Goal: Contribute content: Add original content to the website for others to see

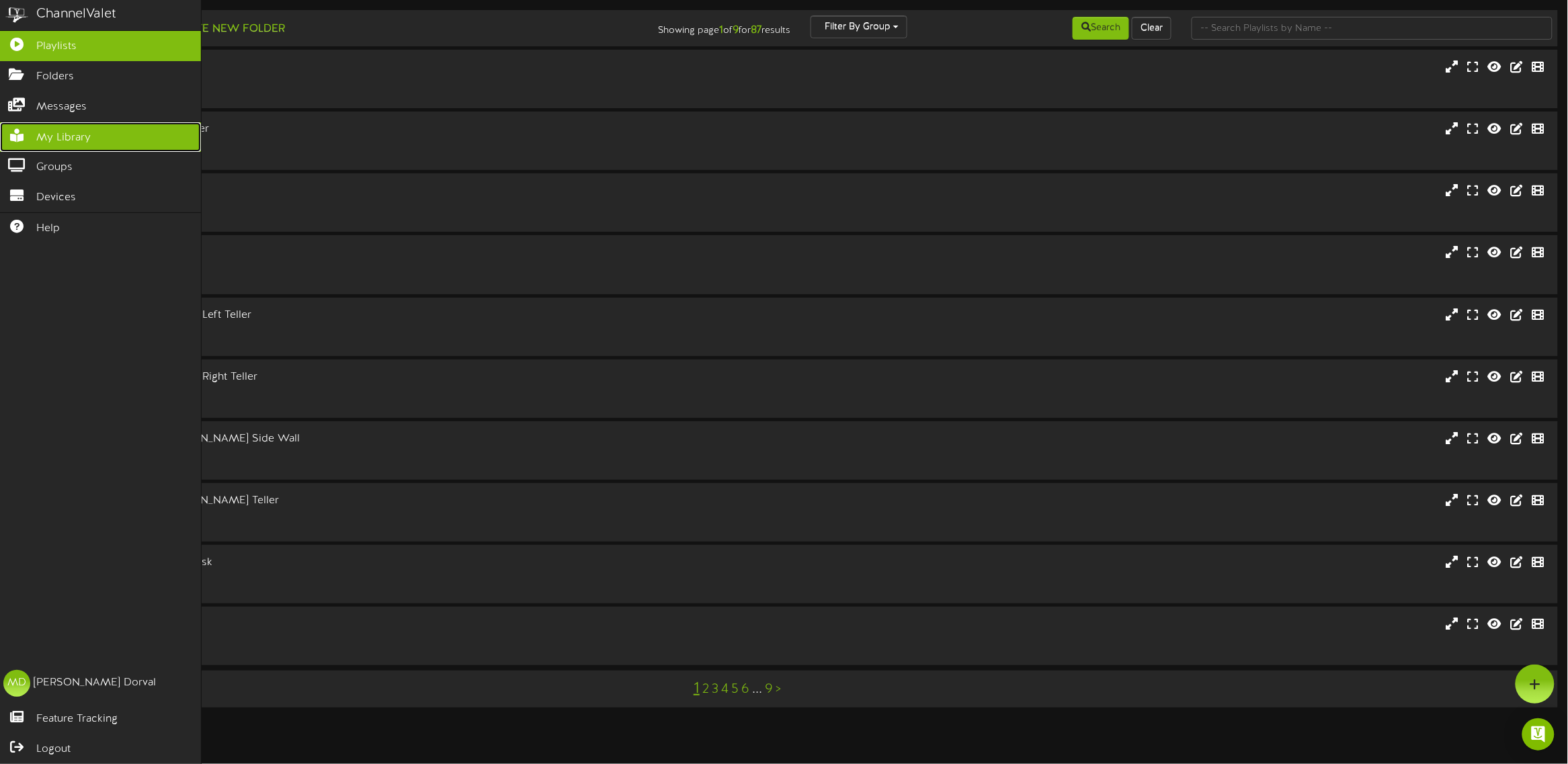
click at [34, 139] on link "My Library" at bounding box center [100, 137] width 201 height 30
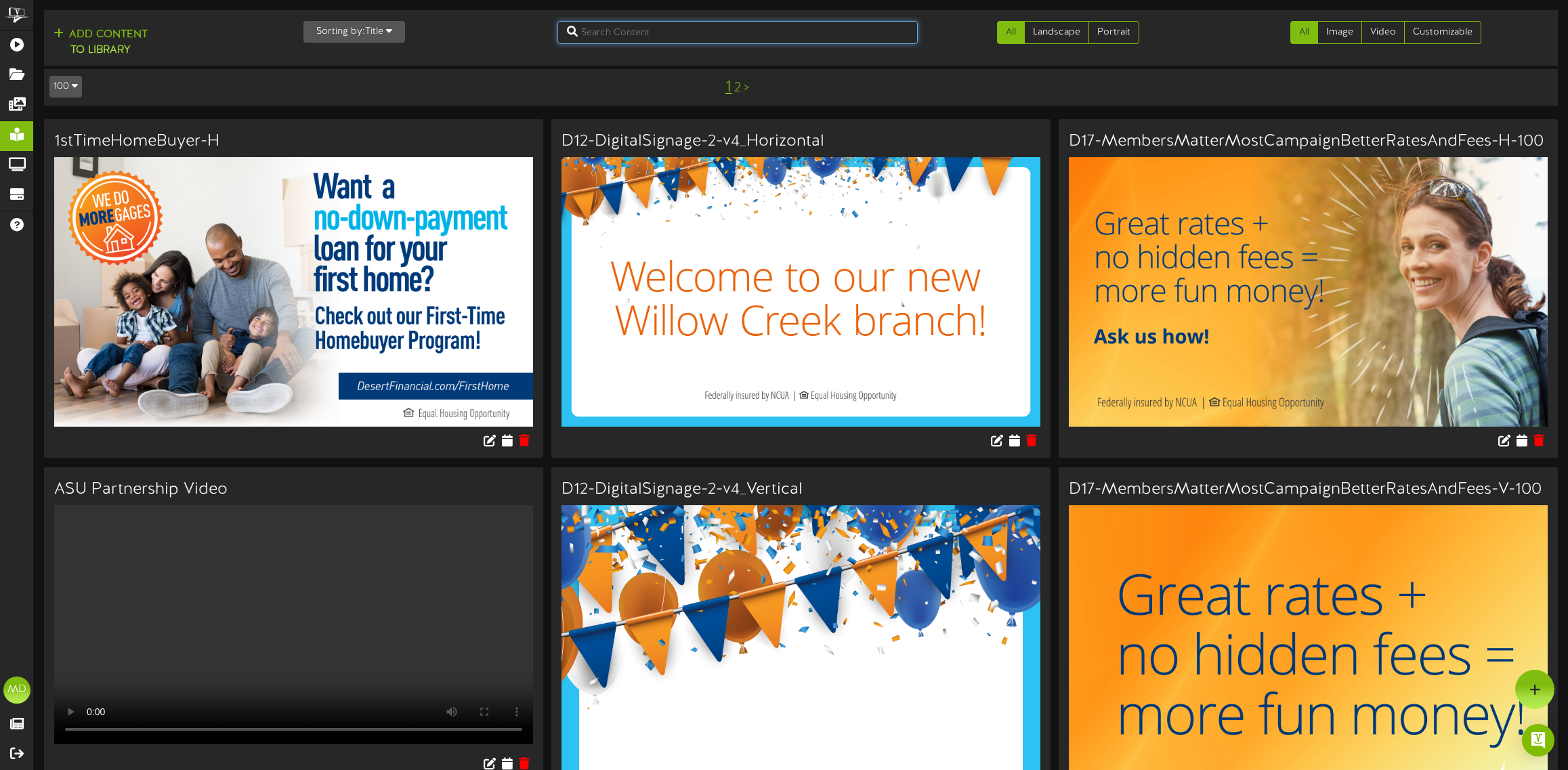
click at [640, 33] on input "text" at bounding box center [737, 33] width 360 height 23
type input "direct"
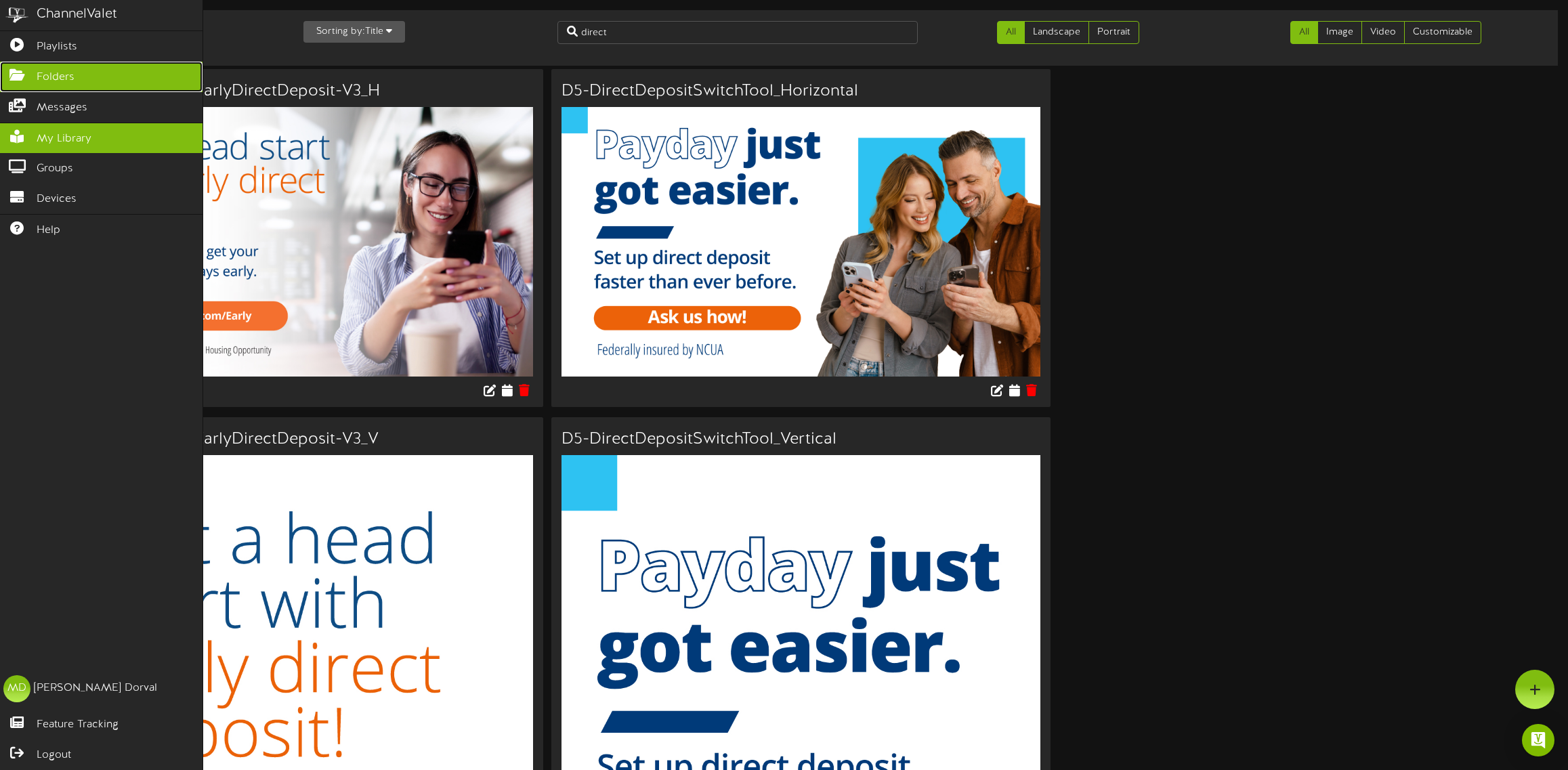
click at [14, 70] on icon at bounding box center [17, 73] width 34 height 10
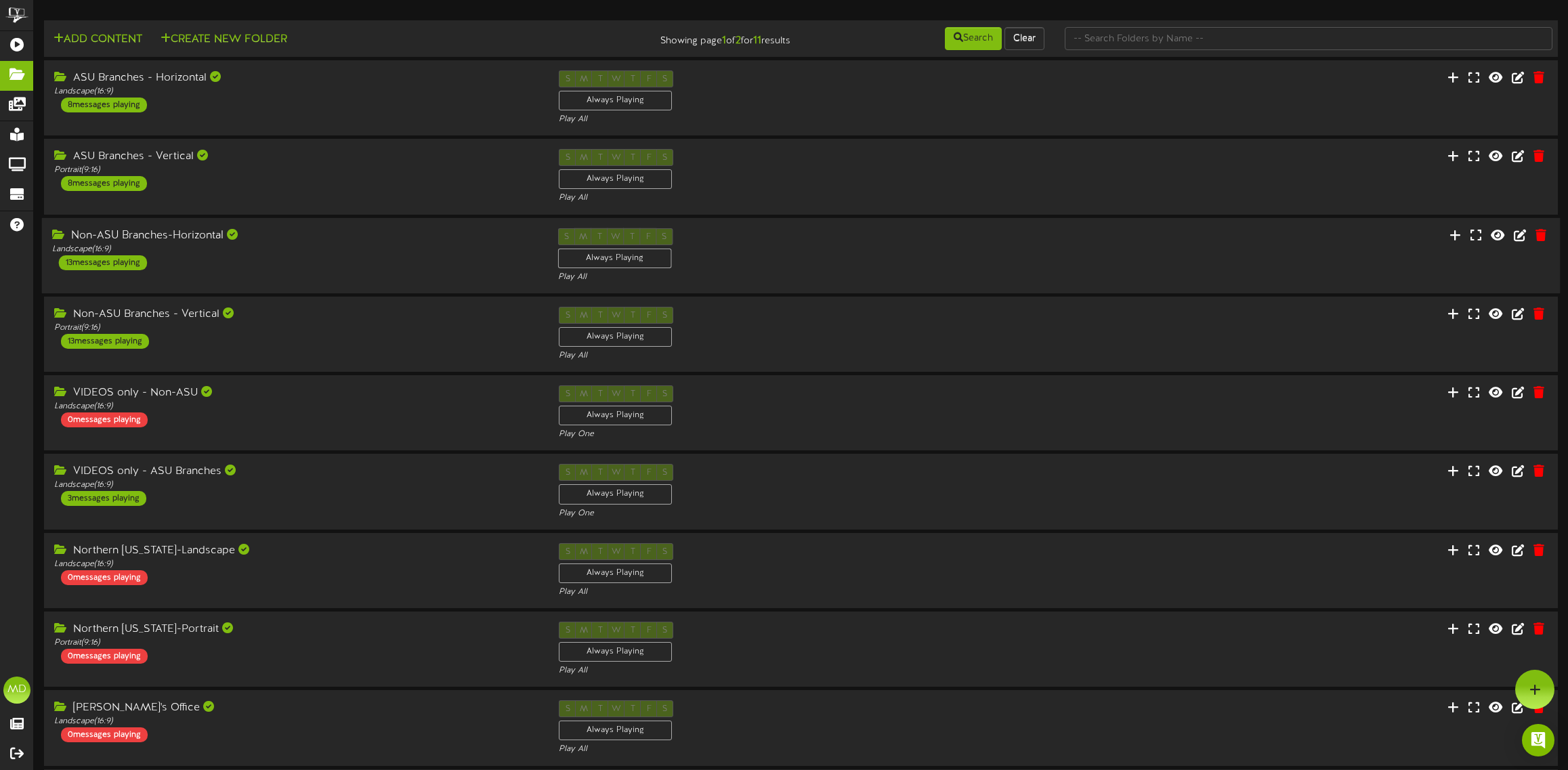
click at [306, 242] on div "Non-ASU Branches-Horizontal" at bounding box center [295, 235] width 486 height 16
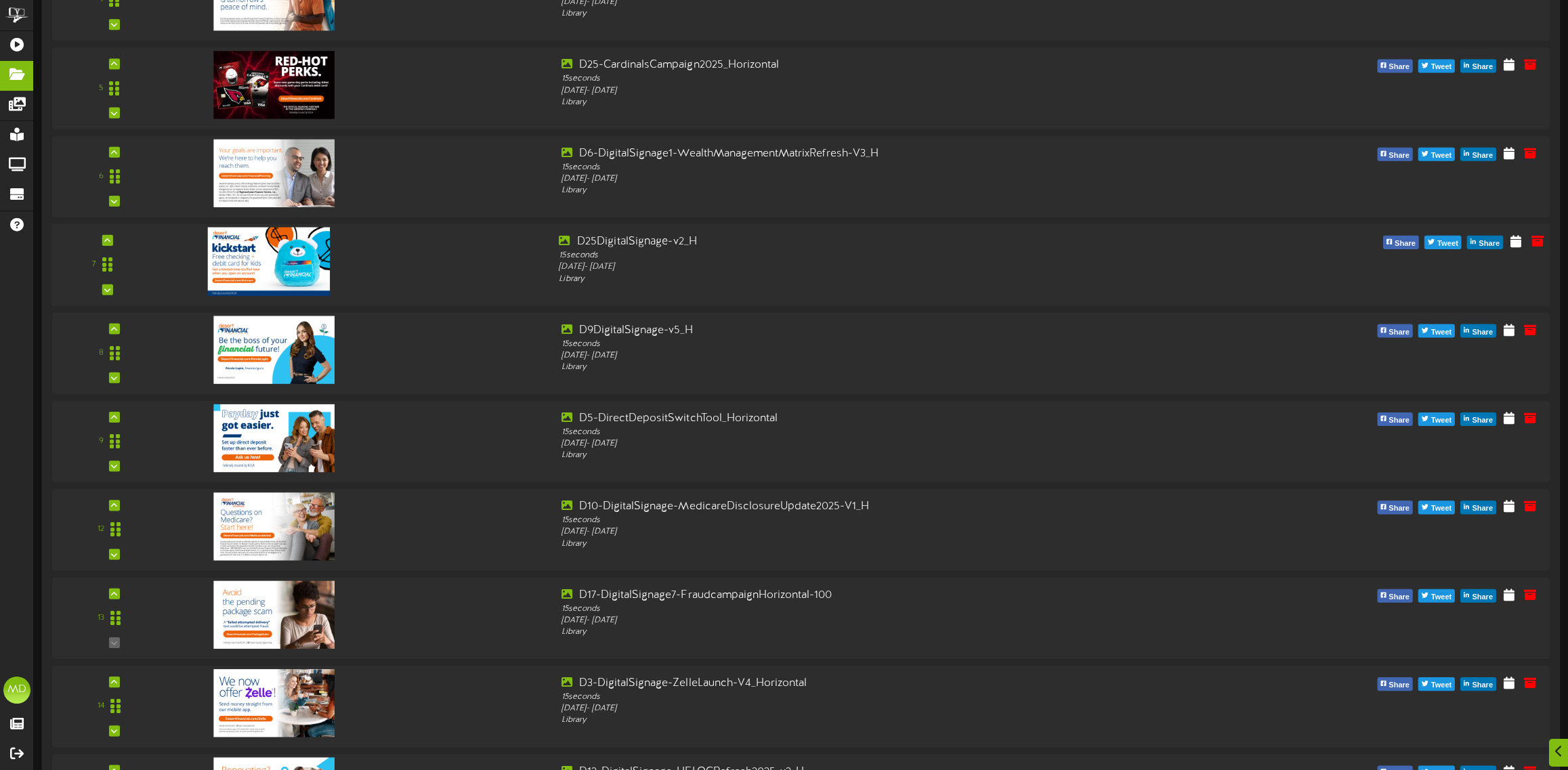
scroll to position [677, 0]
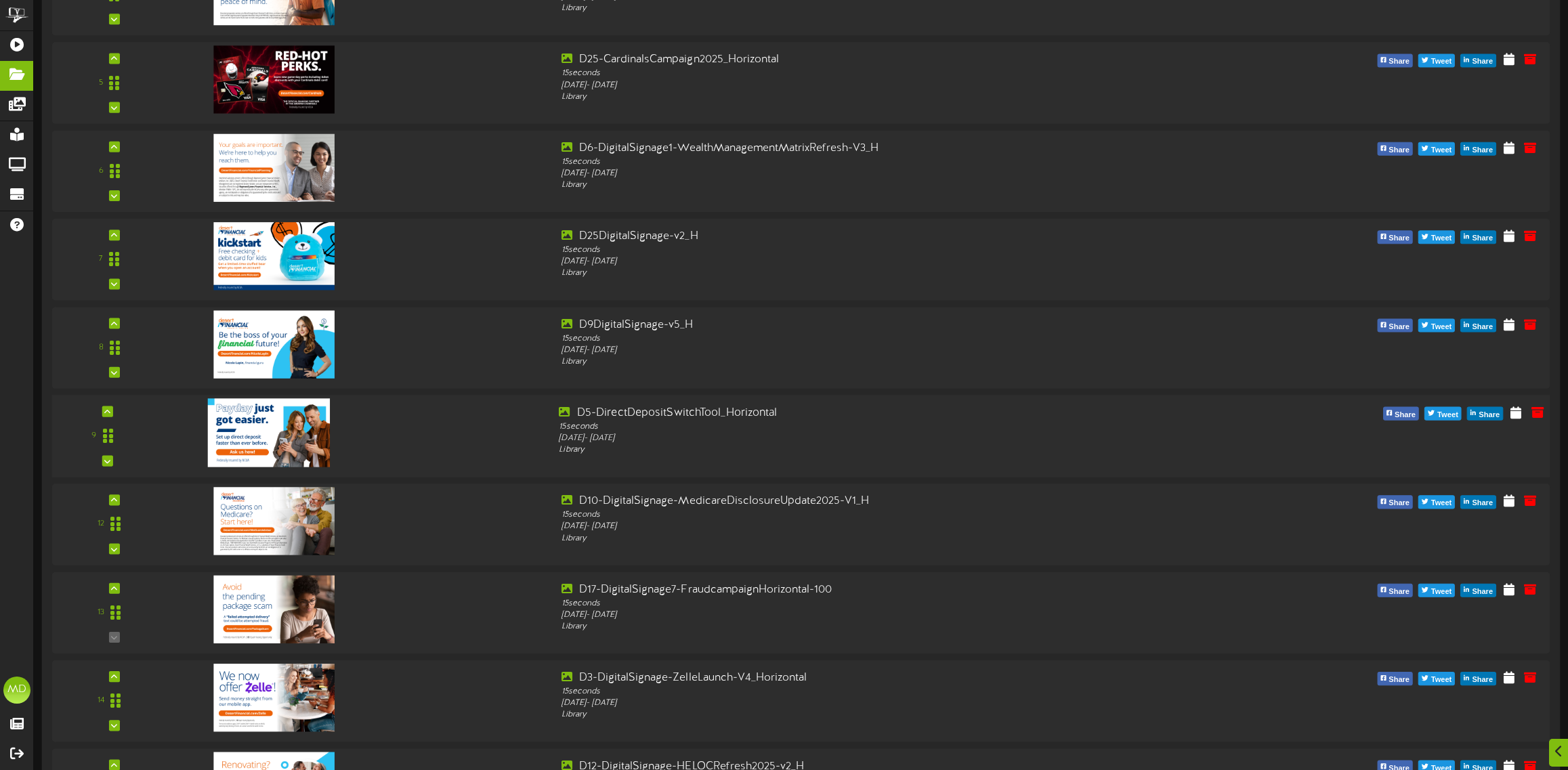
click at [400, 441] on div at bounding box center [359, 429] width 378 height 48
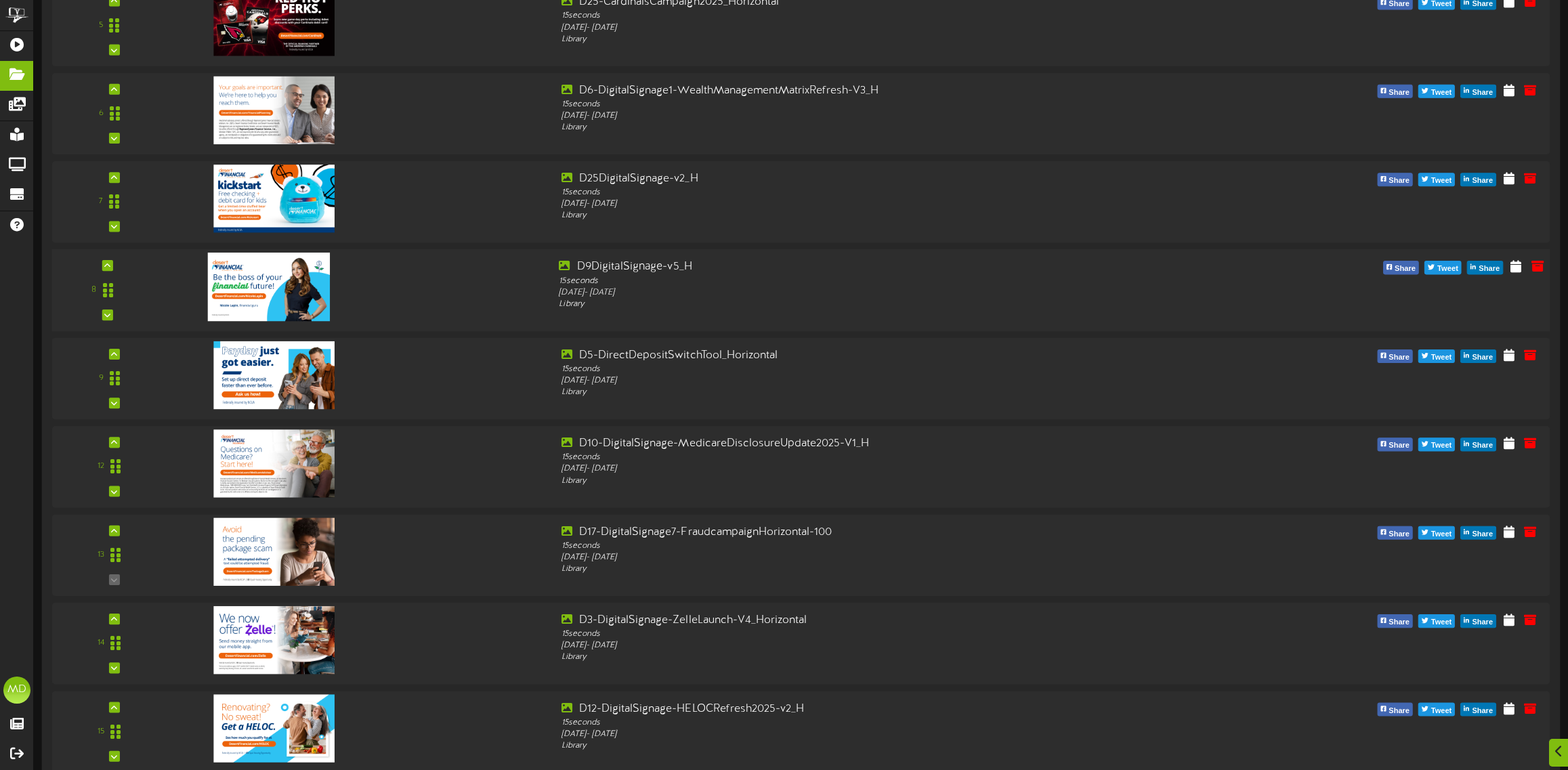
scroll to position [762, 0]
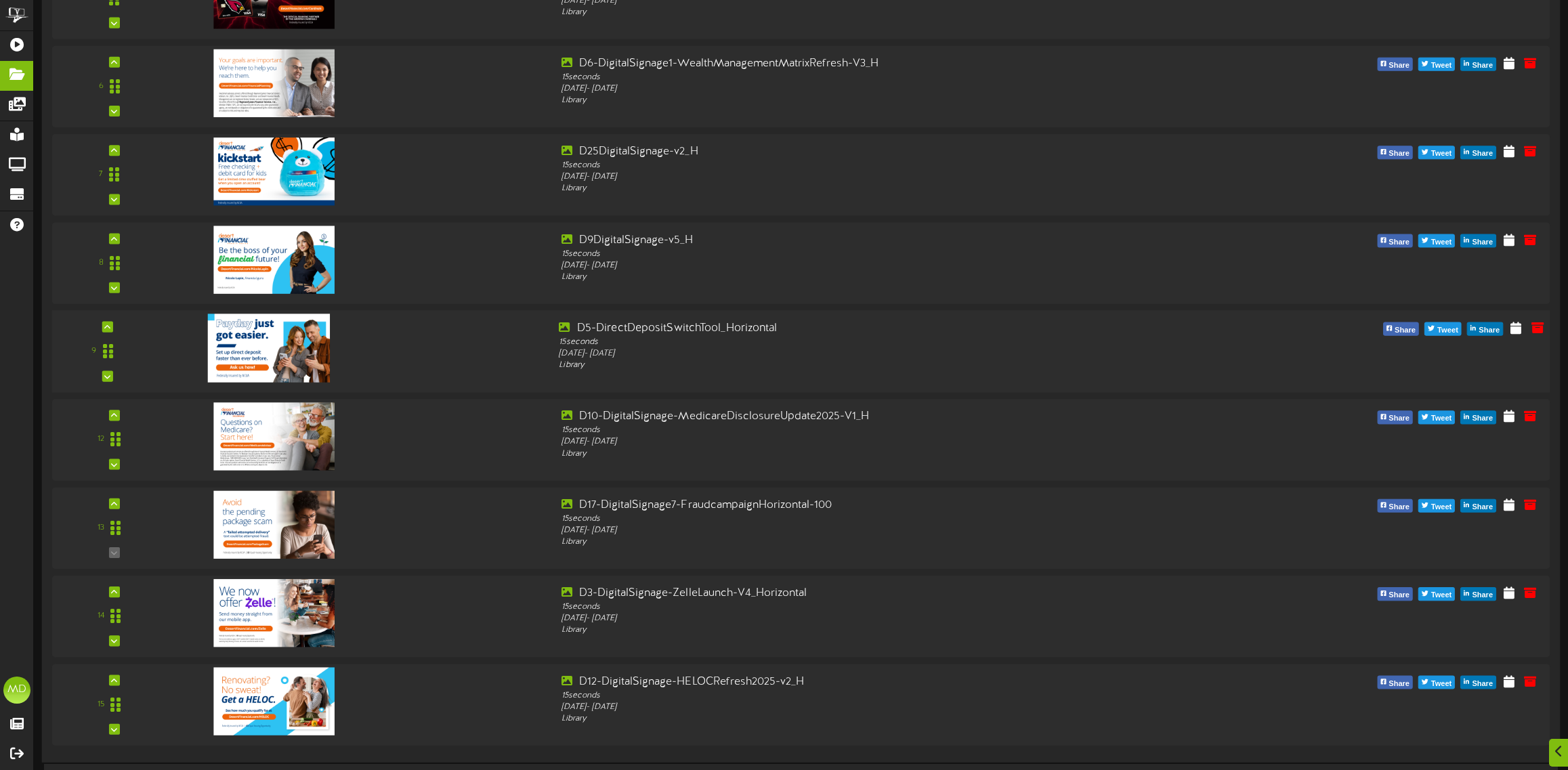
click at [290, 354] on img at bounding box center [268, 347] width 122 height 68
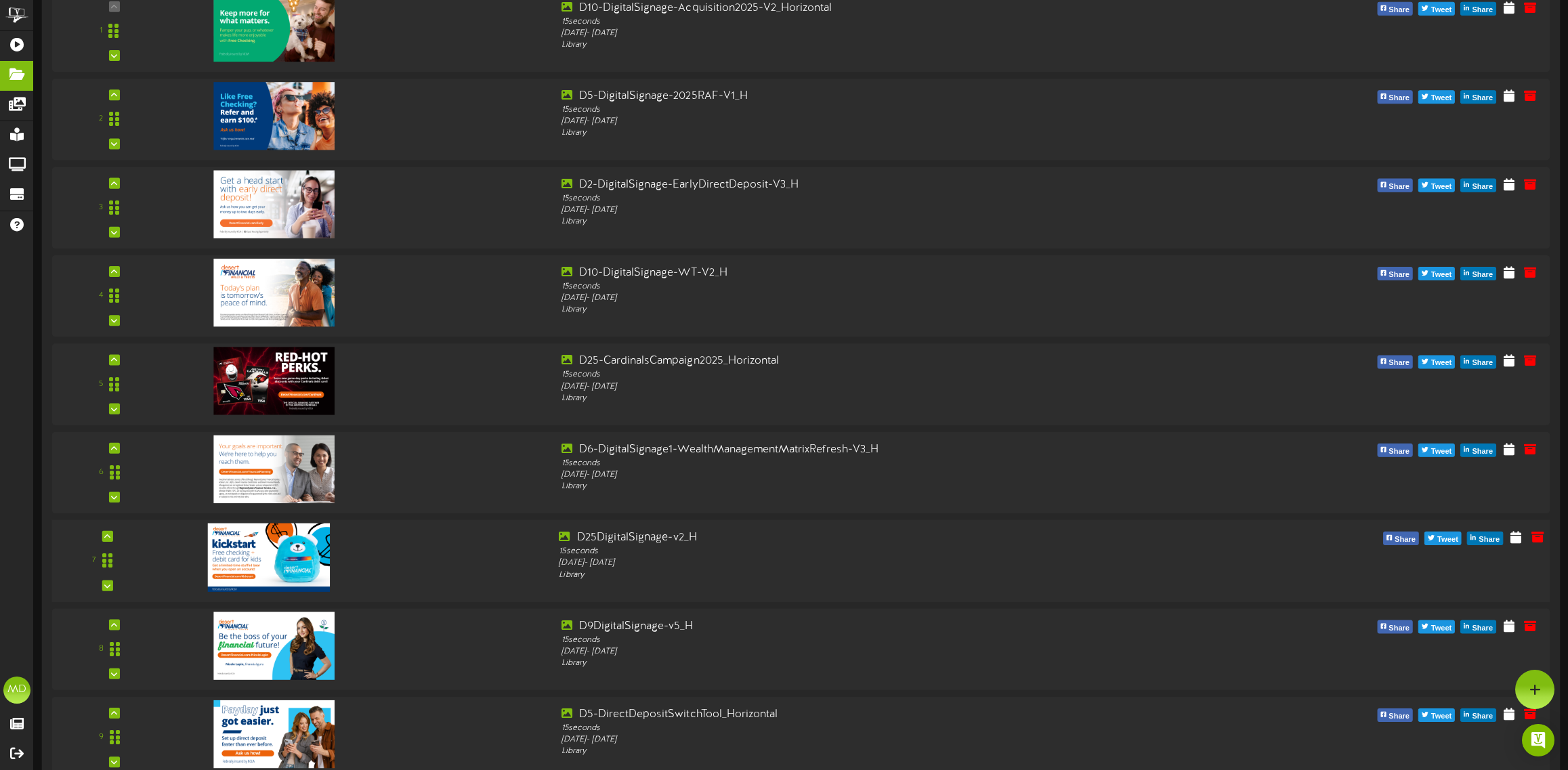
scroll to position [339, 0]
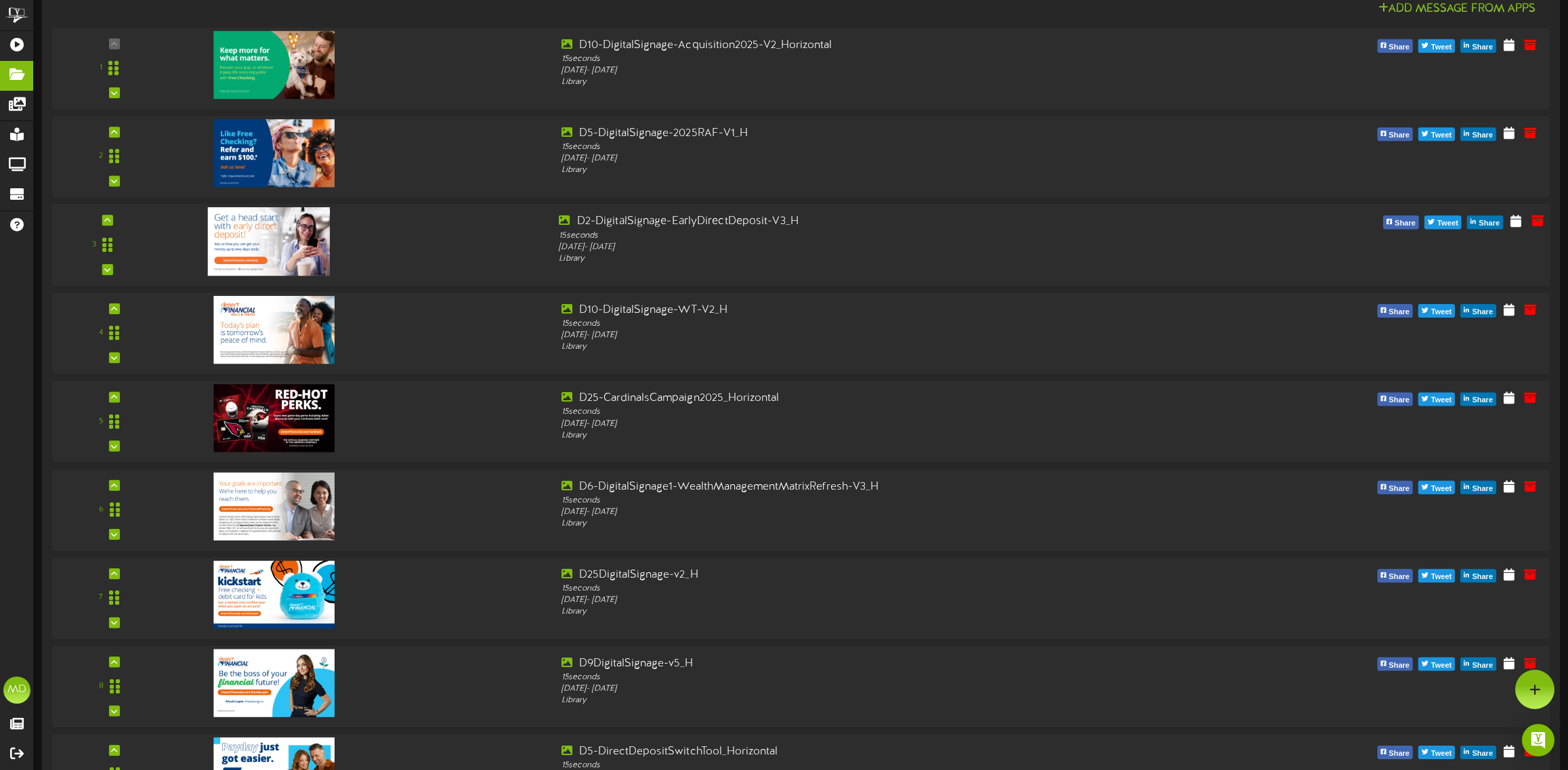
click at [1305, 262] on div "3 15 seconds" at bounding box center [801, 245] width 1513 height 61
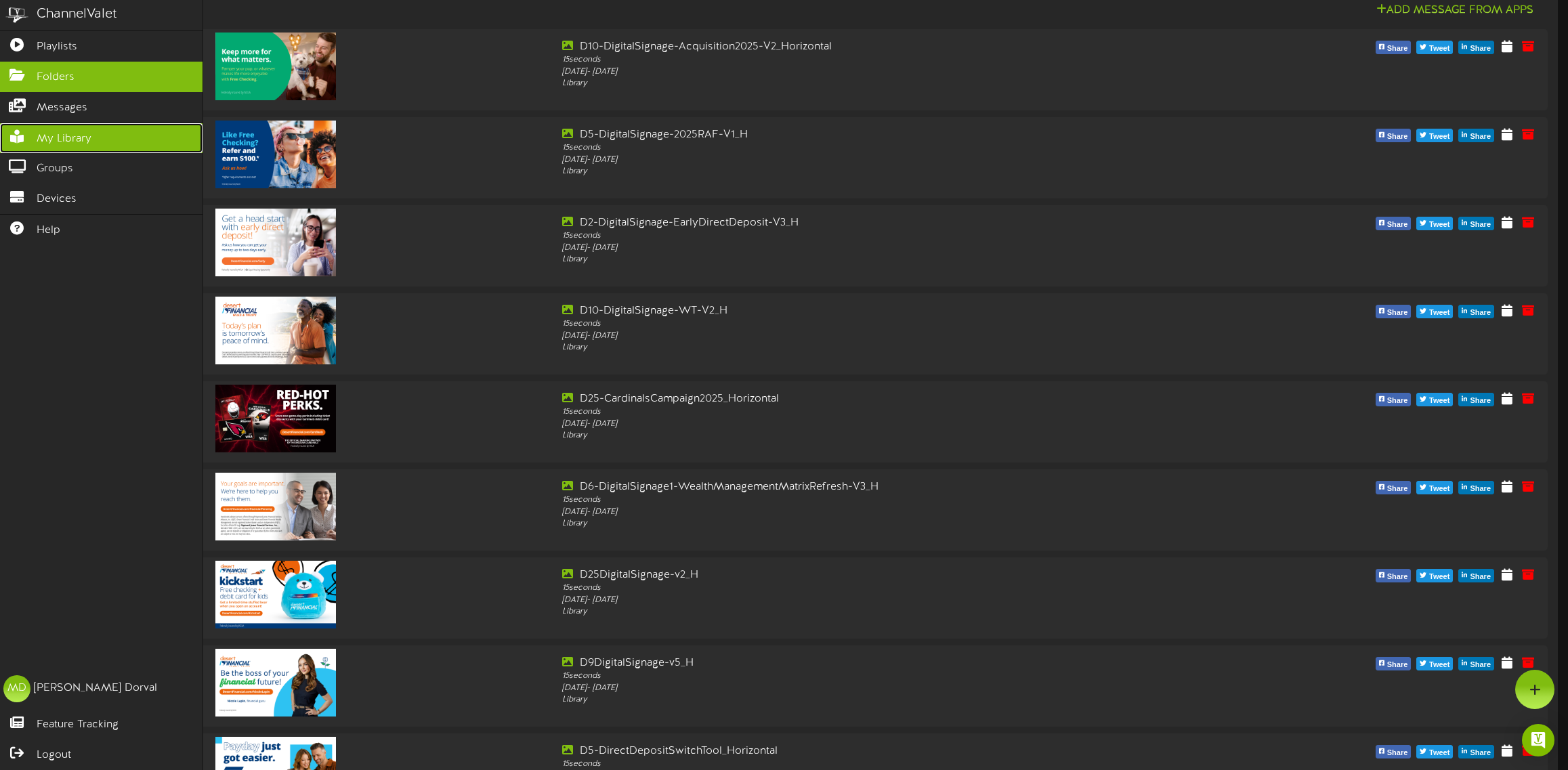
click at [63, 137] on span "My Library" at bounding box center [63, 139] width 55 height 16
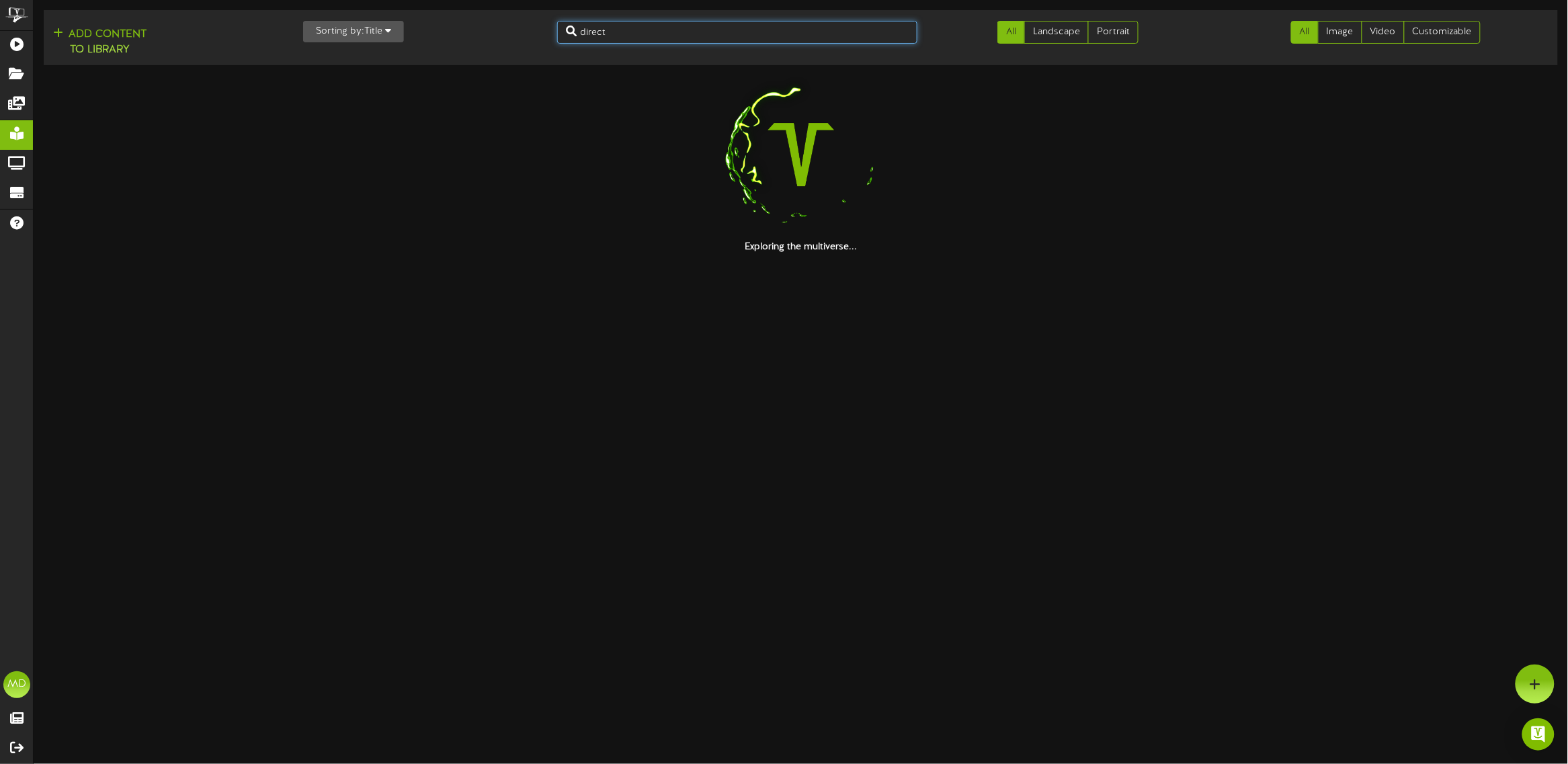
click at [650, 30] on input "direct" at bounding box center [737, 32] width 361 height 23
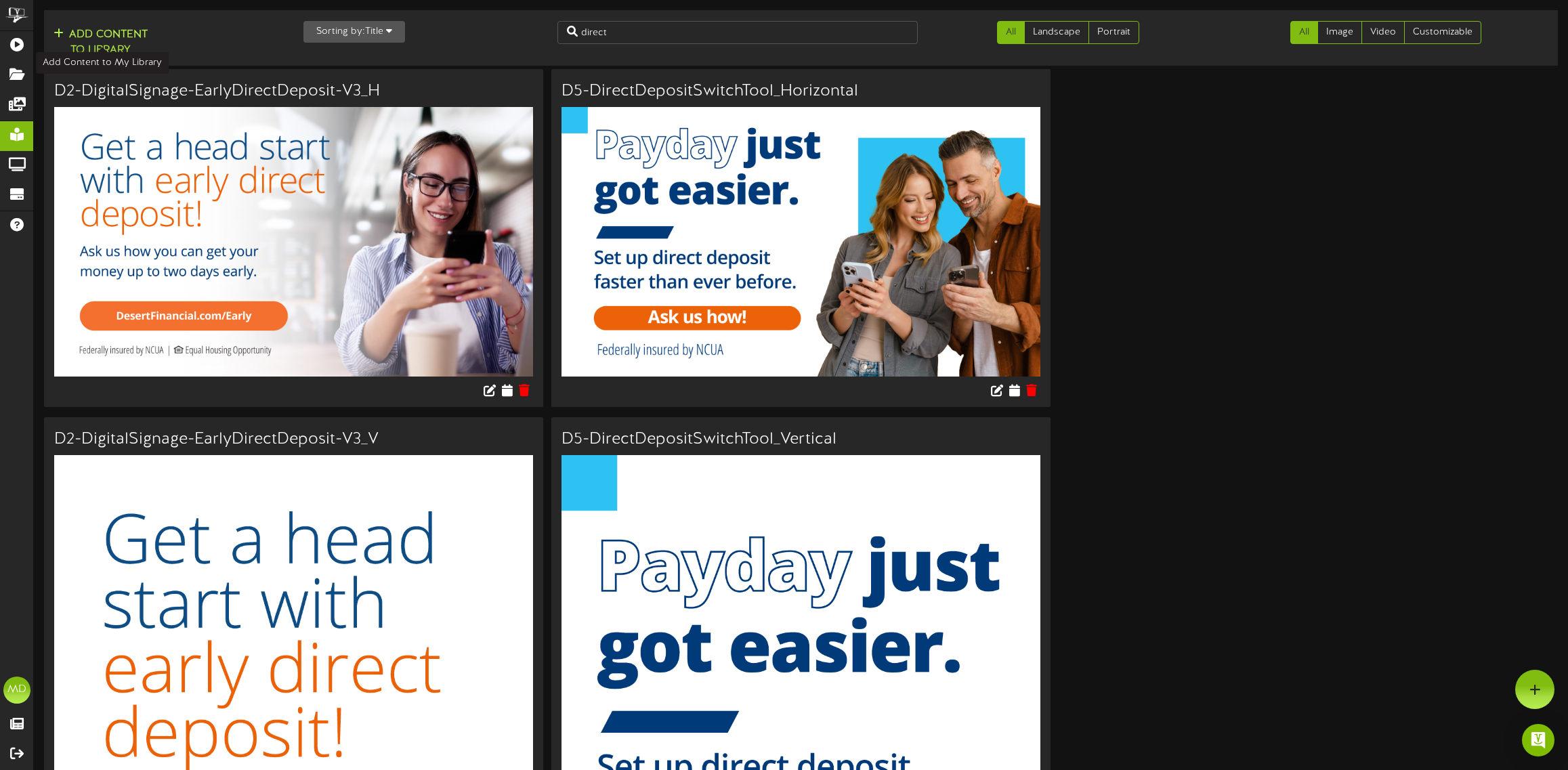
click at [105, 39] on button "Add Content to Library" at bounding box center [101, 42] width 102 height 33
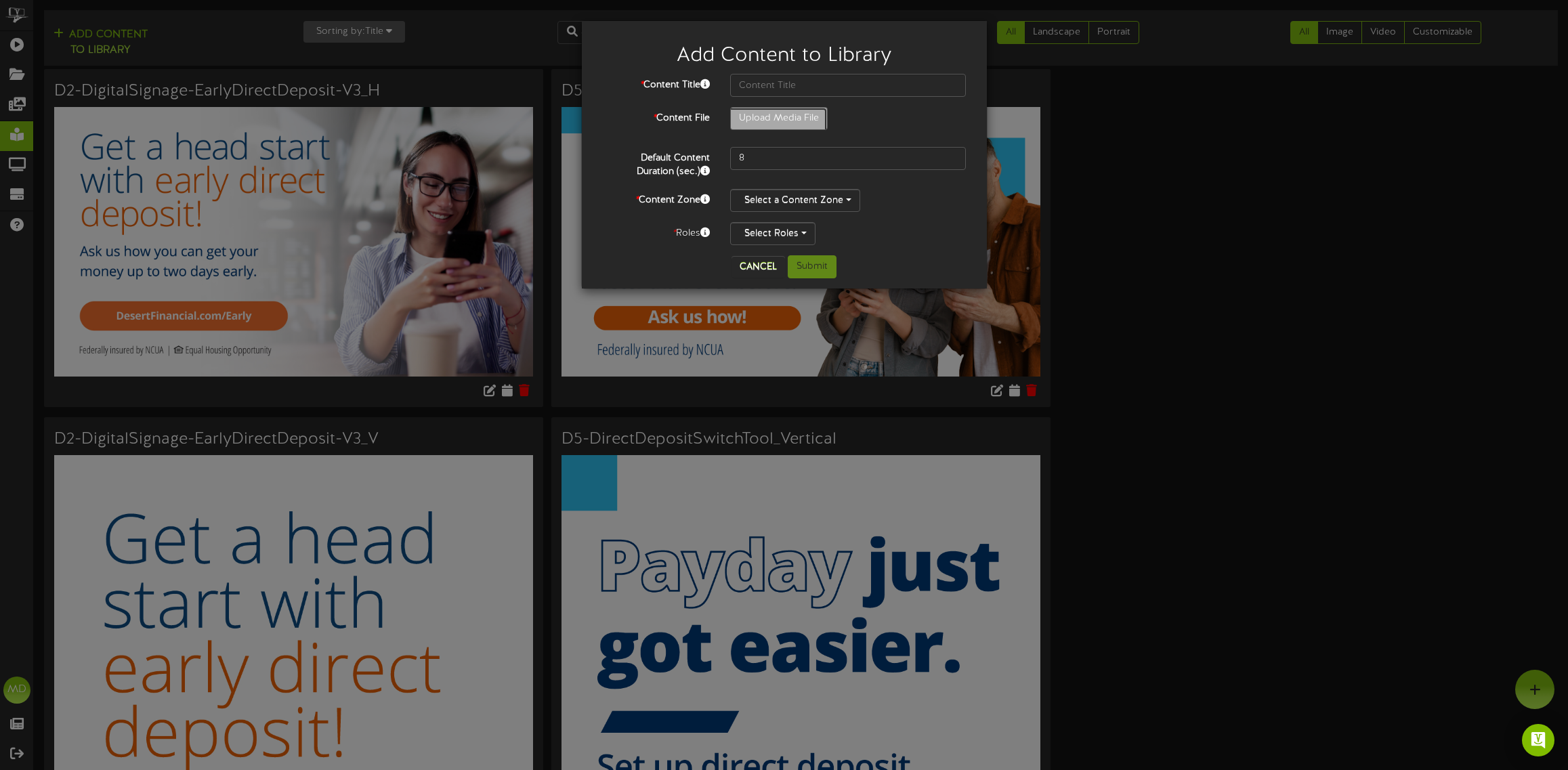
click at [777, 118] on input "Upload Media File" at bounding box center [89, 156] width 1474 height 97
type input "**********"
type input "D5DigitalSignage_Vertical"
click at [754, 266] on button "Cancel" at bounding box center [758, 266] width 53 height 21
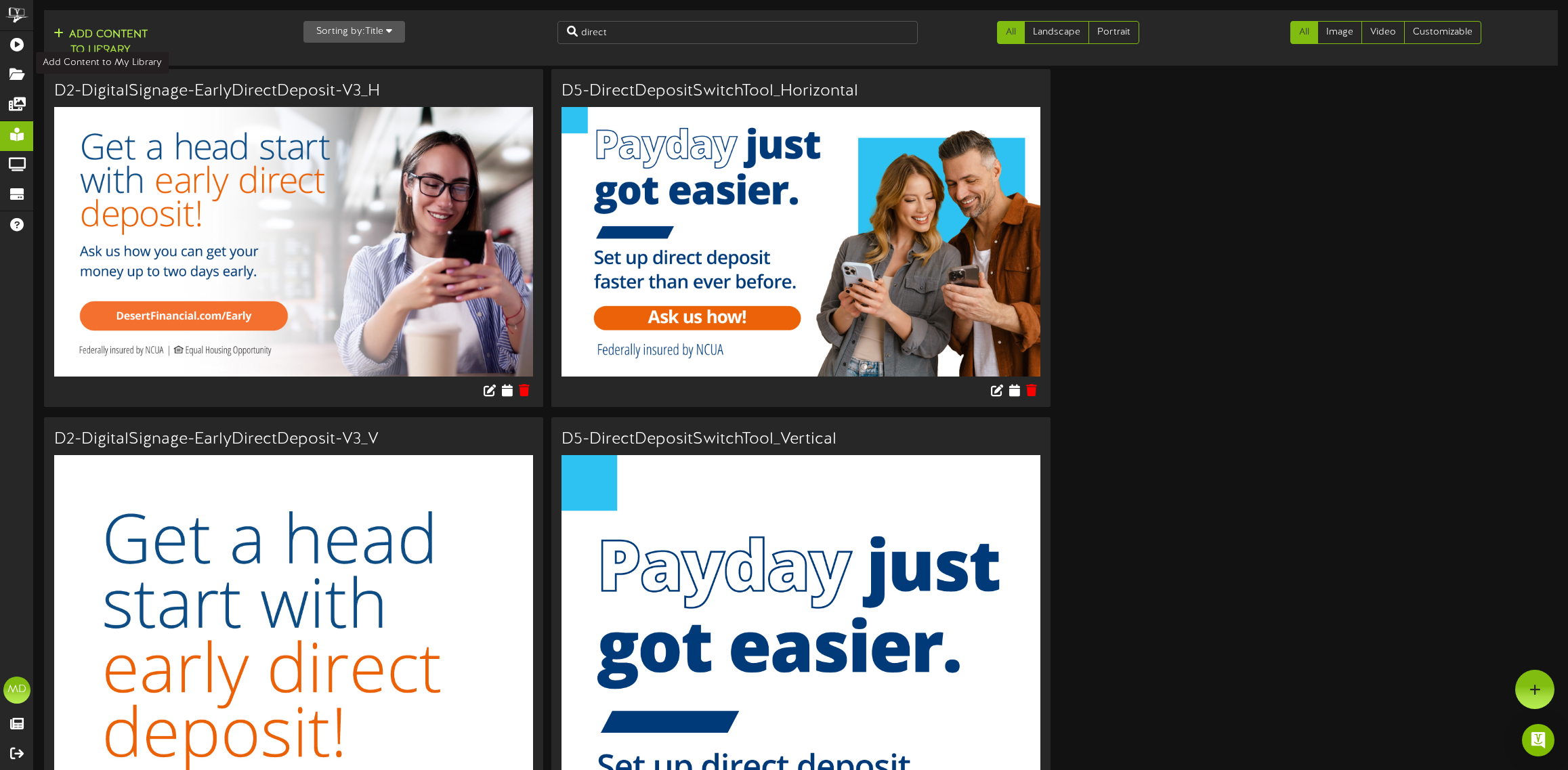
click at [115, 41] on button "Add Content to Library" at bounding box center [101, 42] width 102 height 33
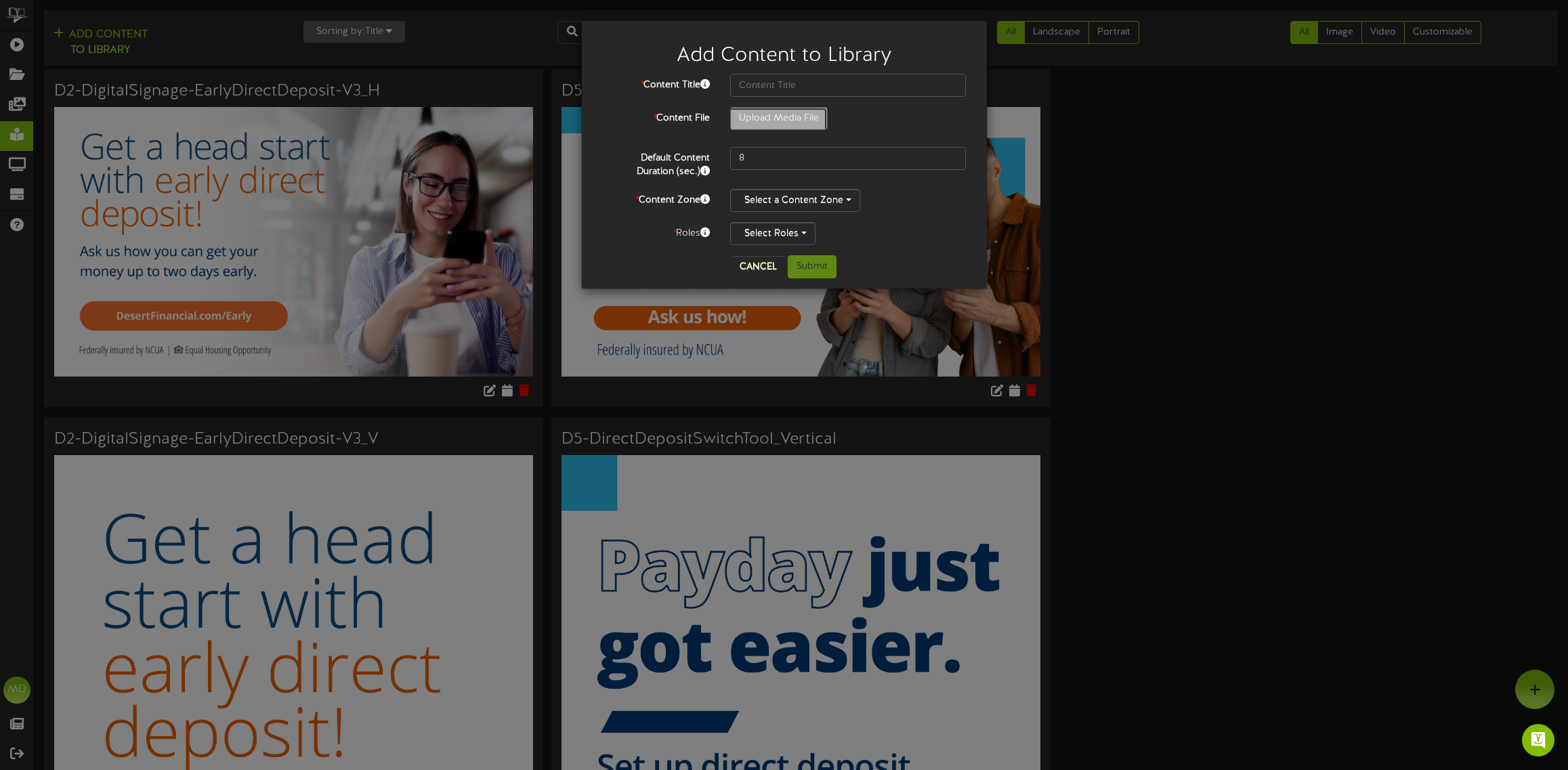
click at [803, 116] on input "Upload Media File" at bounding box center [89, 156] width 1474 height 97
type input "**********"
type input "D2-DigitalSignage-EarlyDirectDeposit-V3_H"
drag, startPoint x: 770, startPoint y: 157, endPoint x: 730, endPoint y: 159, distance: 40.0
click at [726, 157] on div "8" at bounding box center [848, 158] width 257 height 23
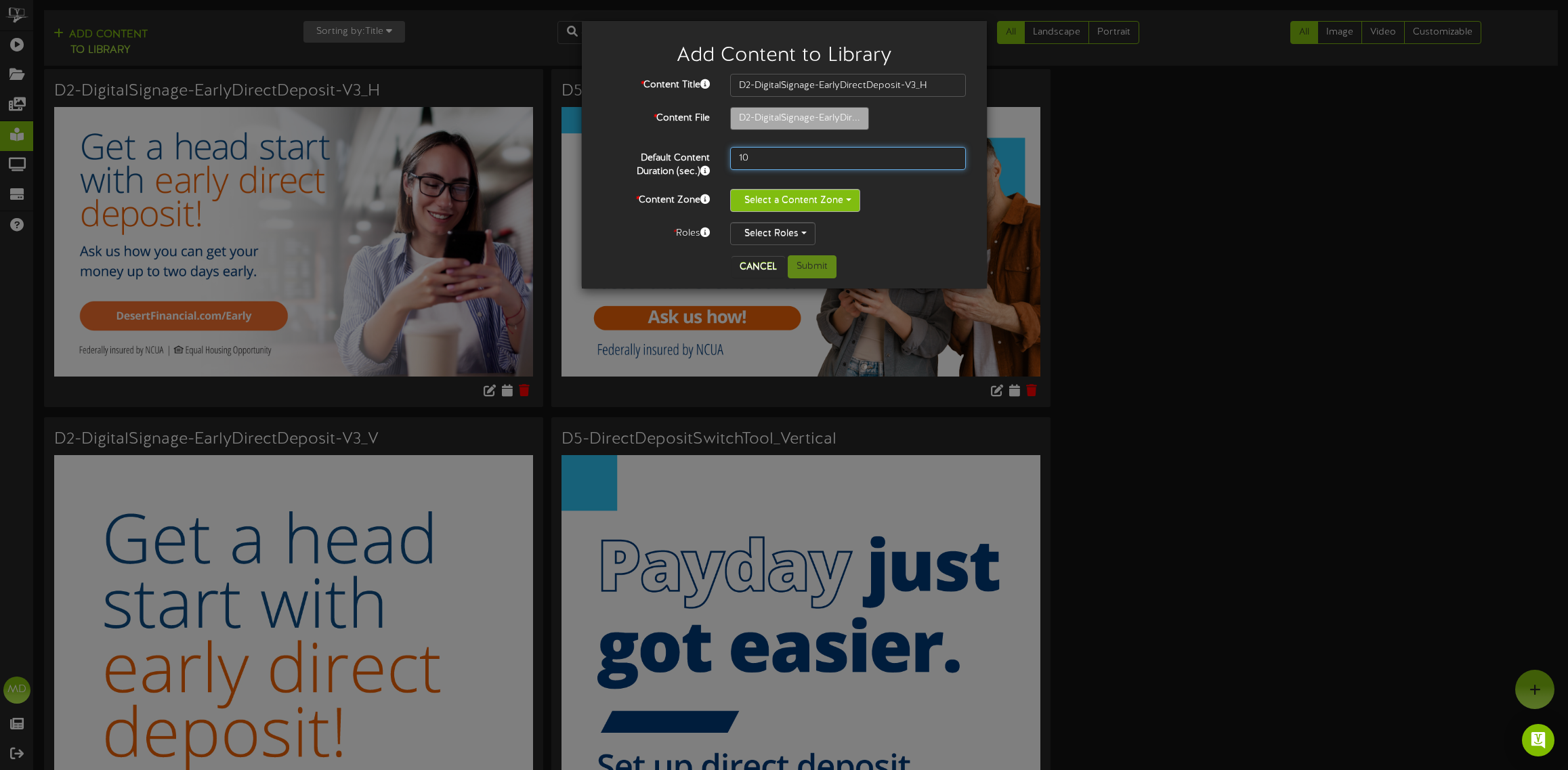
type input "10"
click at [833, 201] on button "Select a Content Zone" at bounding box center [795, 200] width 130 height 23
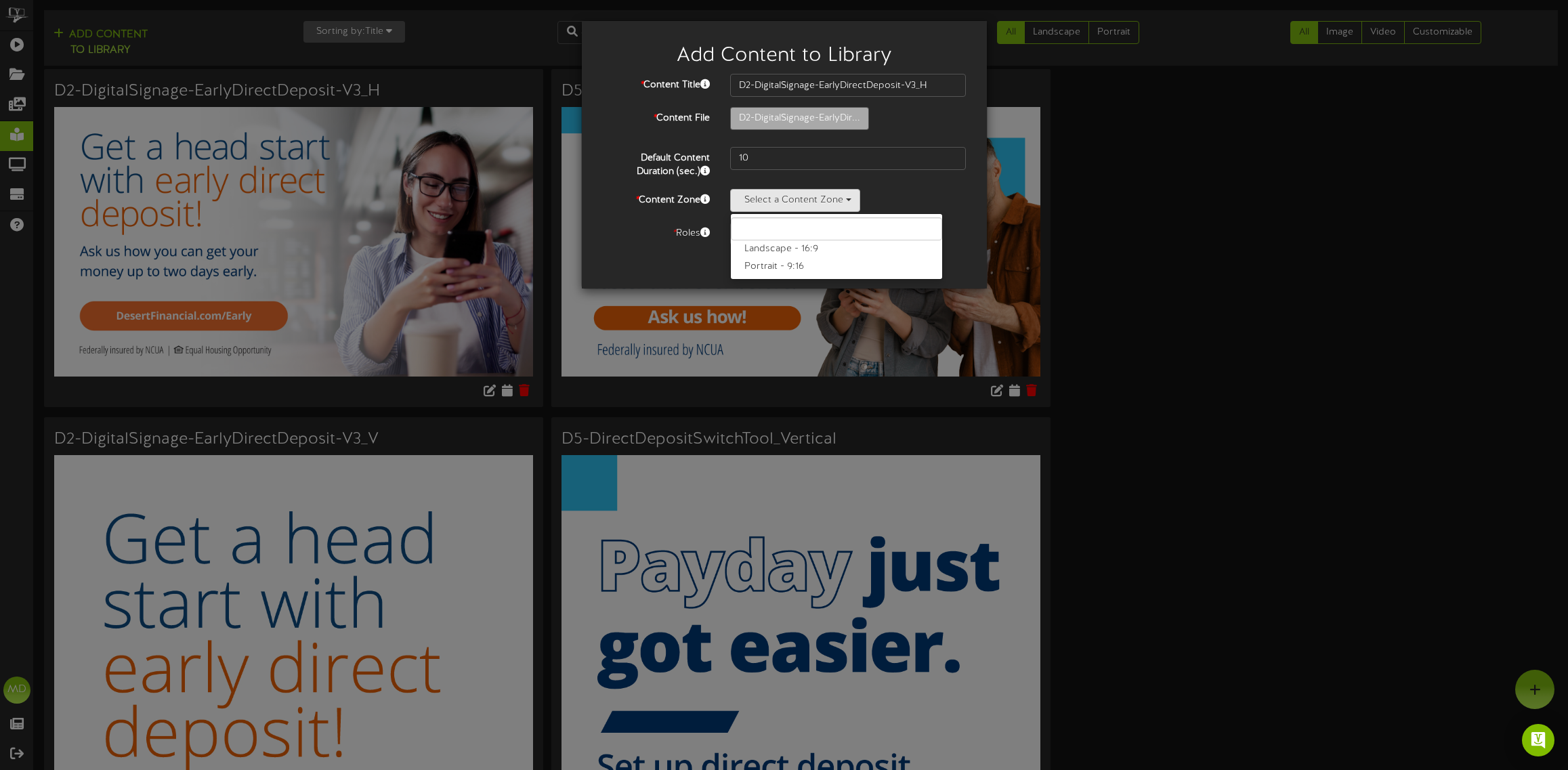
click at [806, 251] on label "Landscape - 16:9" at bounding box center [836, 249] width 211 height 18
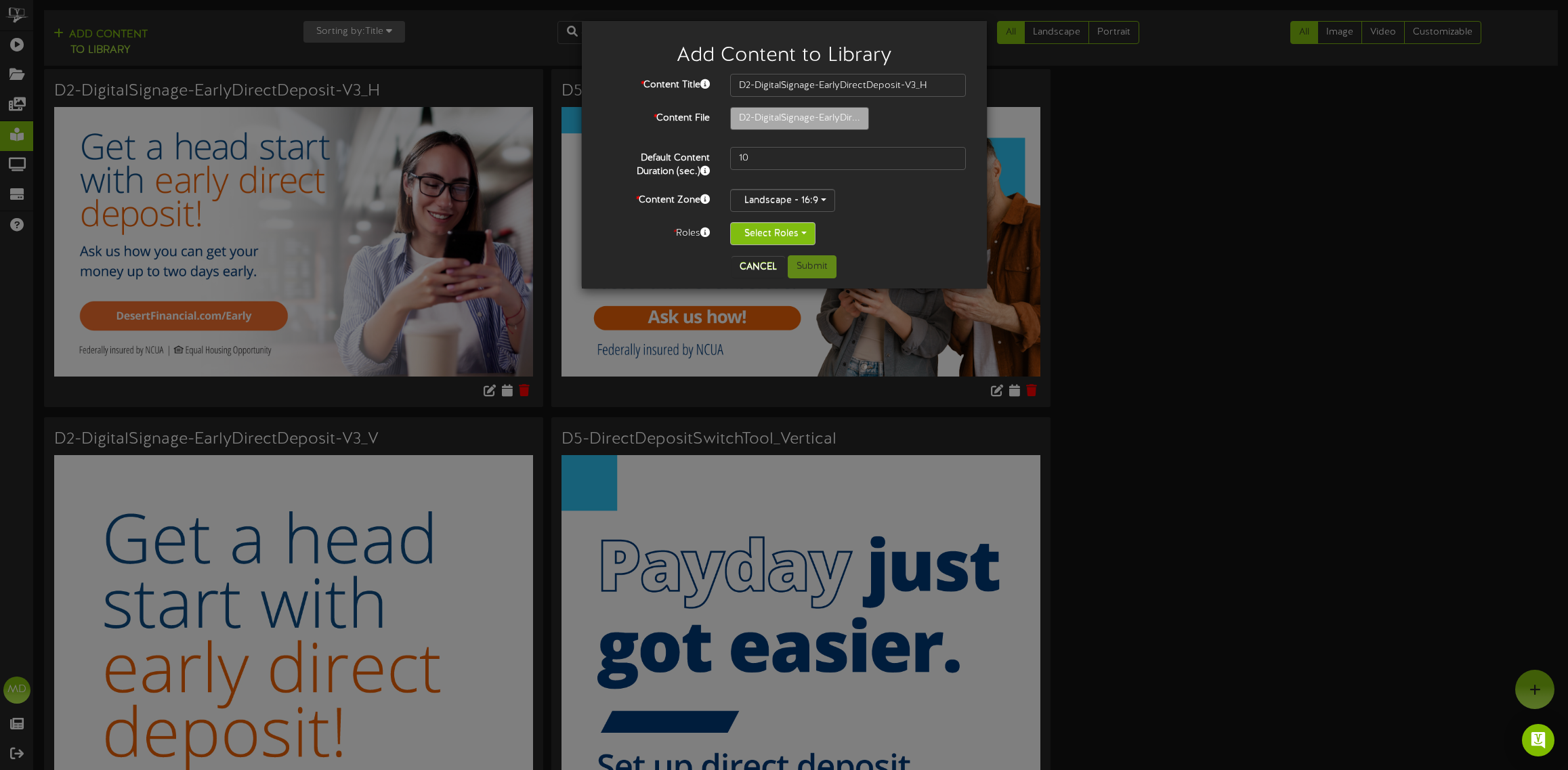
click at [801, 235] on span "button" at bounding box center [804, 233] width 6 height 3
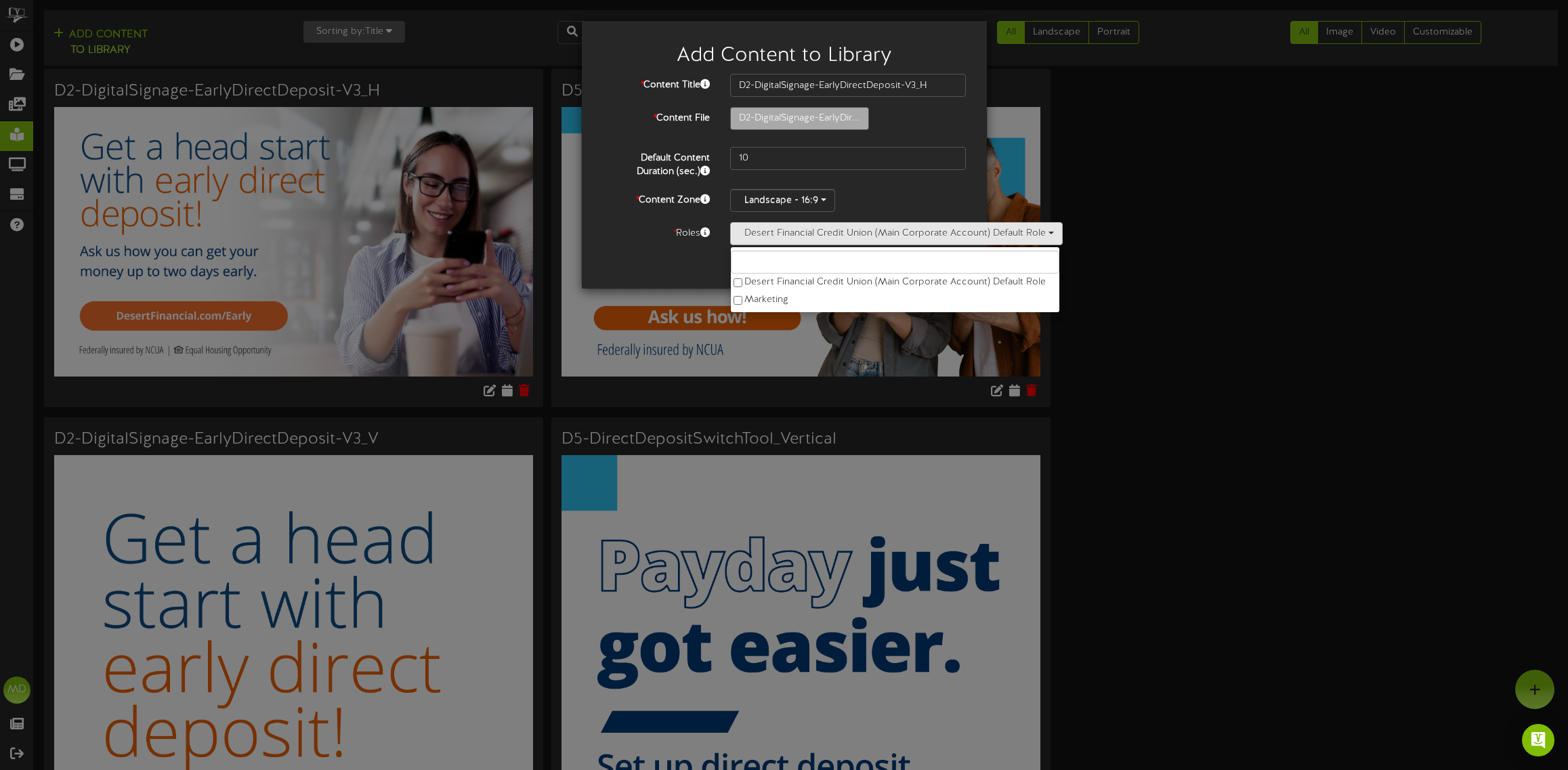
click at [928, 182] on div "* Content Title D2-DigitalSignage-EarlyDirectDeposit-V3_H * Content File D2-Dig…" at bounding box center [784, 159] width 364 height 171
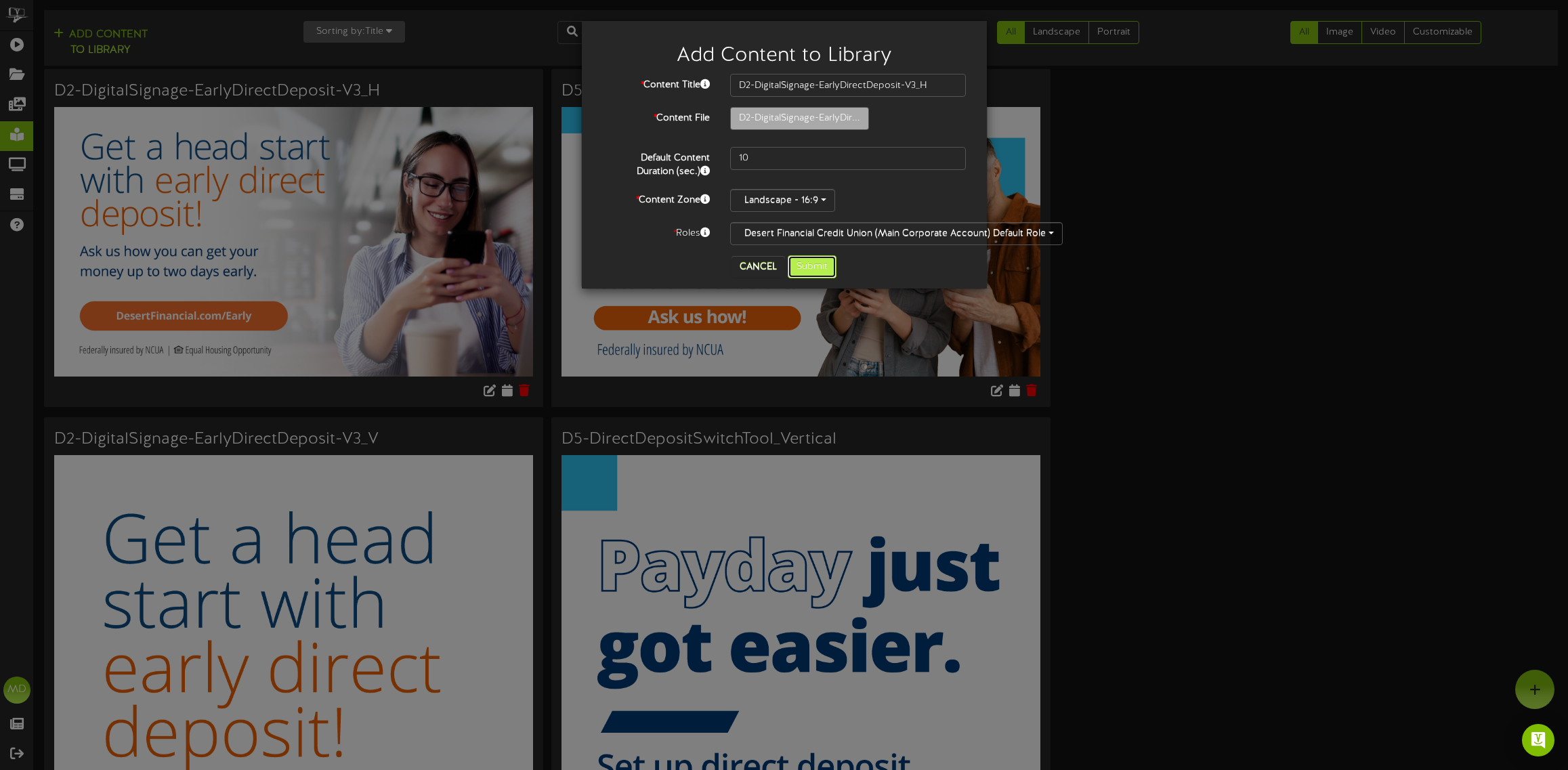
click at [816, 261] on button "Submit" at bounding box center [812, 266] width 48 height 23
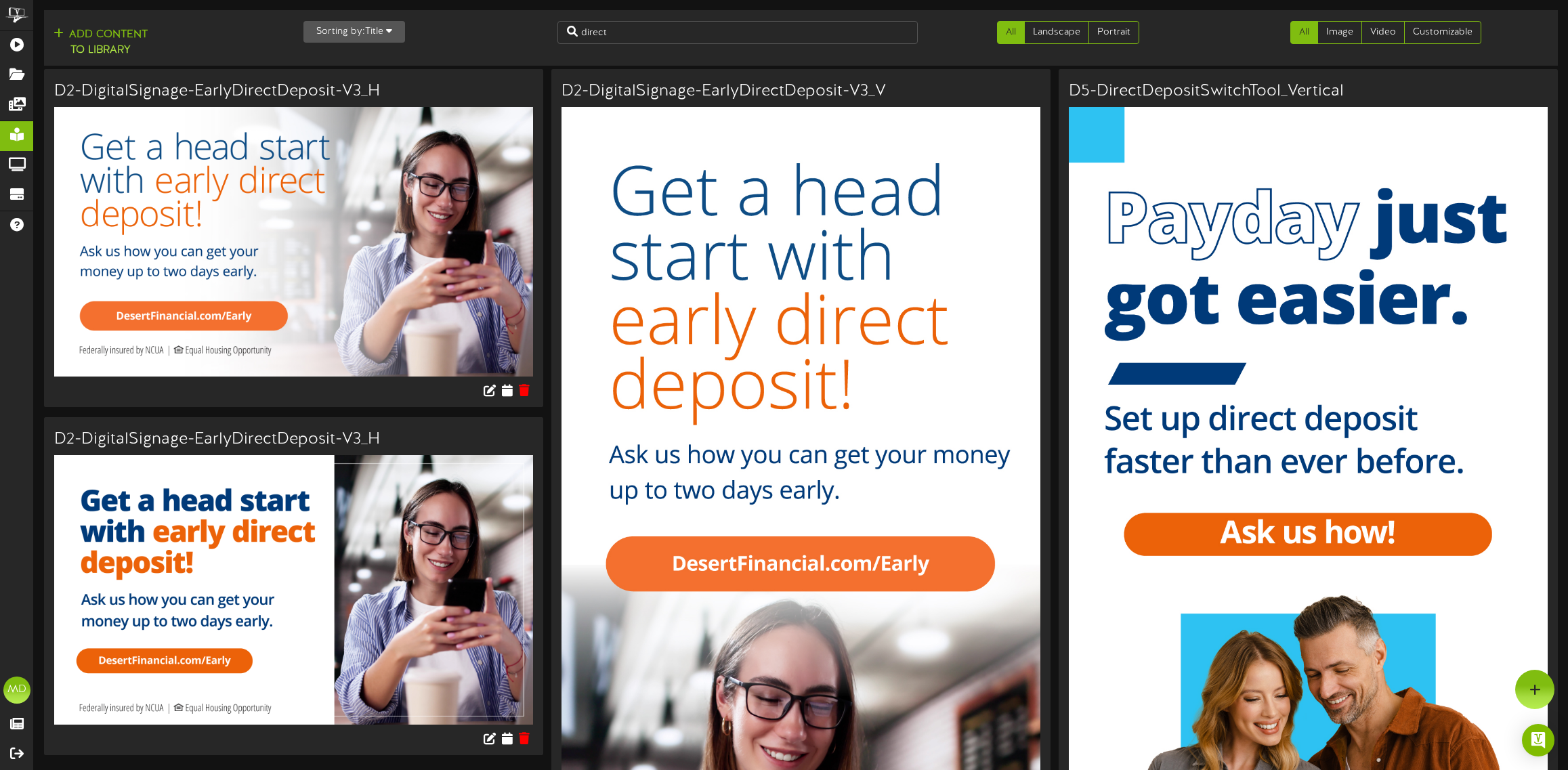
click at [483, 255] on img at bounding box center [293, 241] width 479 height 269
click at [525, 388] on icon at bounding box center [524, 389] width 13 height 15
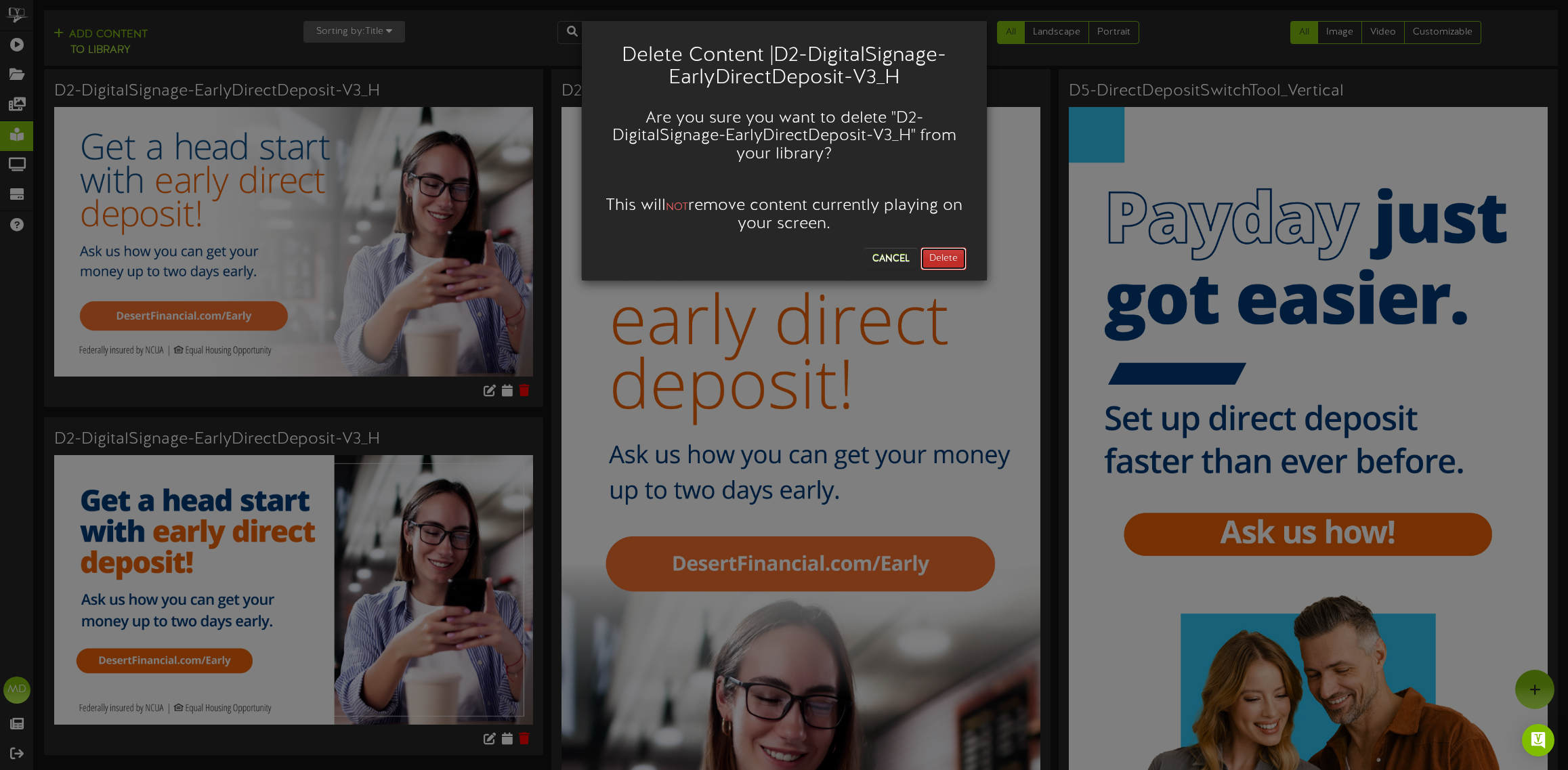
click at [945, 261] on button "Delete" at bounding box center [942, 258] width 46 height 23
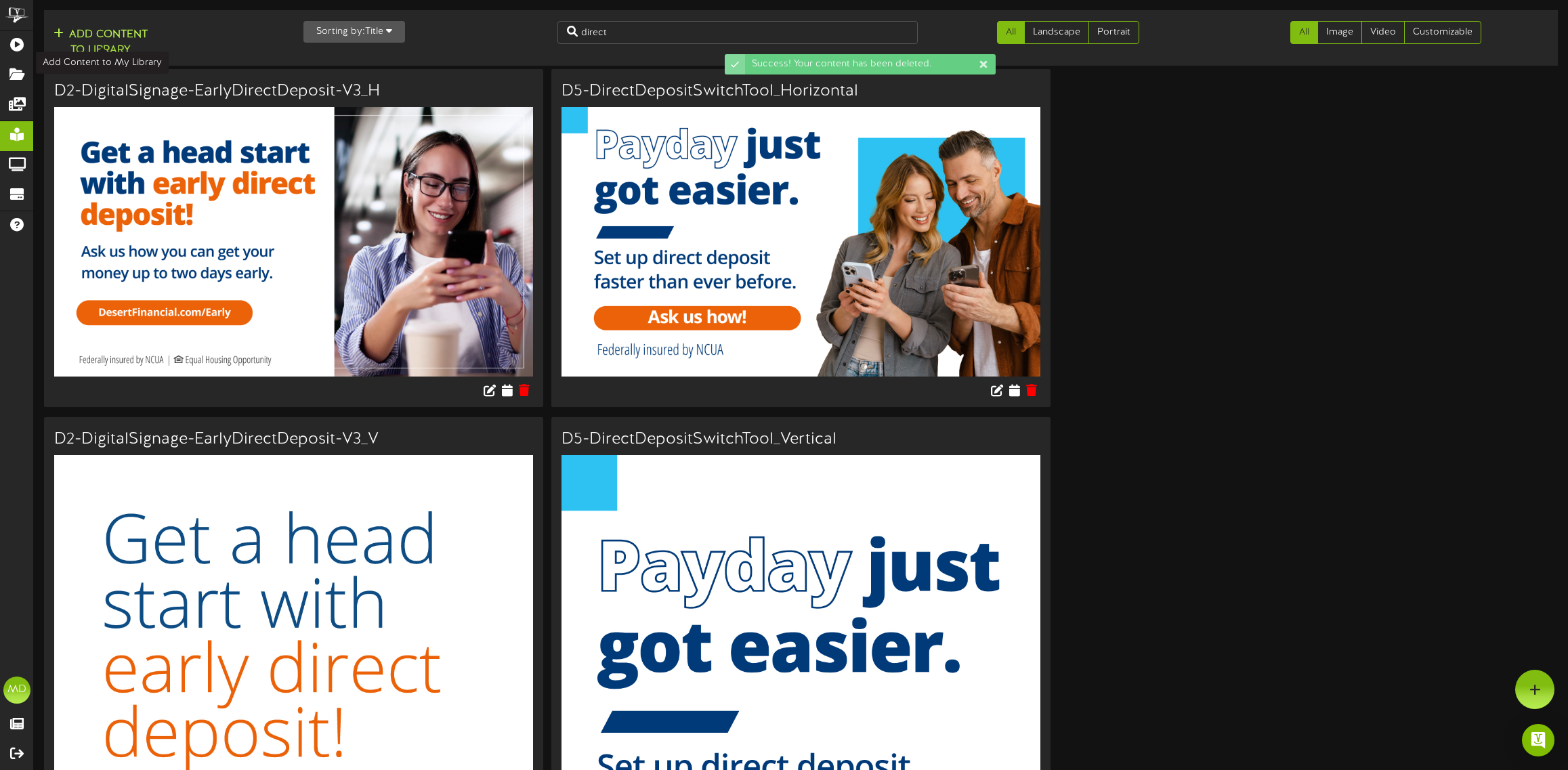
click at [95, 33] on button "Add Content to Library" at bounding box center [101, 42] width 102 height 33
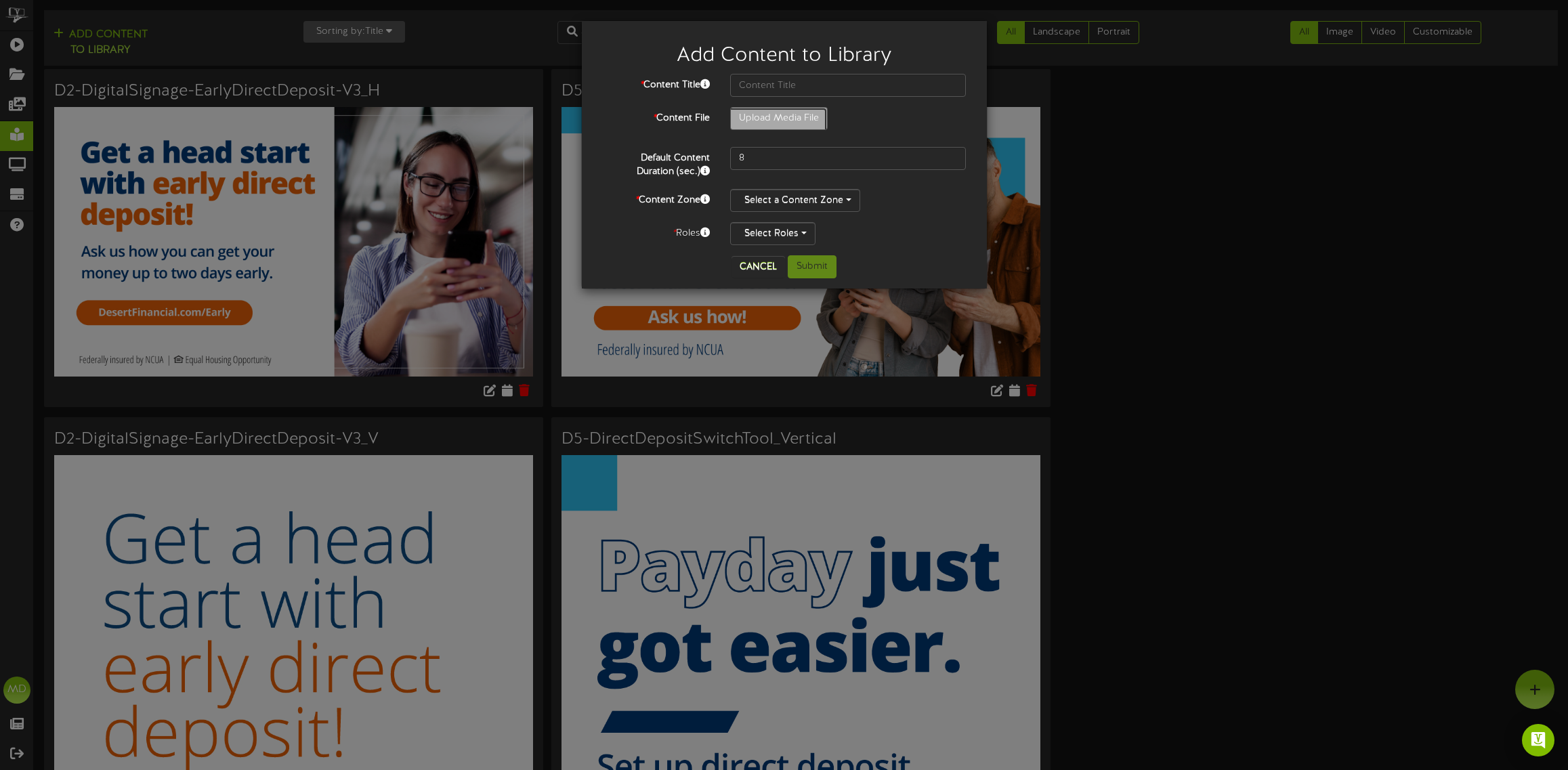
click at [782, 113] on input "Upload Media File" at bounding box center [89, 156] width 1474 height 97
type input "**********"
type input "D2-DigitalSignage-EarlyDirectDeposit-V3_V"
drag, startPoint x: 765, startPoint y: 160, endPoint x: 711, endPoint y: 151, distance: 54.7
click at [712, 160] on div "Default Content Duration (sec.) 8" at bounding box center [784, 163] width 385 height 32
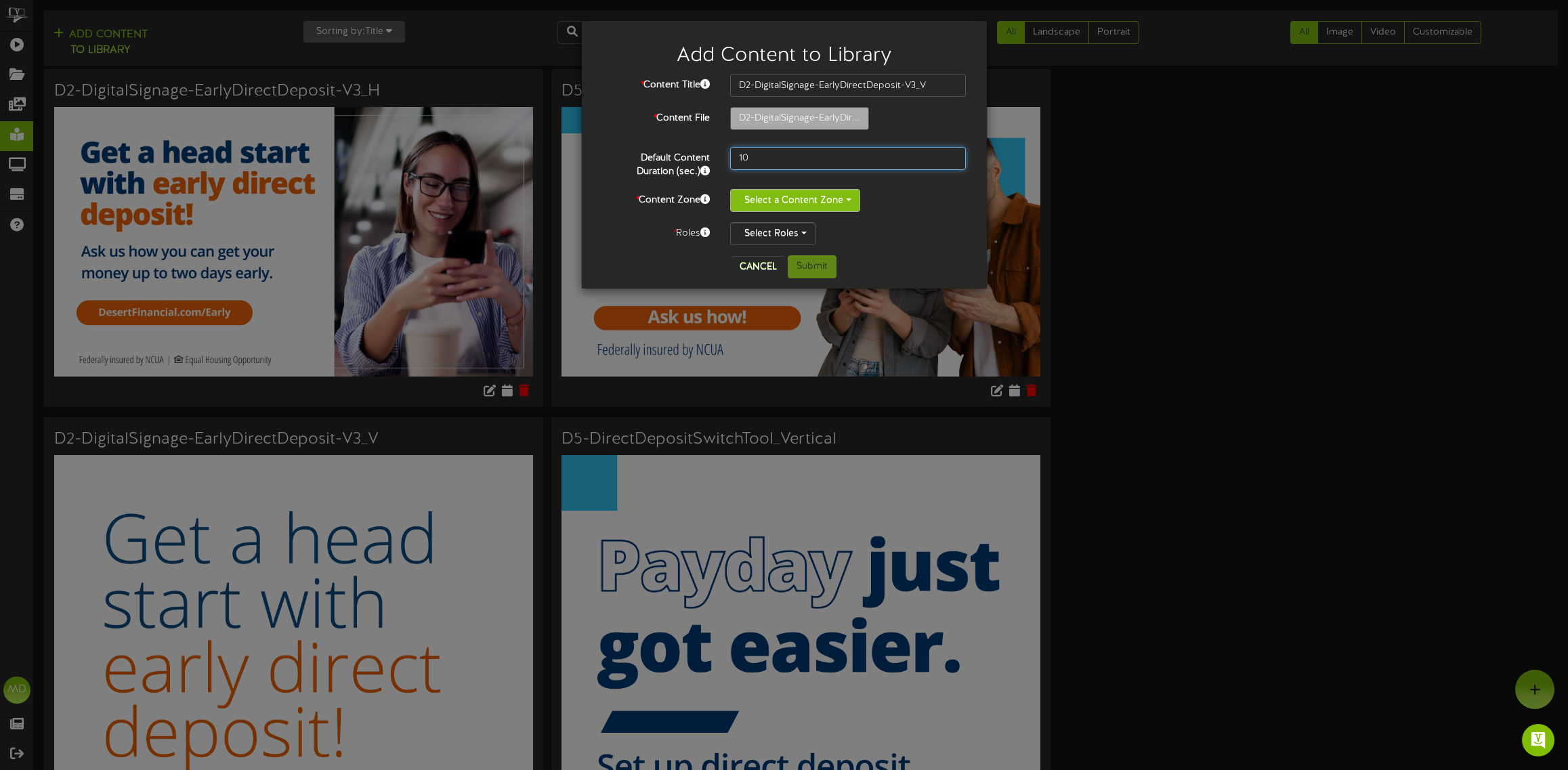
type input "10"
click at [826, 200] on button "Select a Content Zone" at bounding box center [795, 200] width 130 height 23
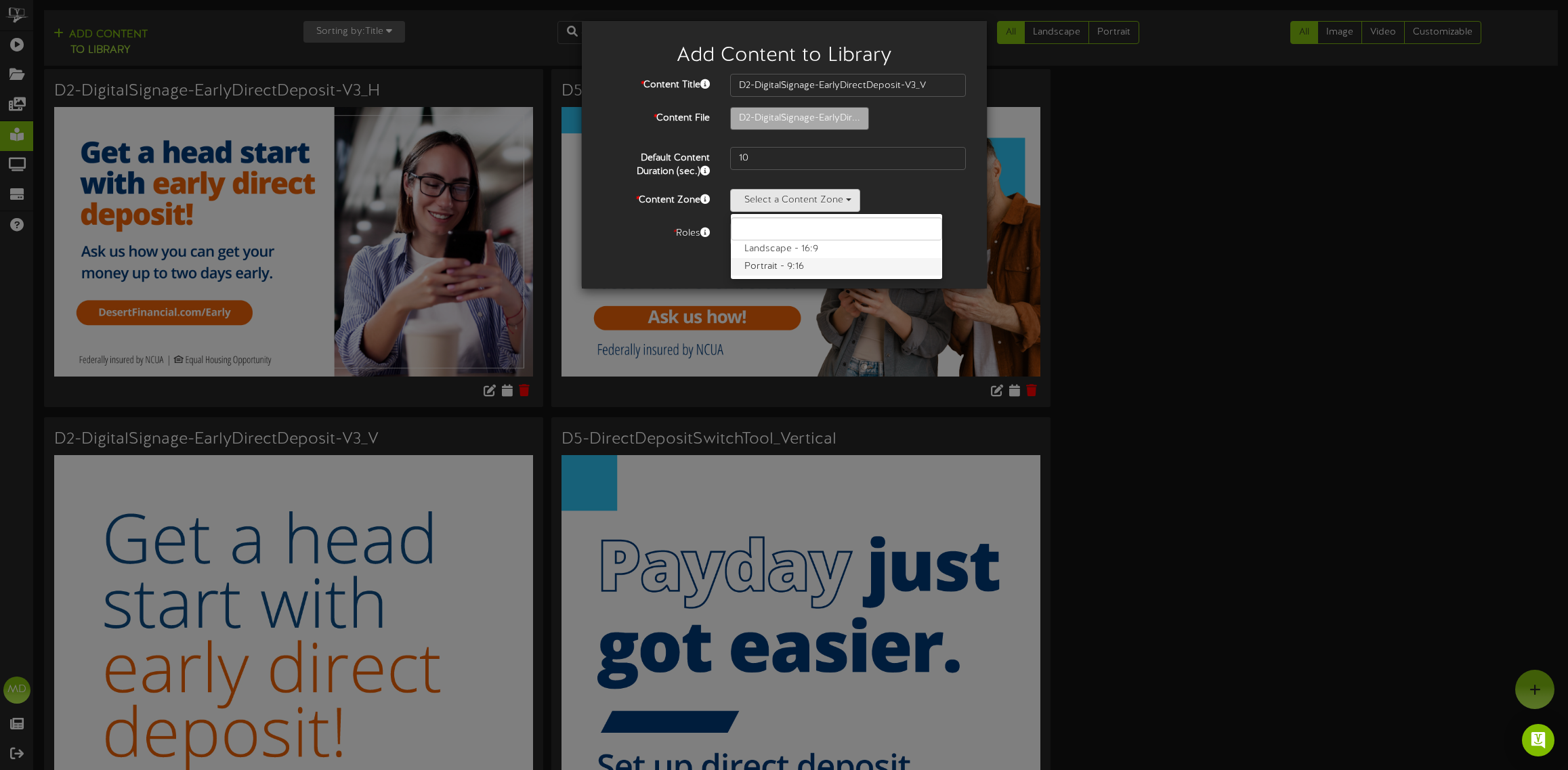
click at [780, 266] on label "Portrait - 9:16" at bounding box center [836, 266] width 211 height 18
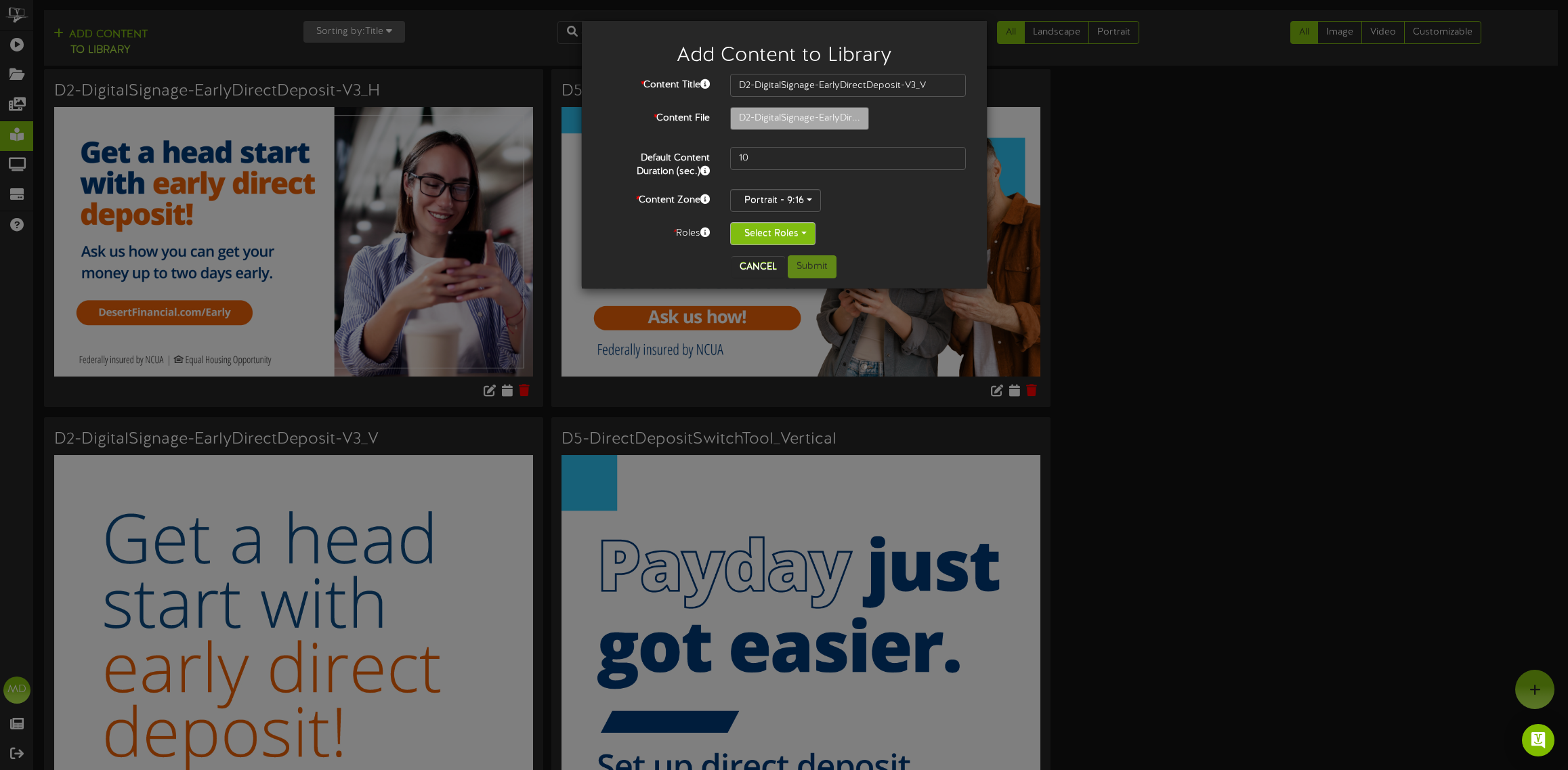
click at [801, 232] on button "Select Roles" at bounding box center [773, 234] width 86 height 23
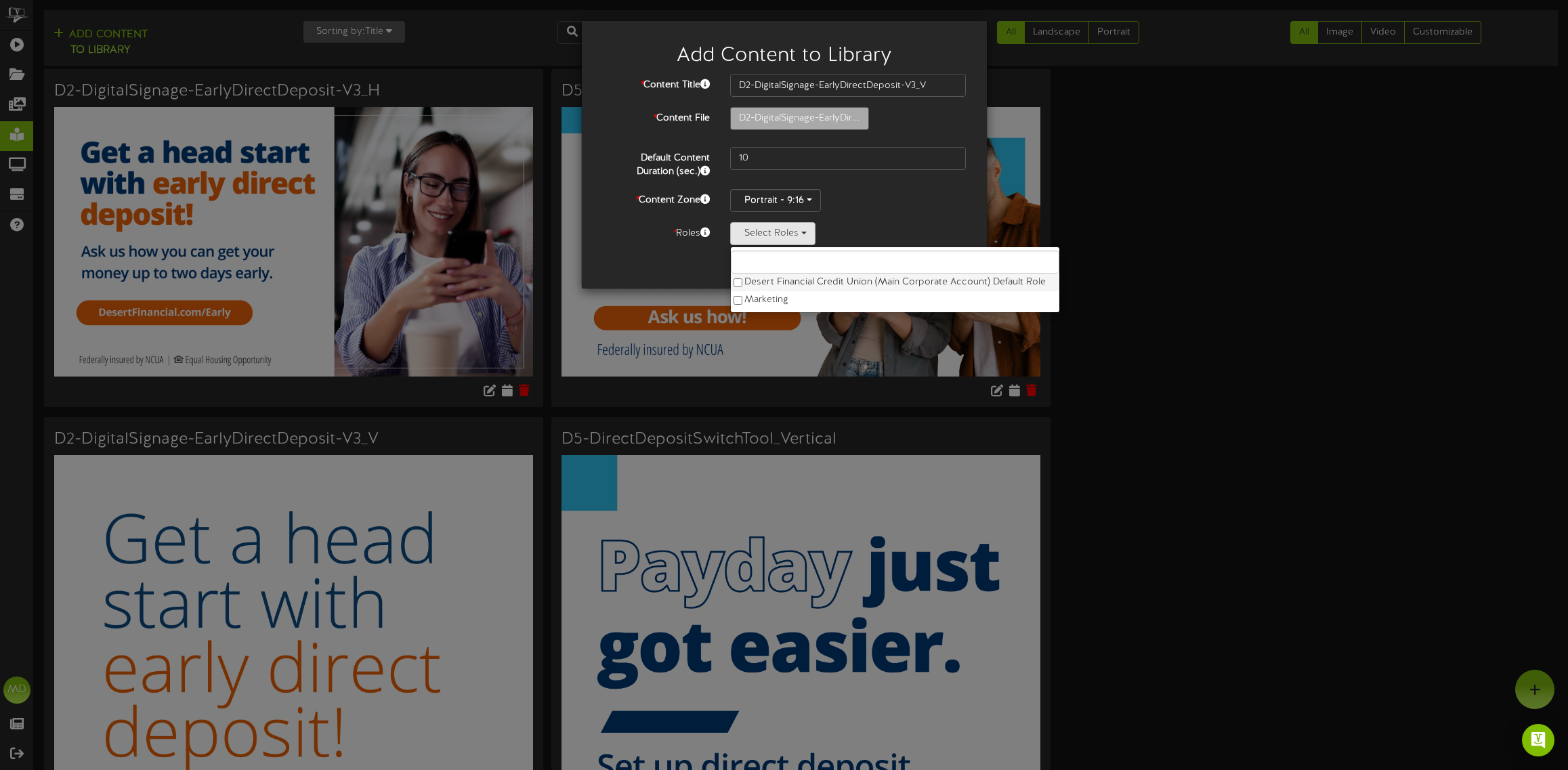
click at [742, 285] on label "Desert Financial Credit Union (Main Corporate Account) Default Role" at bounding box center [895, 282] width 329 height 18
click at [1122, 220] on div "Add Content to Library * Content Title D2-DigitalSignage-EarlyDirectDeposit-V3_…" at bounding box center [784, 385] width 1568 height 770
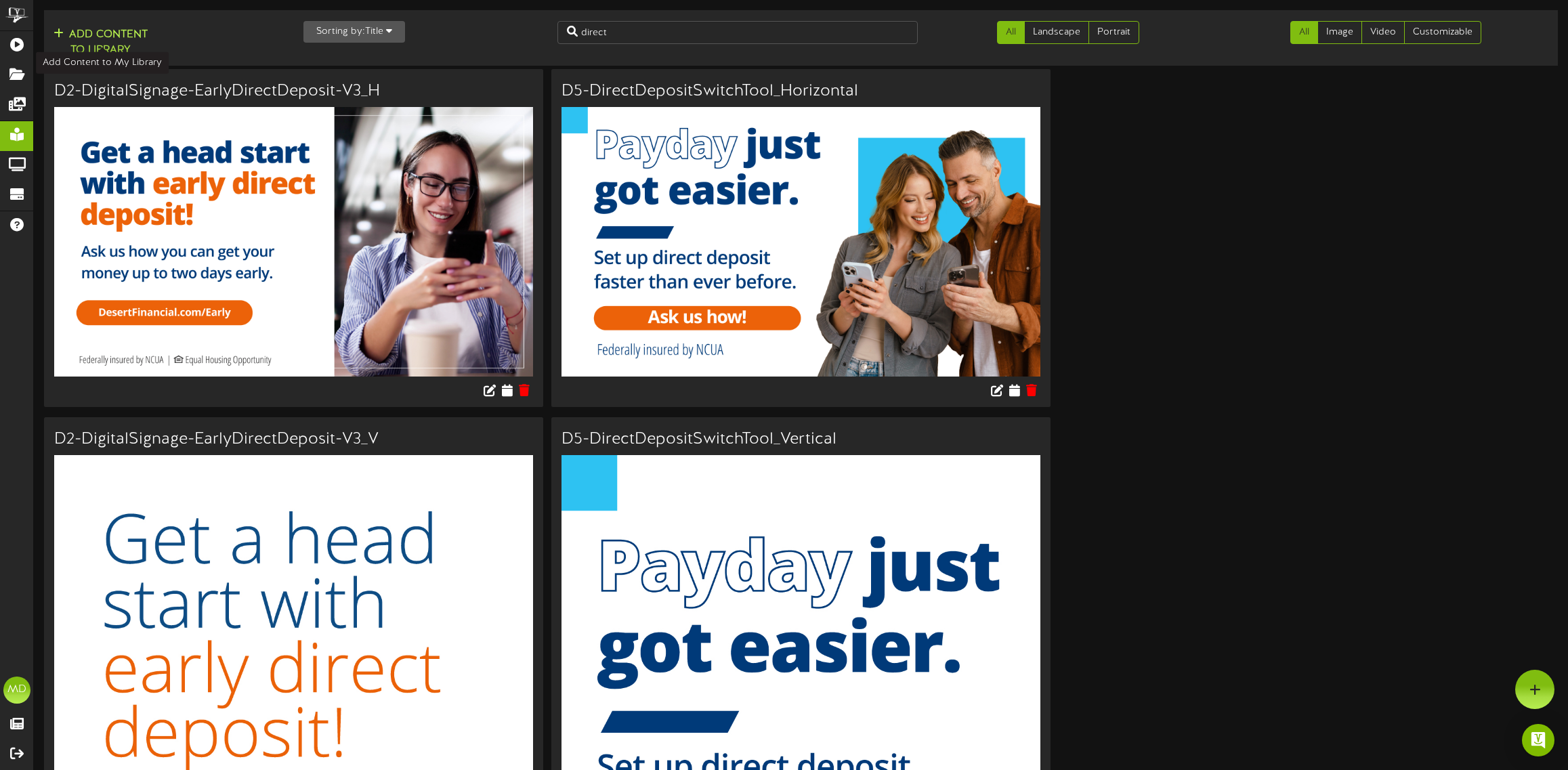
click at [103, 38] on button "Add Content to Library" at bounding box center [101, 42] width 102 height 33
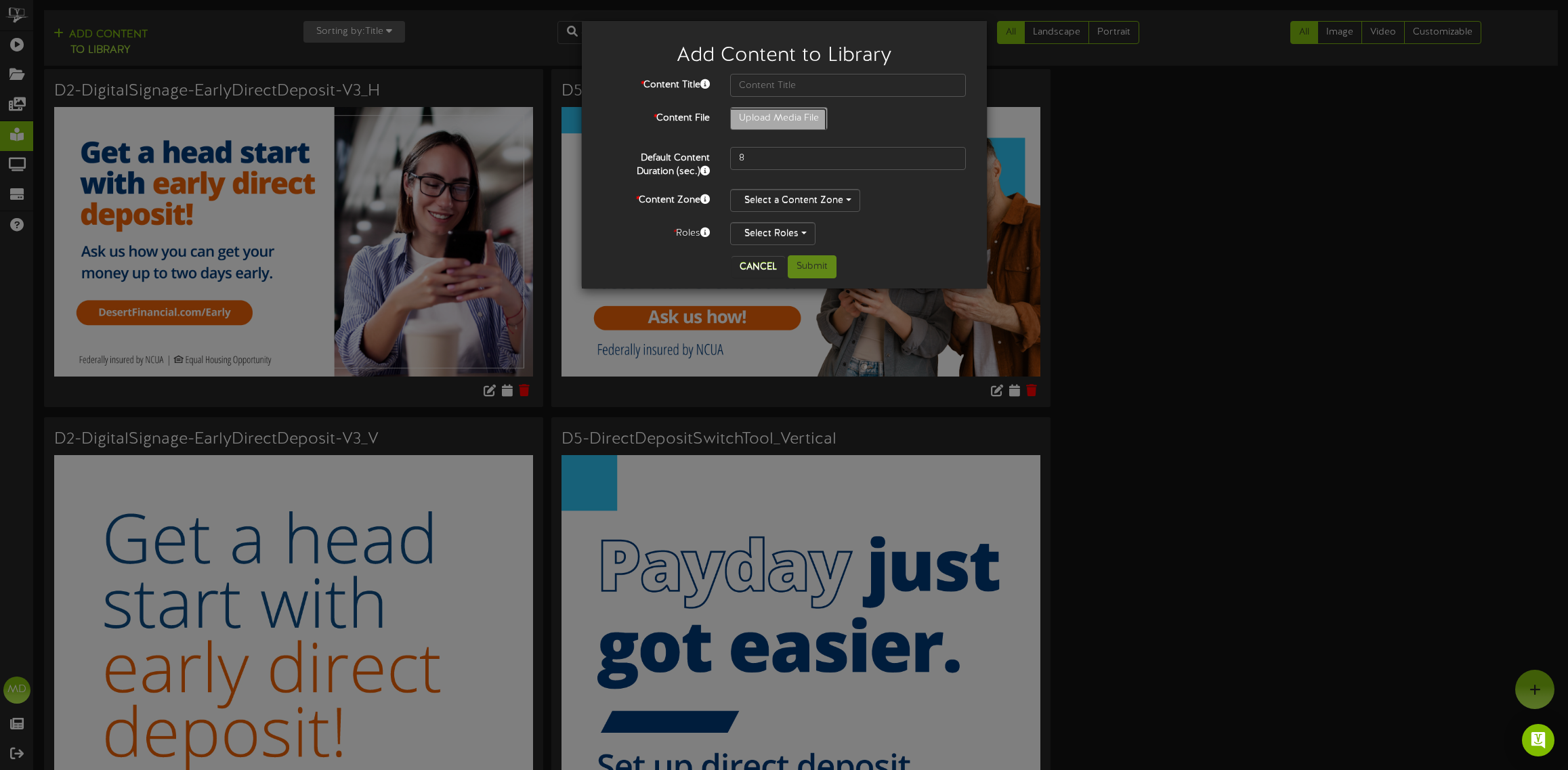
click at [803, 118] on input "Upload Media File" at bounding box center [89, 156] width 1474 height 97
type input "**********"
type input "D2-DigitalSignage-EarlyDirectDeposit-V3_V"
drag, startPoint x: 754, startPoint y: 160, endPoint x: 726, endPoint y: 155, distance: 28.4
click at [729, 155] on div "8" at bounding box center [848, 158] width 257 height 23
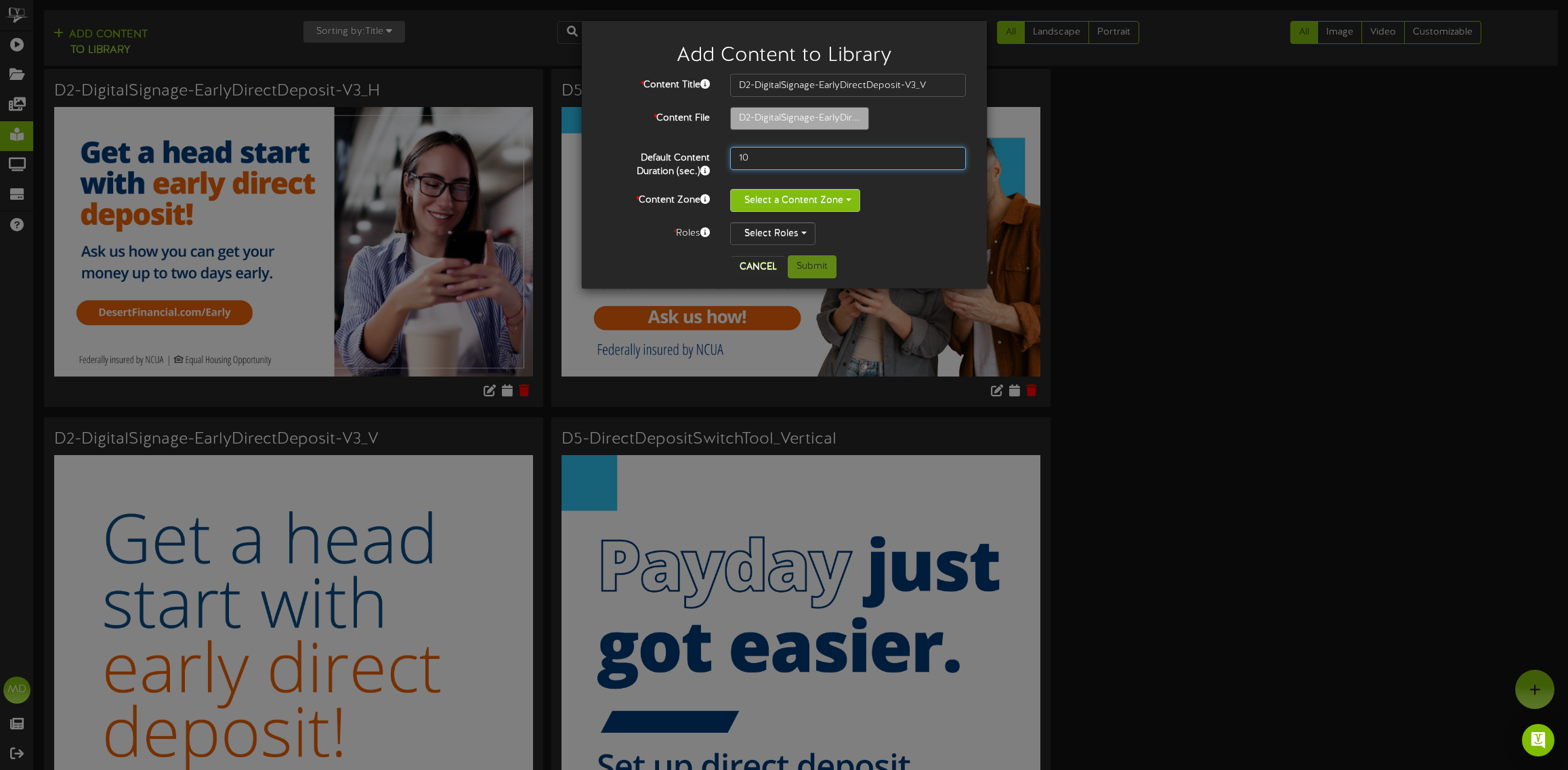
type input "10"
click at [819, 195] on button "Select a Content Zone" at bounding box center [795, 200] width 130 height 23
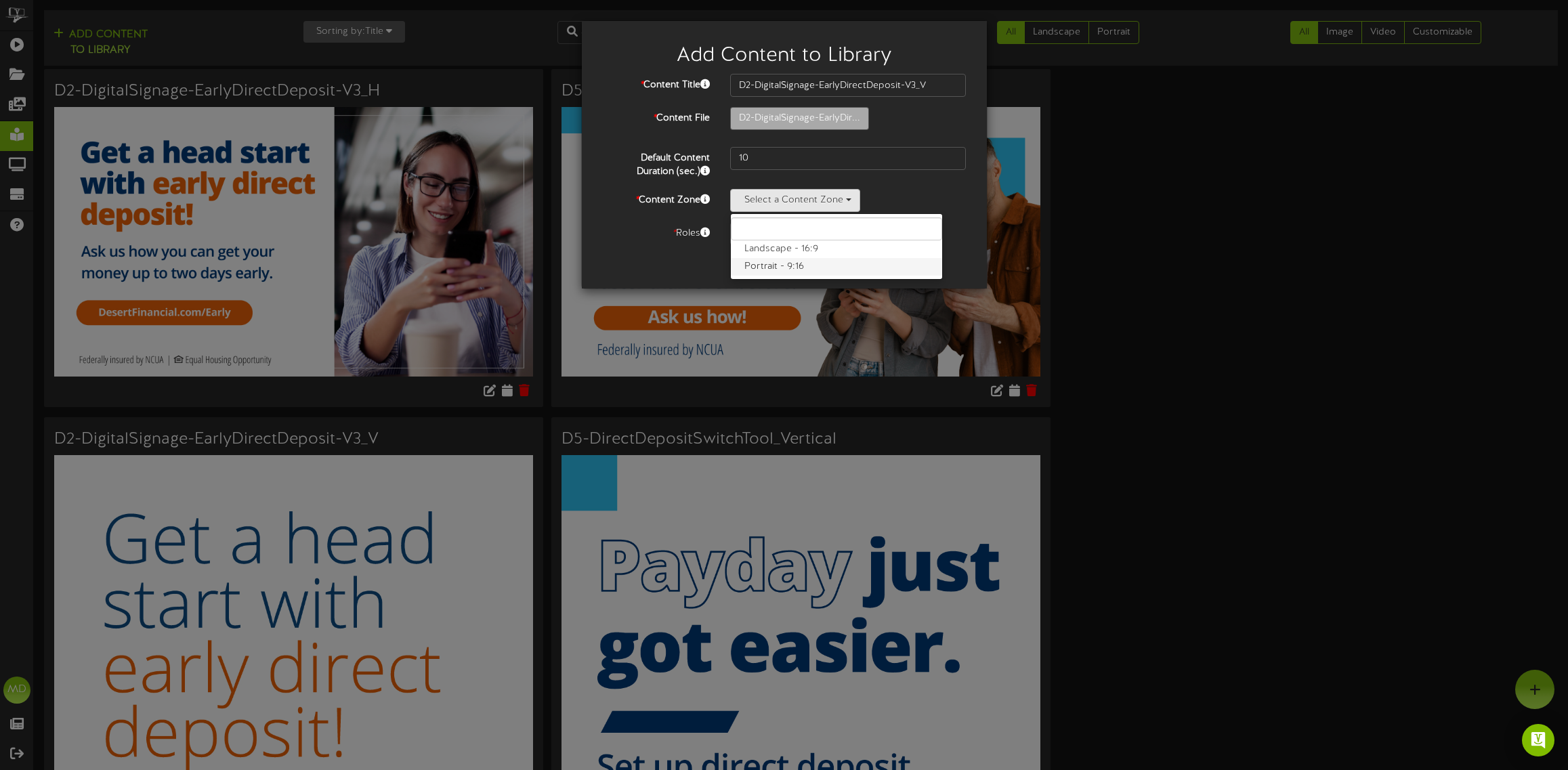
click at [779, 266] on label "Portrait - 9:16" at bounding box center [836, 266] width 211 height 18
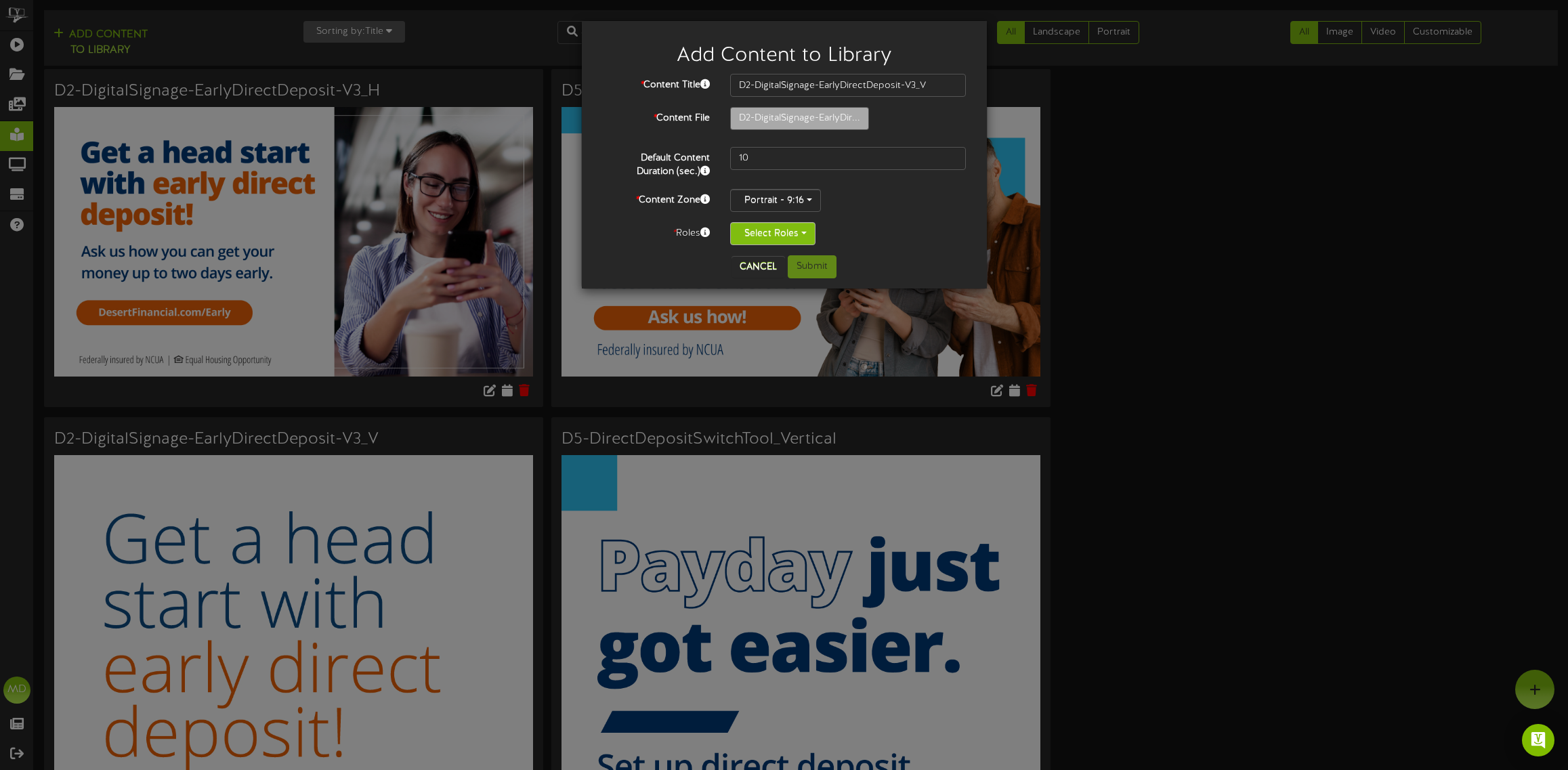
click at [793, 232] on button "Select Roles" at bounding box center [773, 234] width 86 height 23
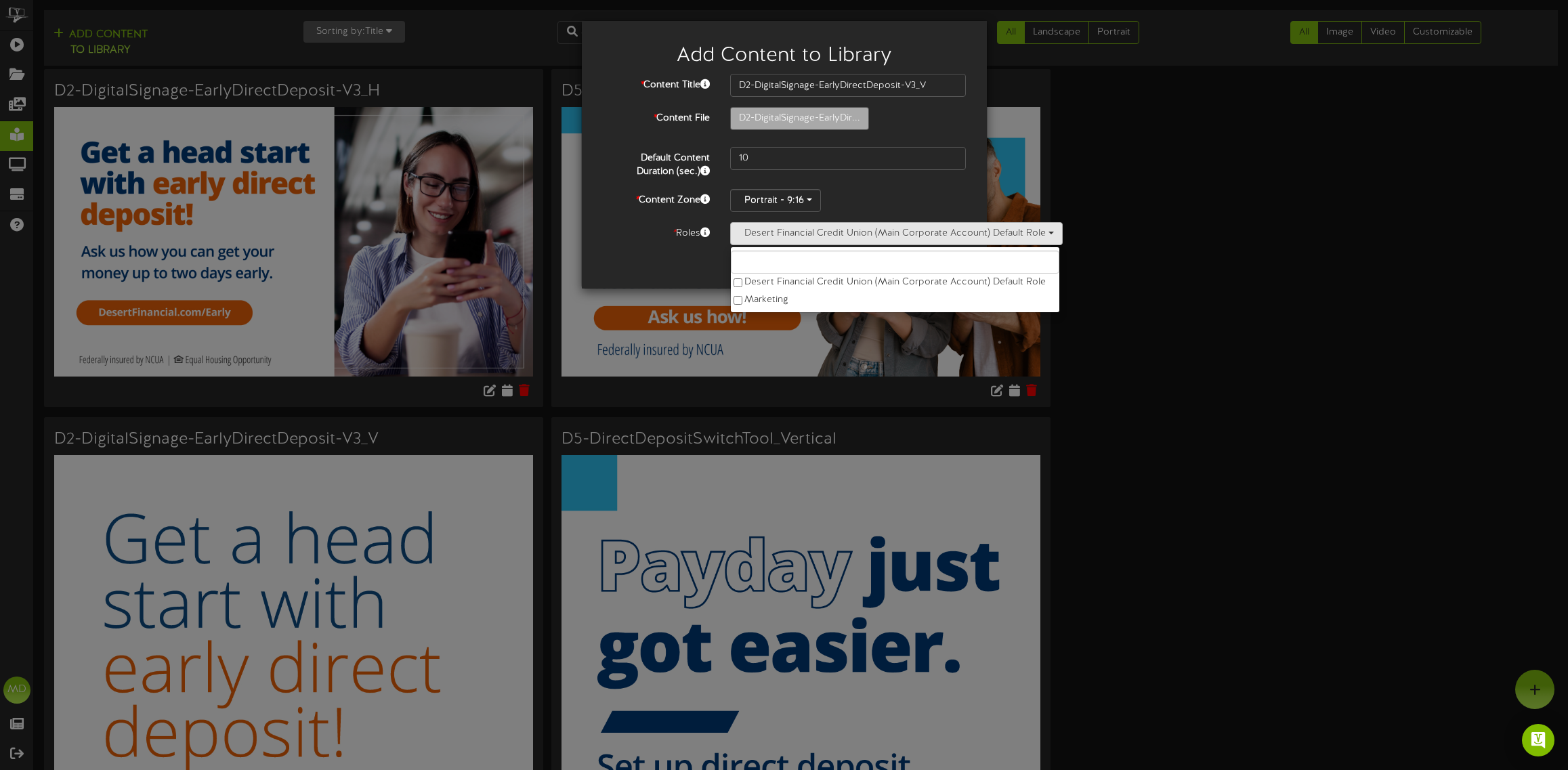
click at [667, 276] on div "Cancel Submit" at bounding box center [784, 266] width 385 height 23
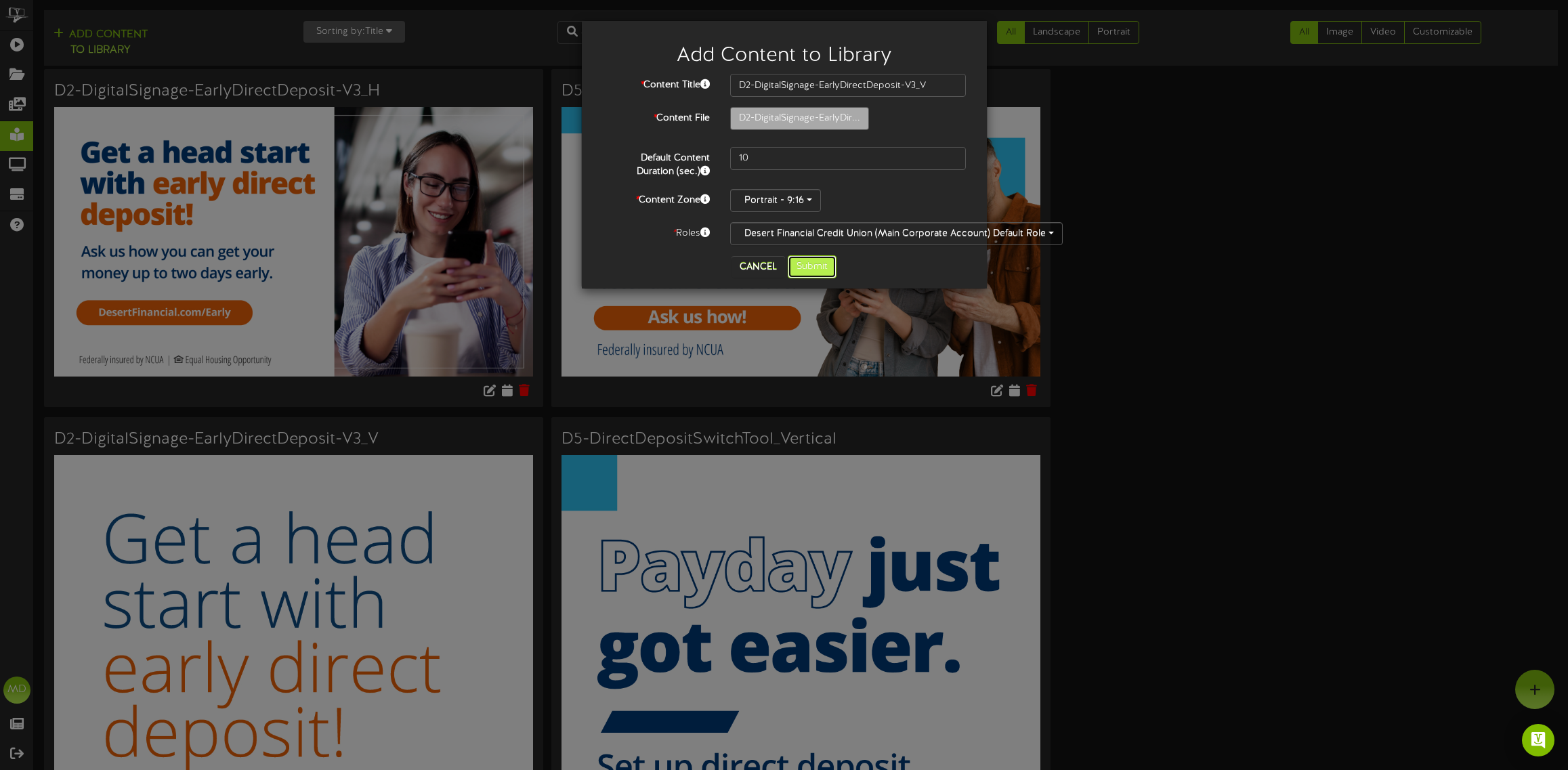
click at [808, 264] on button "Submit" at bounding box center [812, 266] width 48 height 23
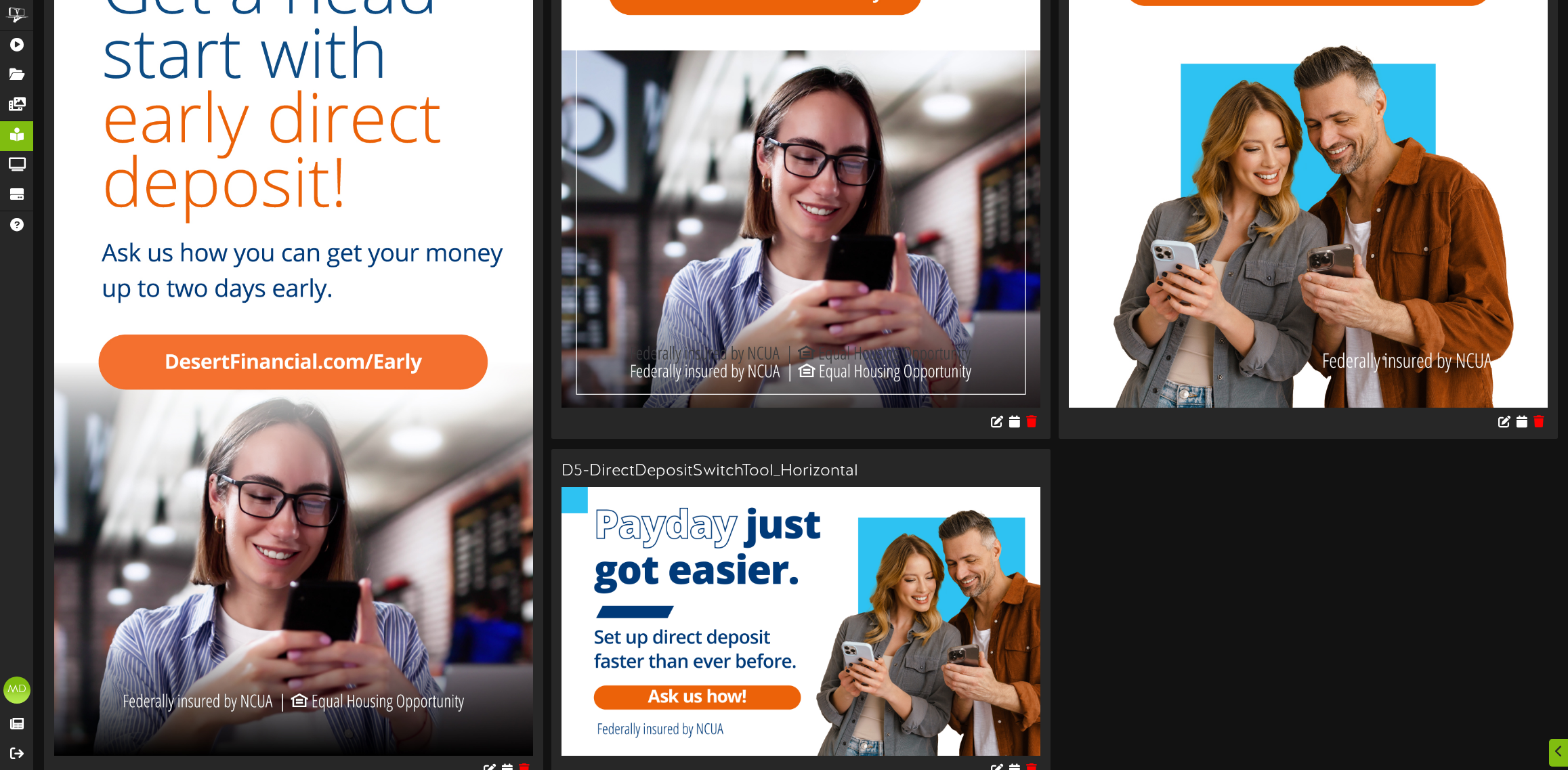
scroll to position [574, 0]
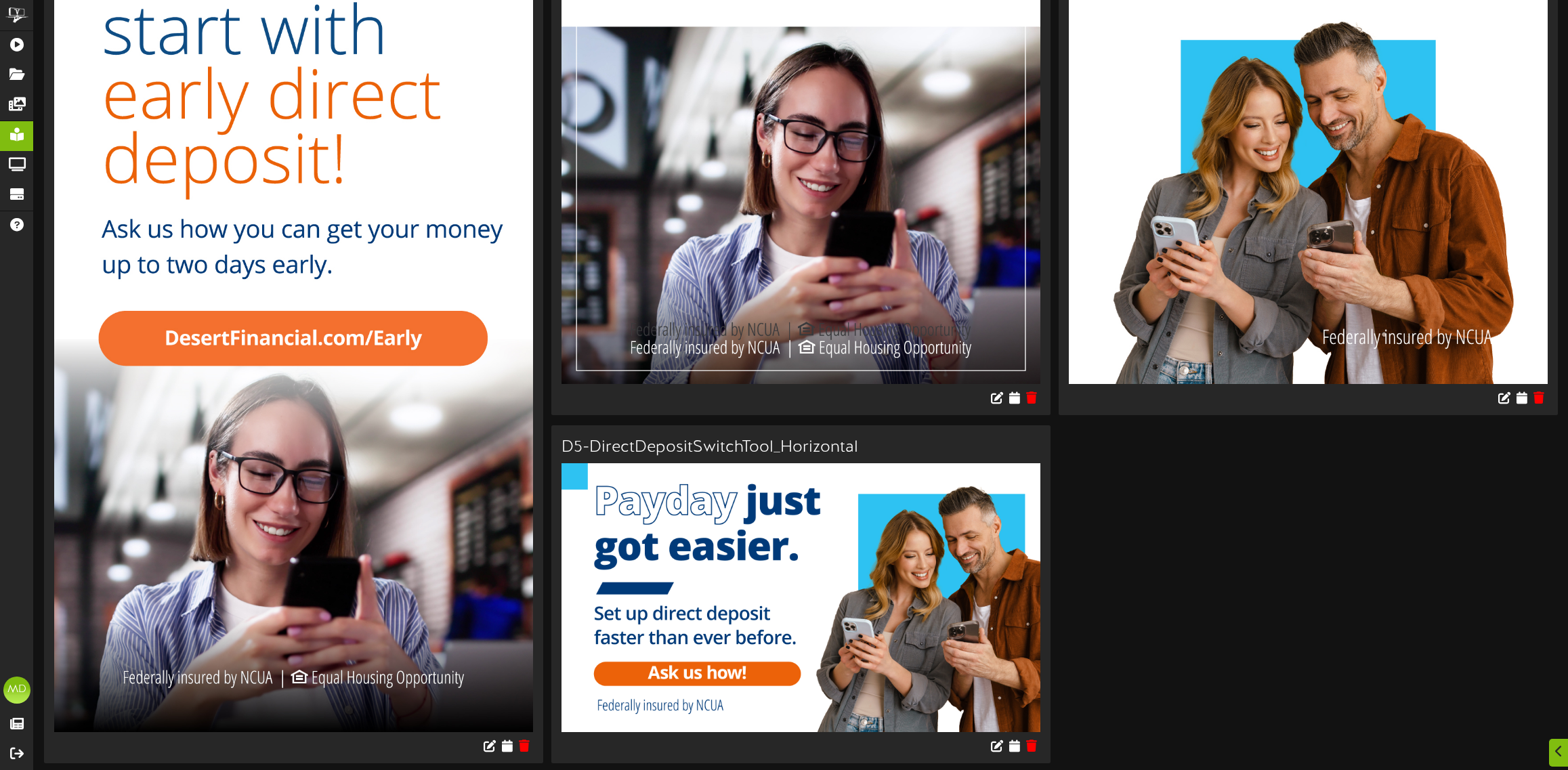
click at [472, 279] on img at bounding box center [293, 307] width 479 height 851
click at [527, 749] on icon at bounding box center [524, 746] width 13 height 15
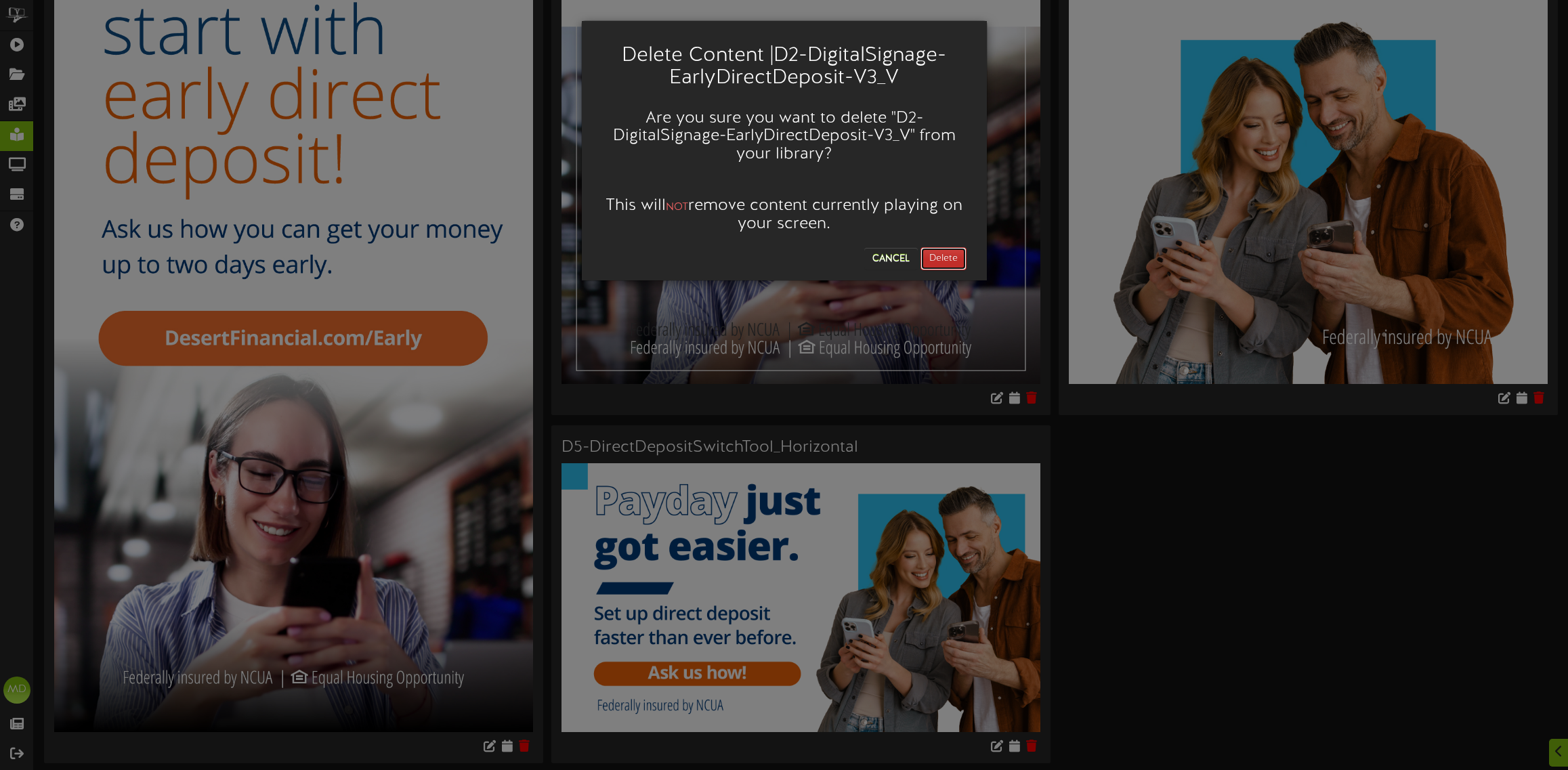
click at [941, 255] on button "Delete" at bounding box center [942, 258] width 46 height 23
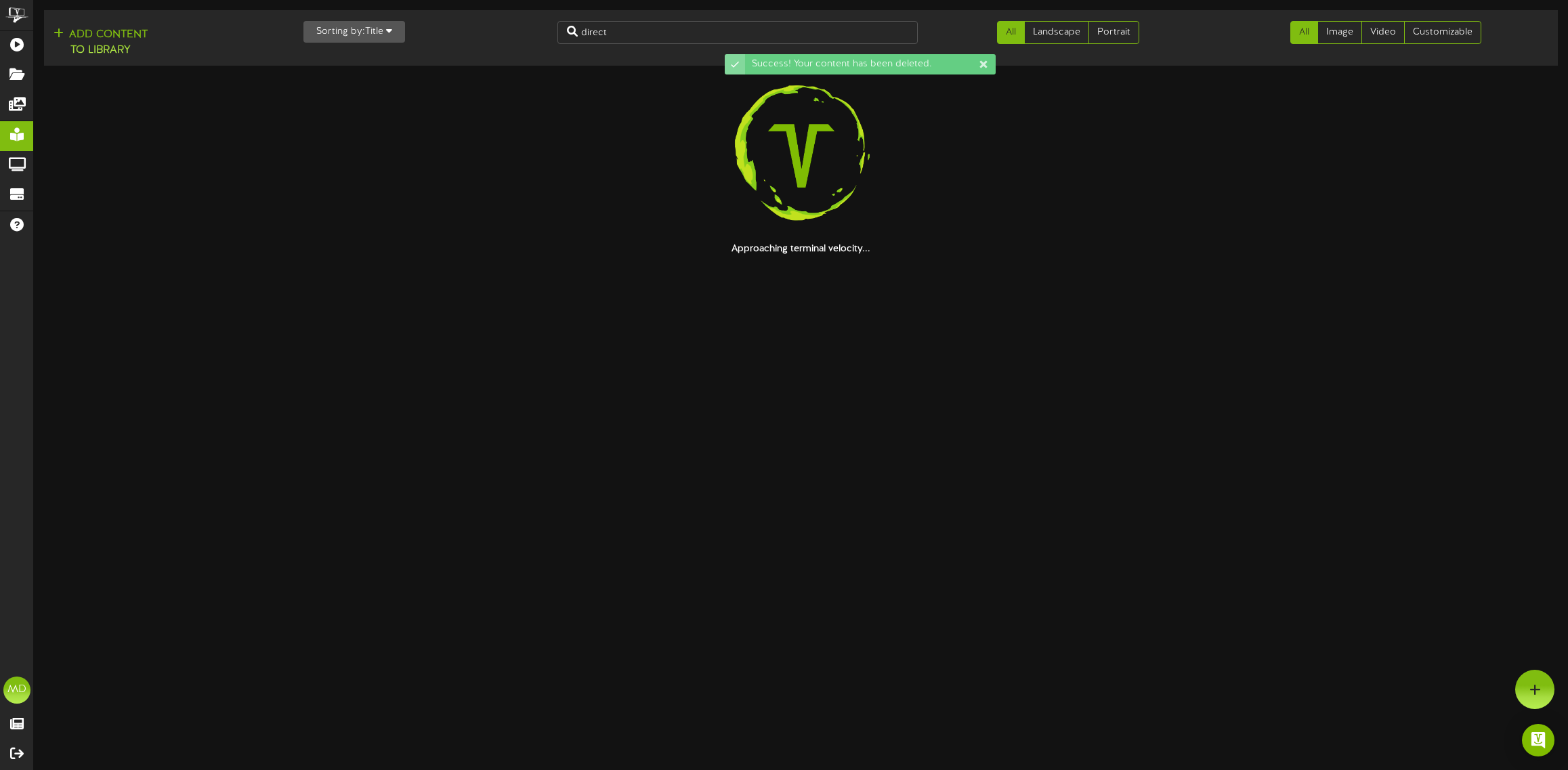
scroll to position [0, 0]
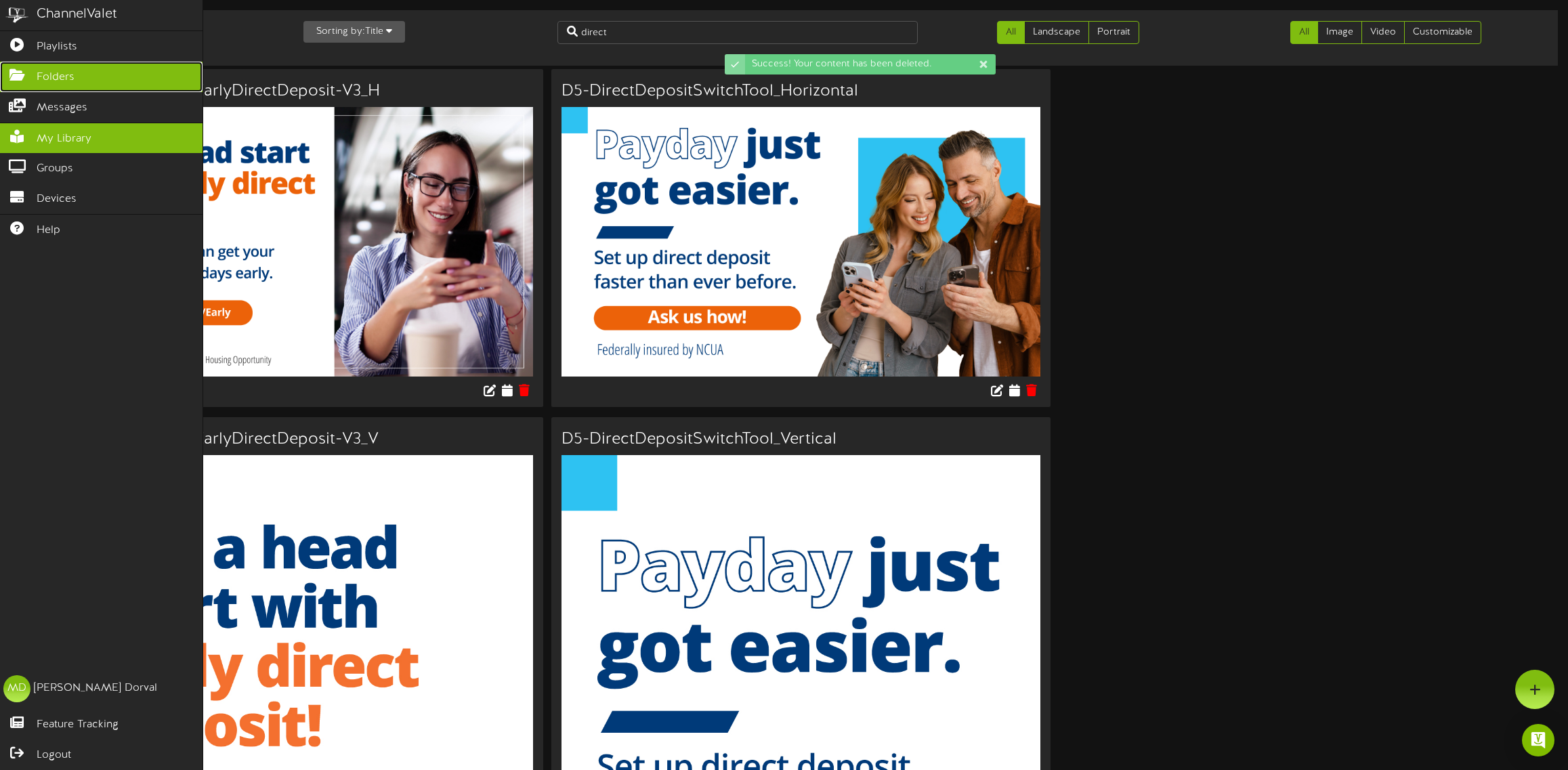
click at [17, 72] on icon at bounding box center [17, 73] width 34 height 10
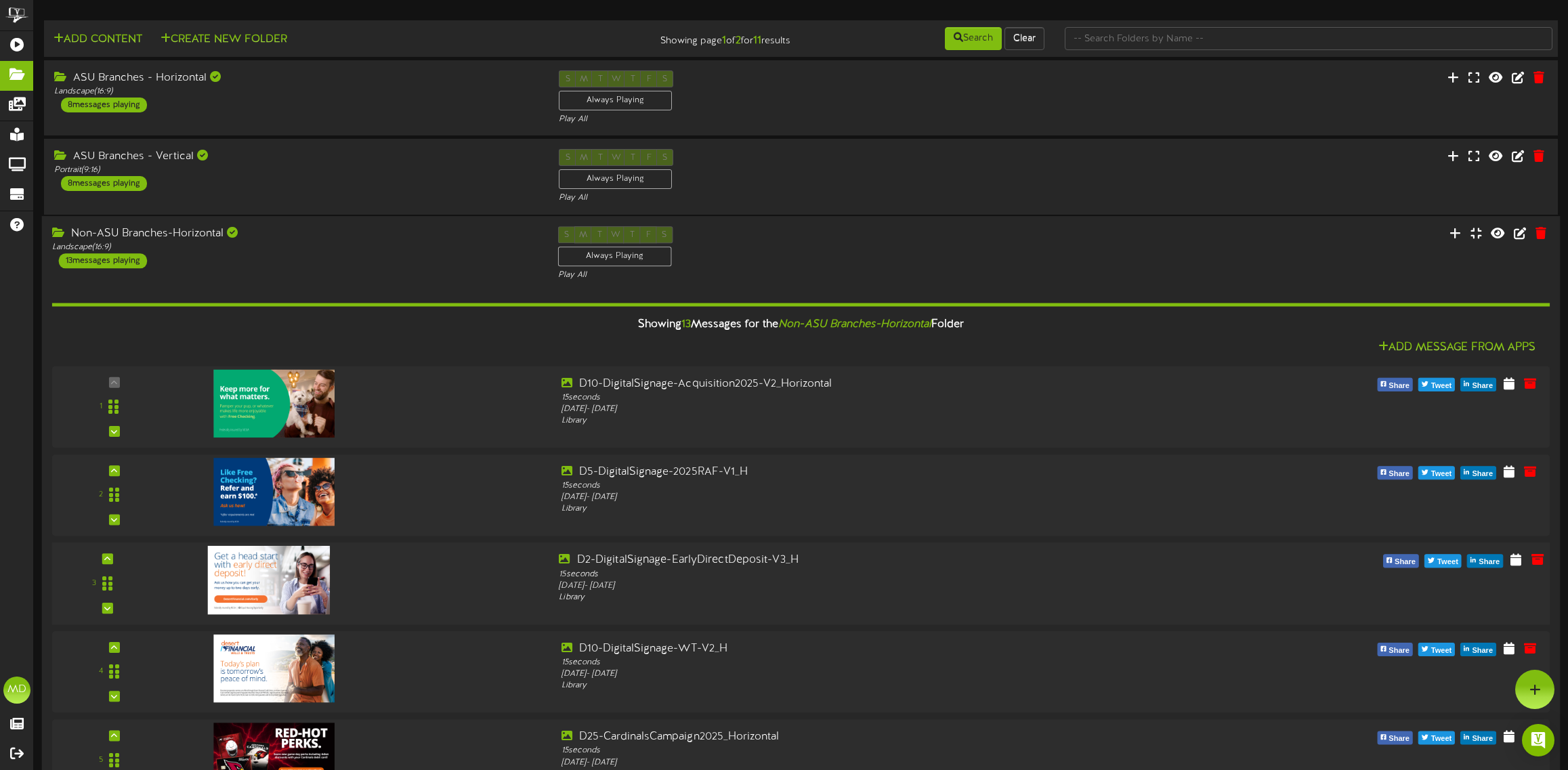
click at [434, 577] on div at bounding box center [359, 577] width 378 height 48
click at [1541, 561] on icon at bounding box center [1537, 559] width 15 height 15
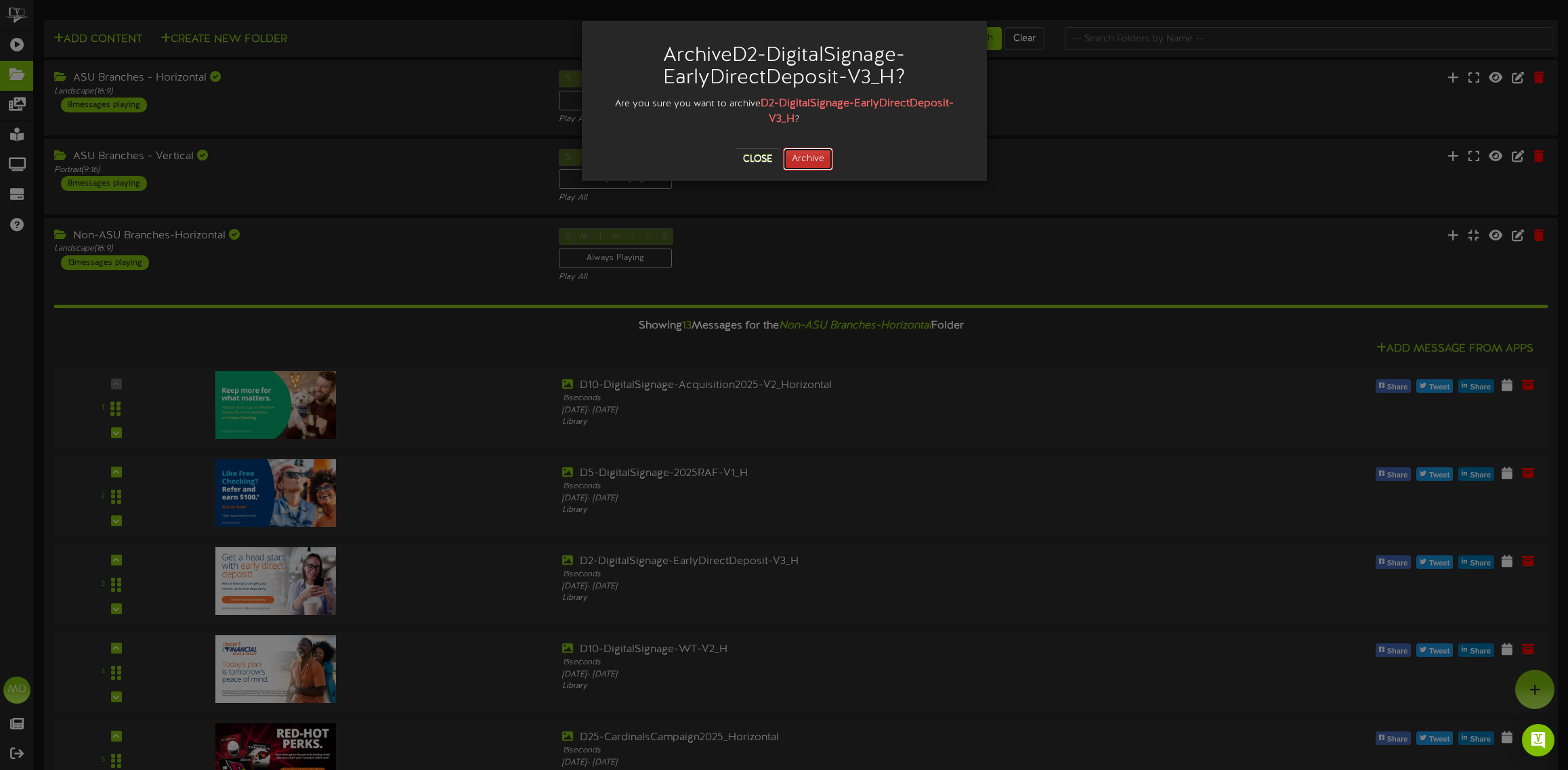
click at [811, 160] on button "Archive" at bounding box center [808, 159] width 50 height 23
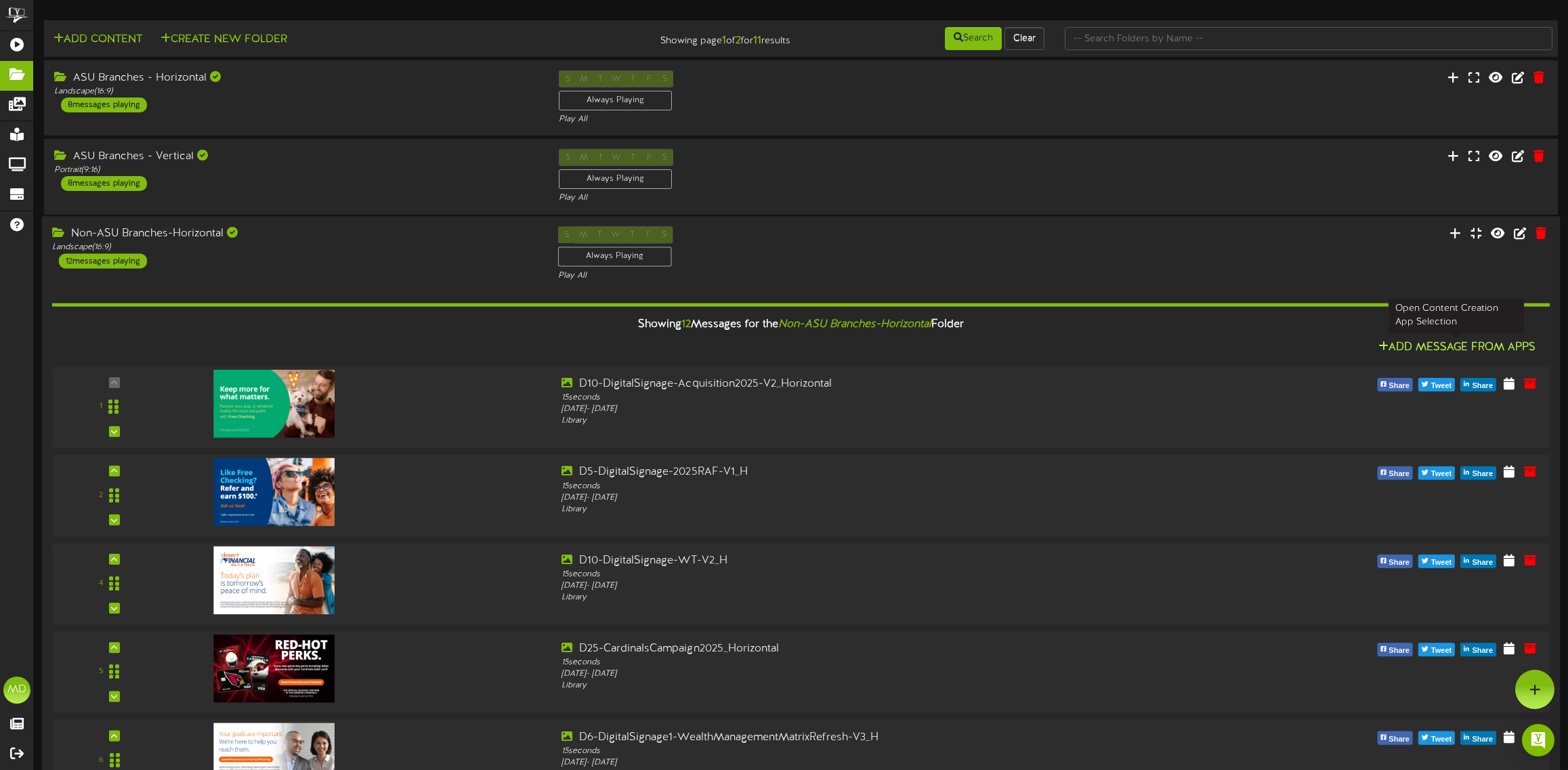
click at [1433, 344] on button "Add Message From Apps" at bounding box center [1457, 347] width 166 height 17
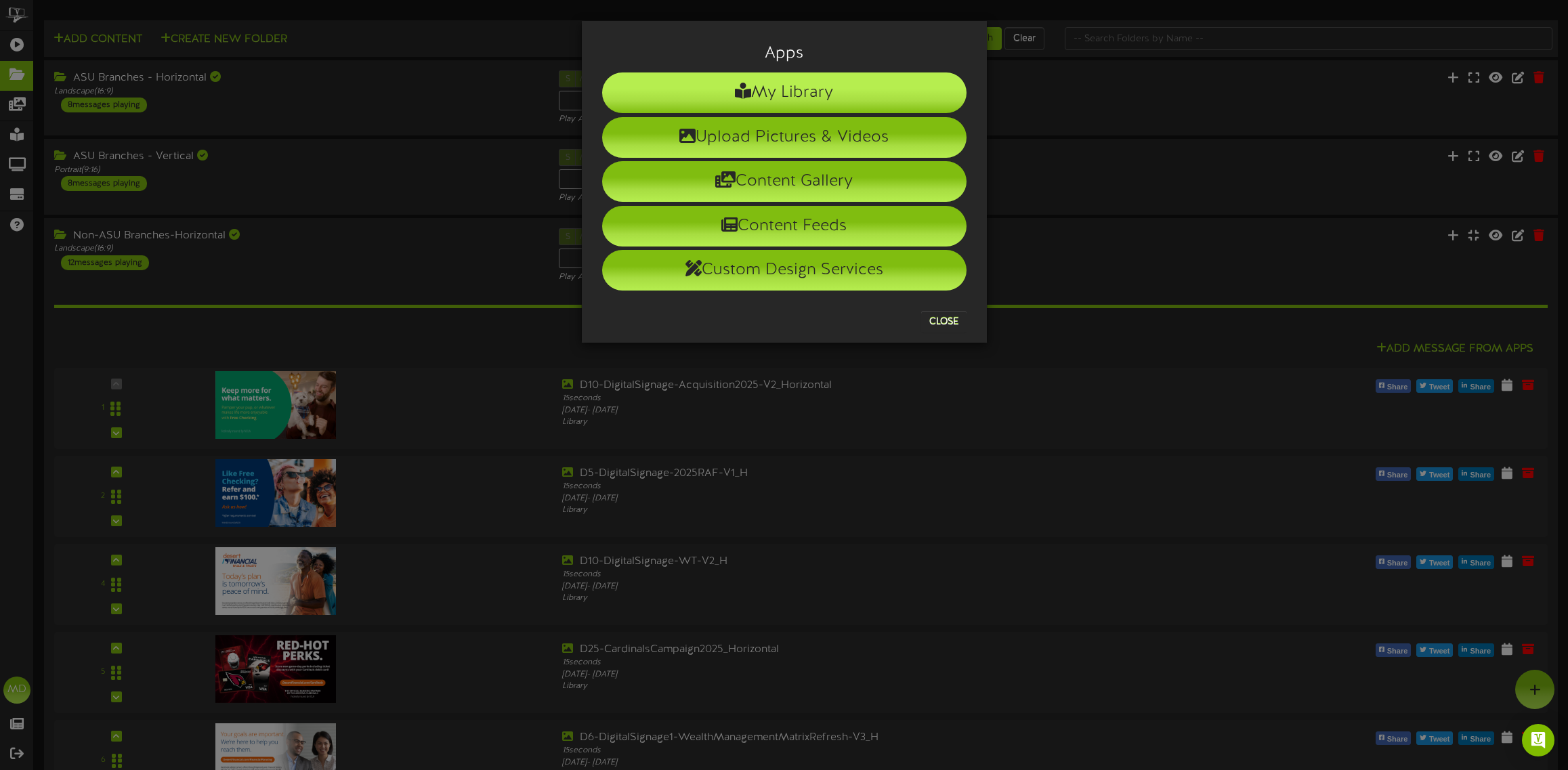
click at [804, 89] on li "My Library" at bounding box center [784, 93] width 364 height 41
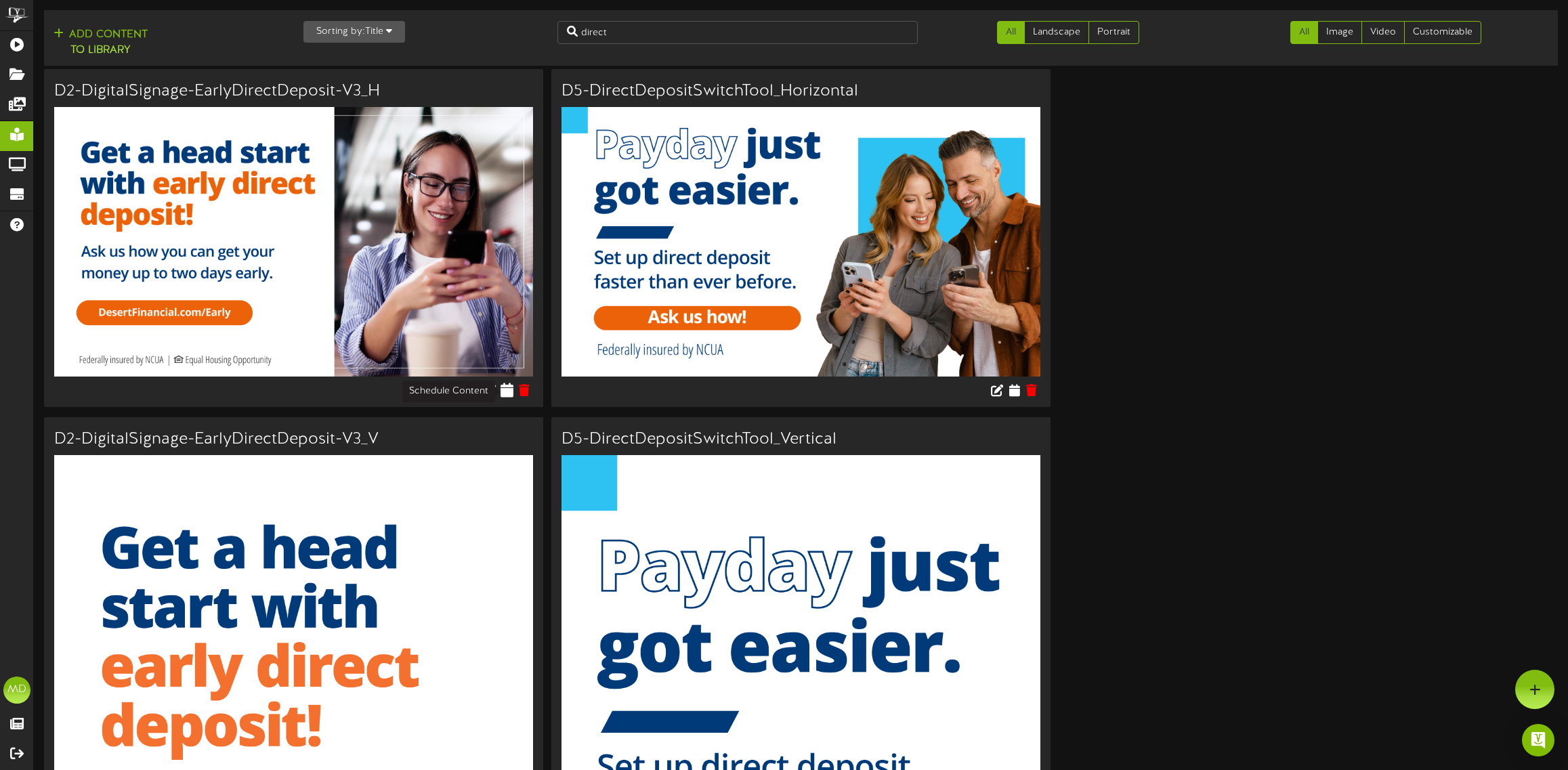
click at [506, 390] on icon at bounding box center [507, 389] width 13 height 15
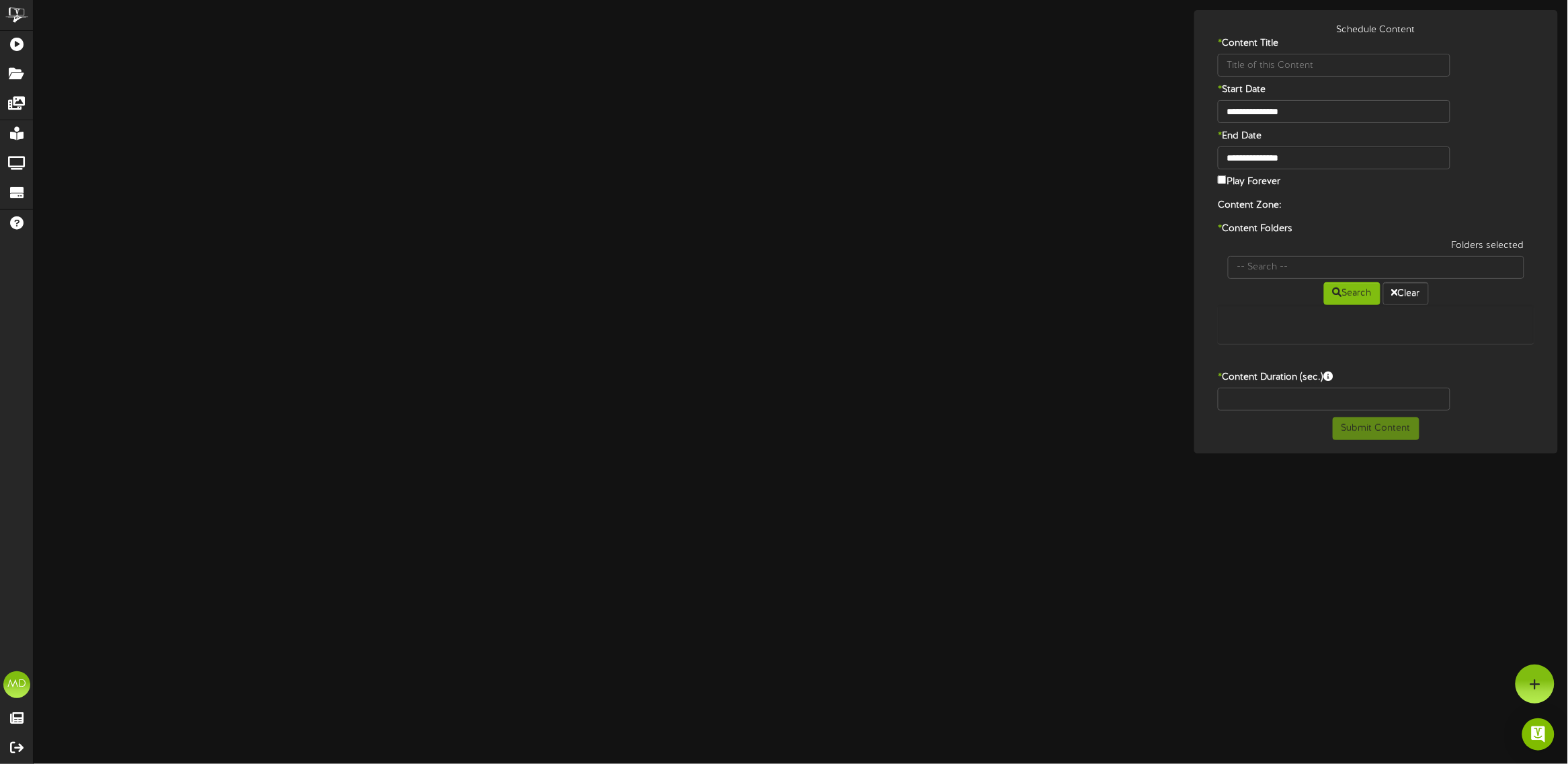
type input "D2-DigitalSignage-EarlyDirectDeposit-V3_H"
type input "8"
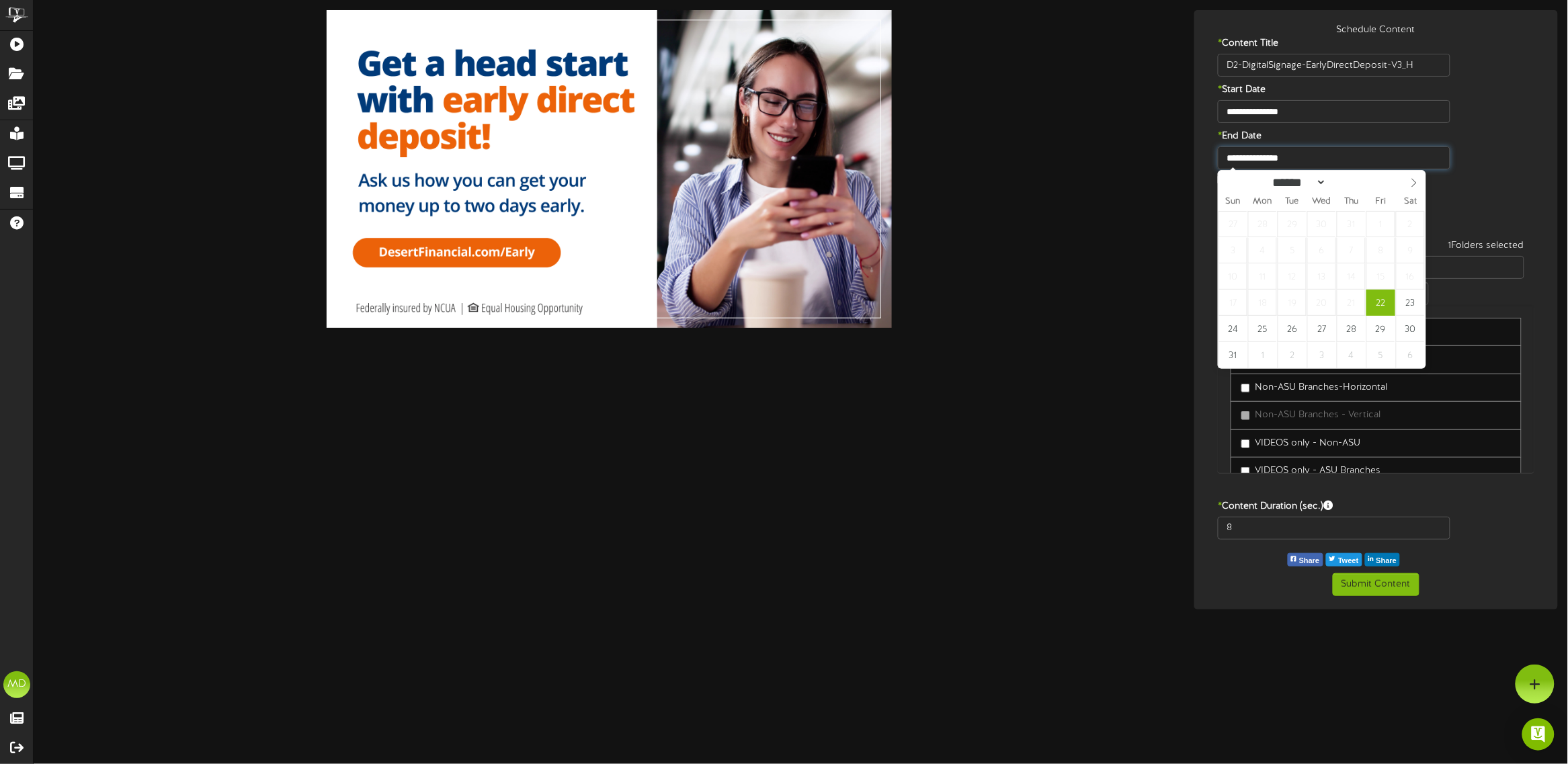
click at [1379, 156] on input "**********" at bounding box center [1334, 158] width 233 height 23
type input "**********"
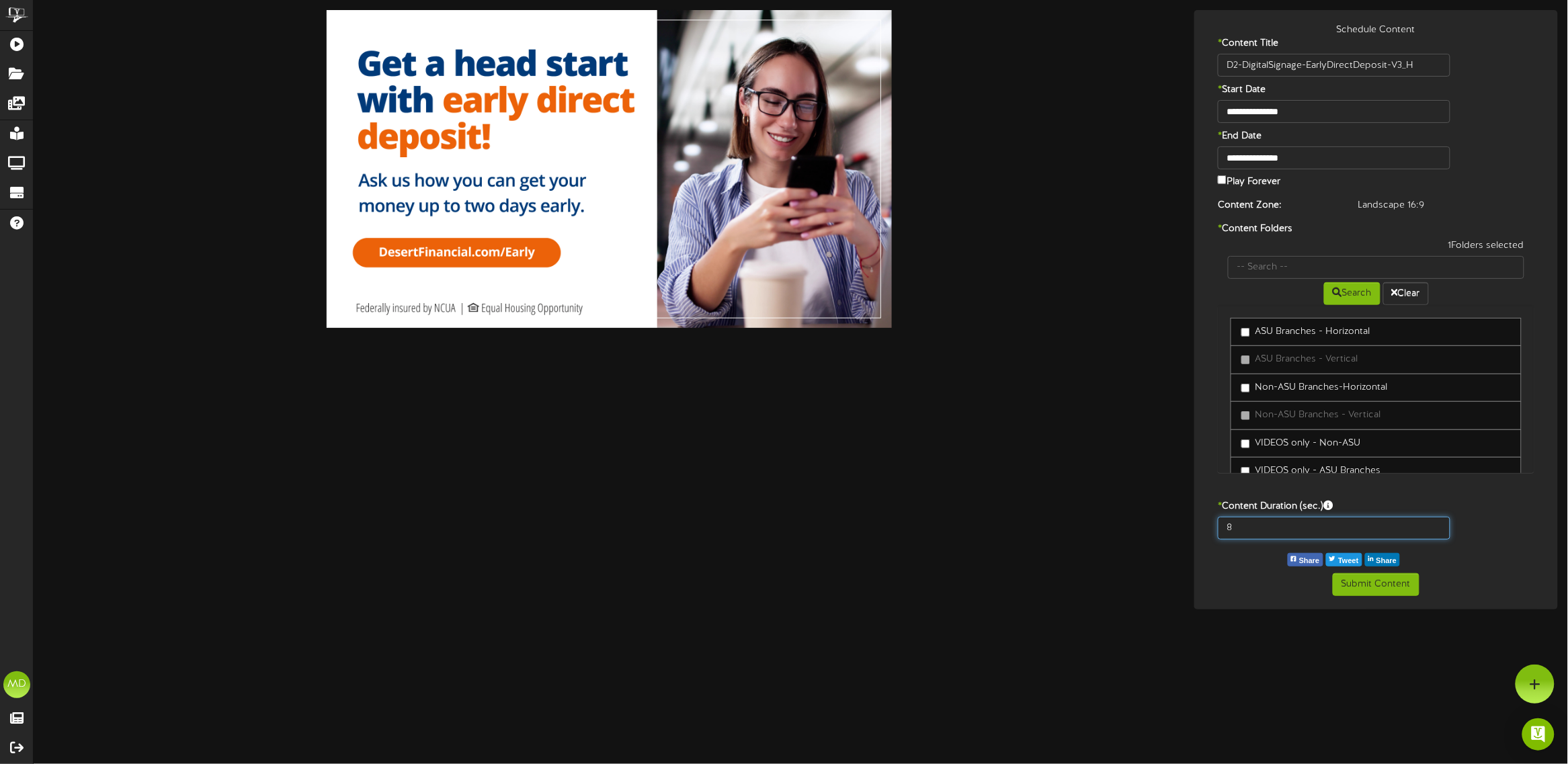
drag, startPoint x: 1240, startPoint y: 531, endPoint x: 1209, endPoint y: 528, distance: 31.1
click at [1205, 528] on div "8" at bounding box center [1376, 531] width 357 height 30
type input "15"
click at [1392, 578] on button "Submit Content" at bounding box center [1376, 584] width 87 height 23
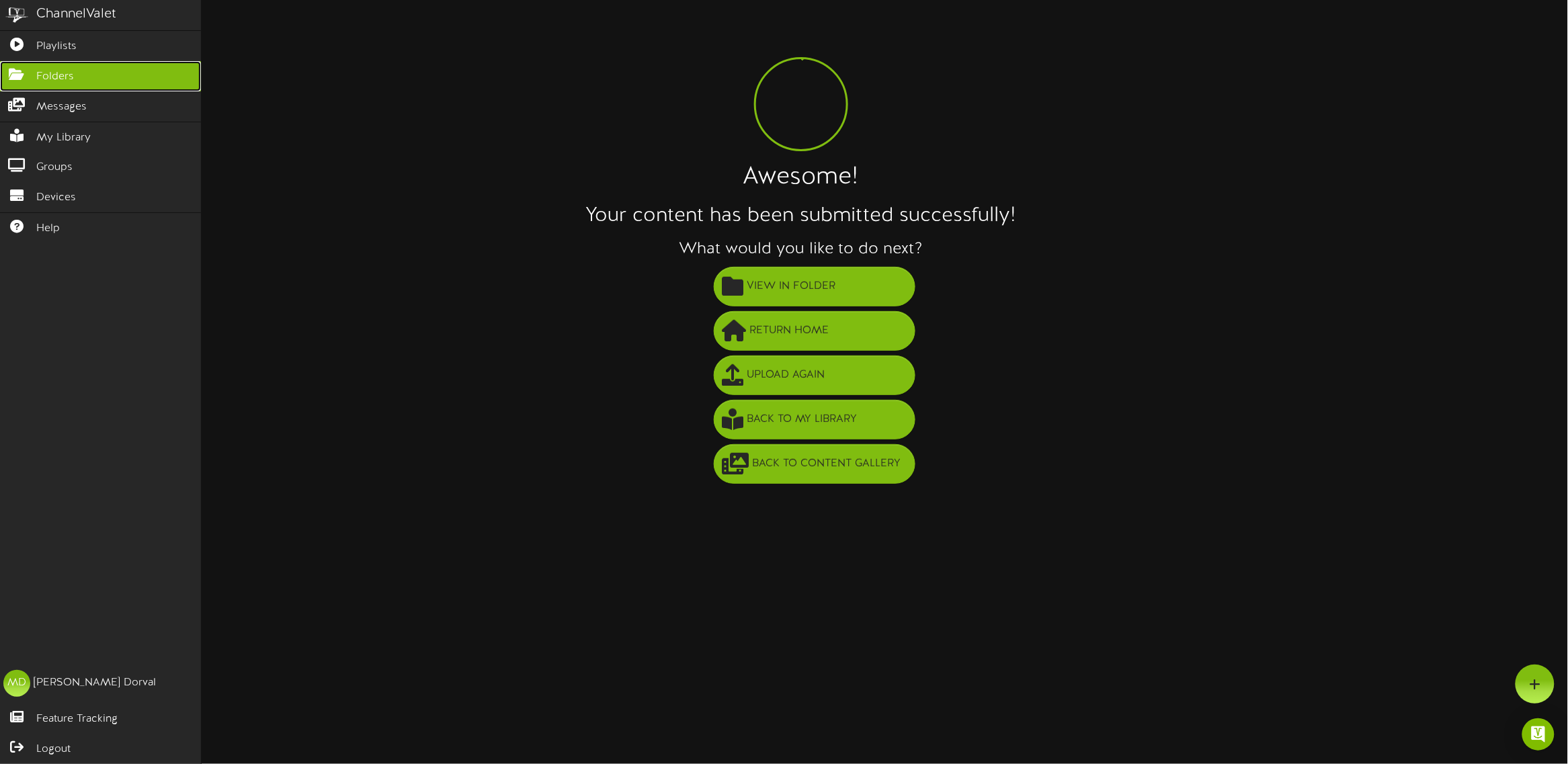
click at [14, 70] on icon at bounding box center [17, 72] width 33 height 10
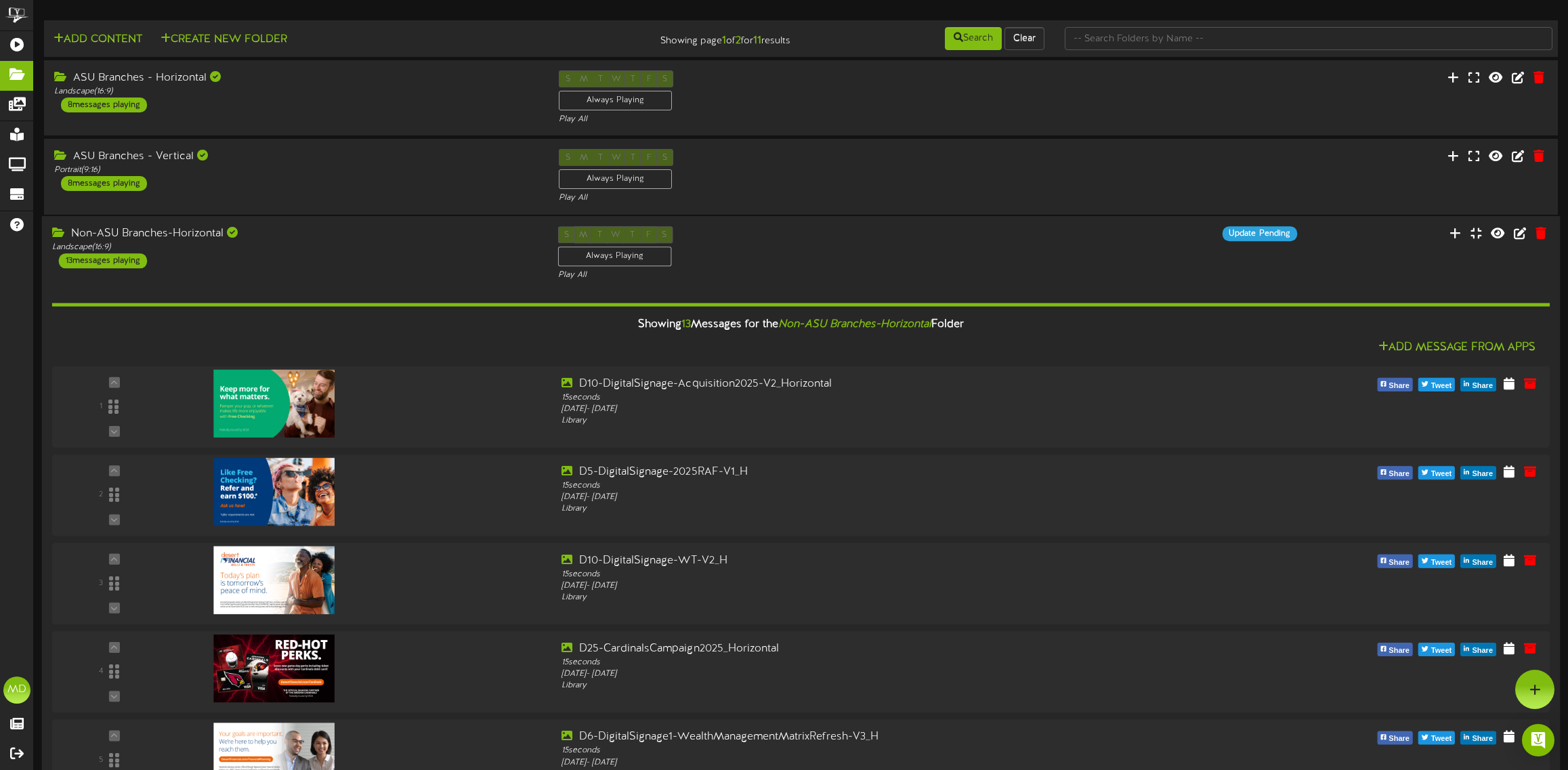
click at [290, 240] on div "Non-ASU Branches-Horizontal" at bounding box center [295, 234] width 486 height 16
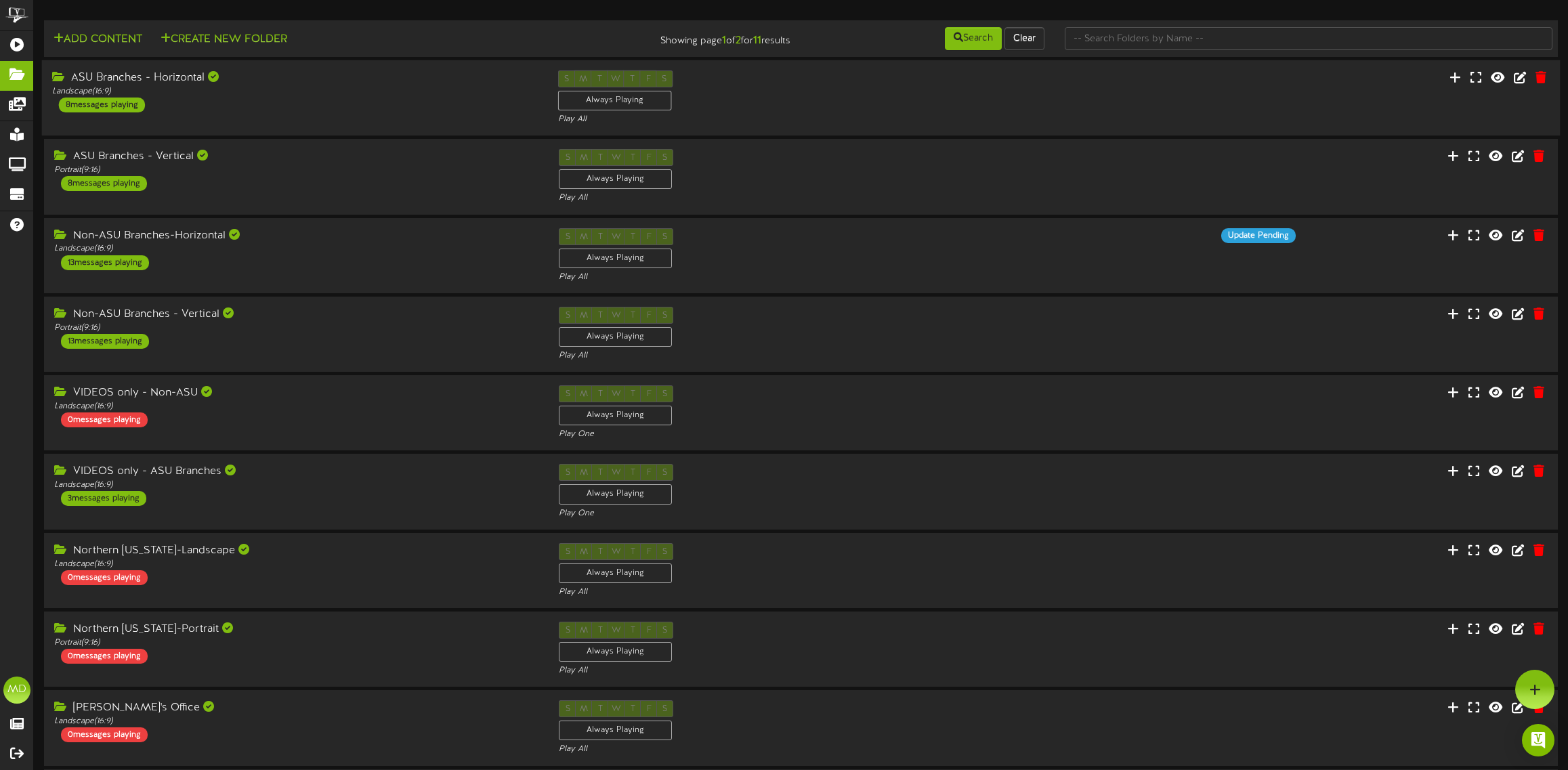
click at [337, 82] on div "ASU Branches - Horizontal" at bounding box center [295, 78] width 486 height 16
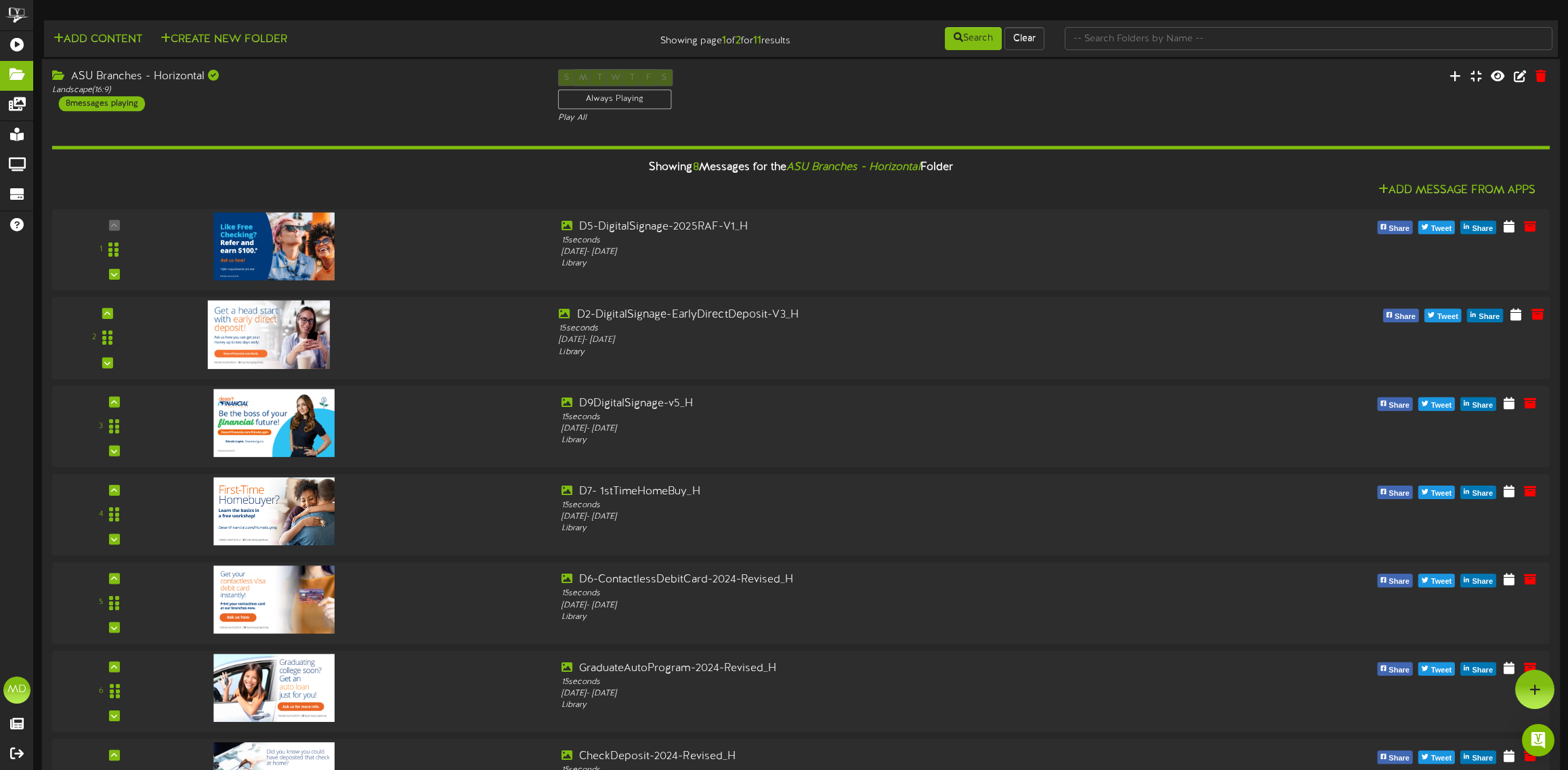
click at [439, 314] on div at bounding box center [359, 331] width 378 height 48
click at [1541, 319] on icon at bounding box center [1537, 314] width 15 height 15
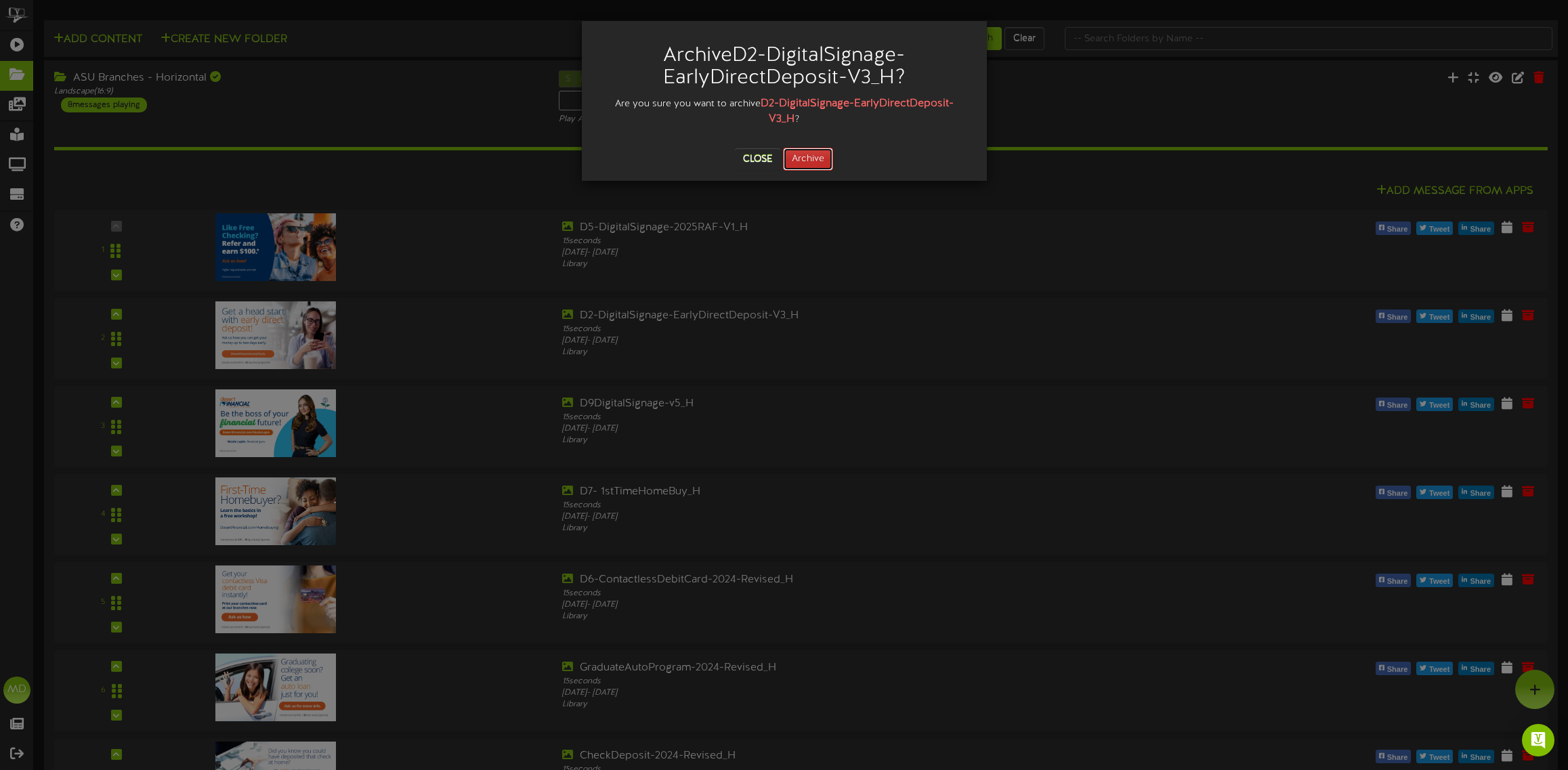
click at [807, 159] on button "Archive" at bounding box center [808, 159] width 50 height 23
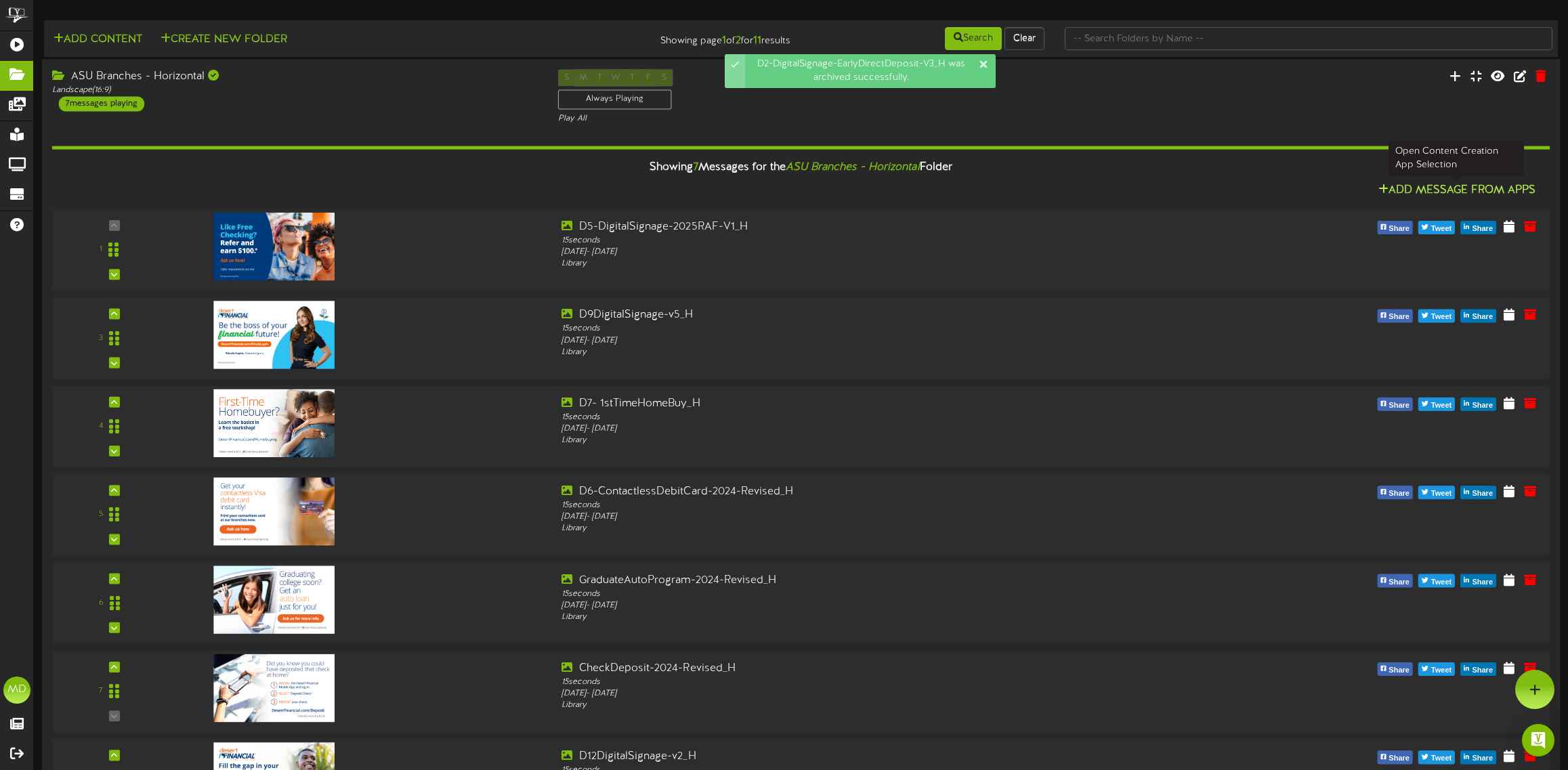
click at [1427, 191] on button "Add Message From Apps" at bounding box center [1457, 191] width 166 height 17
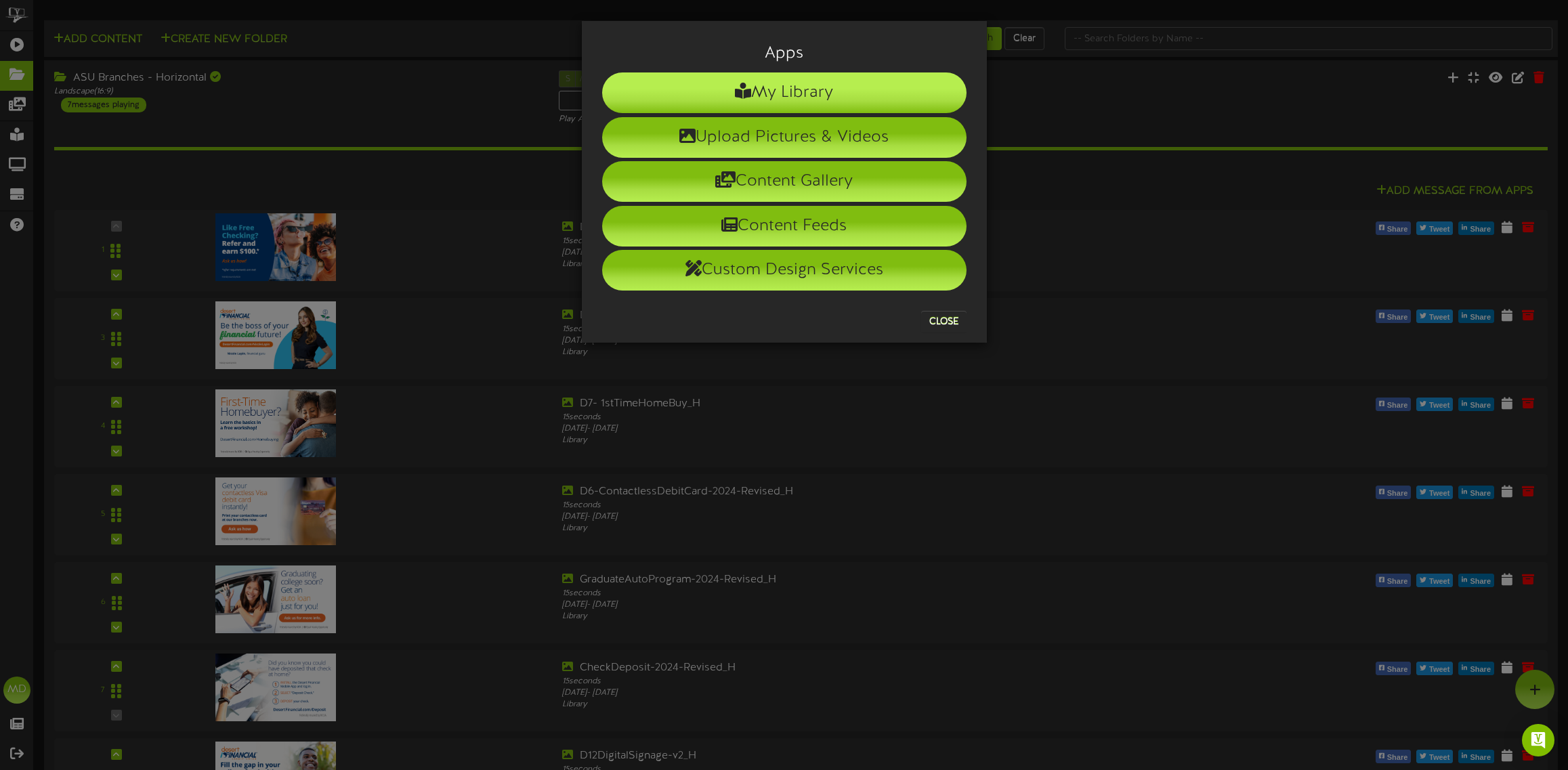
click at [786, 91] on li "My Library" at bounding box center [784, 93] width 364 height 41
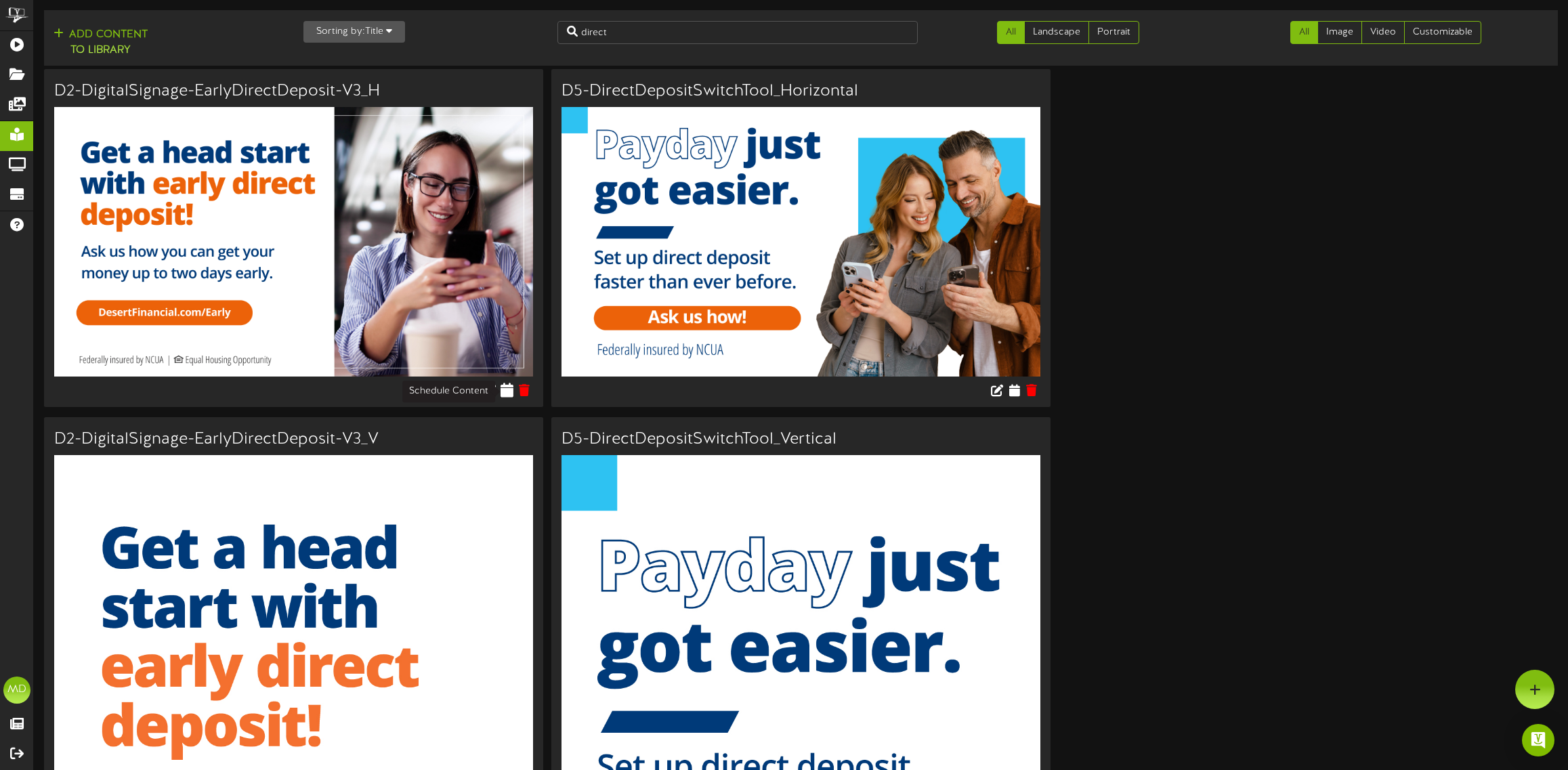
click at [506, 386] on icon at bounding box center [507, 389] width 13 height 15
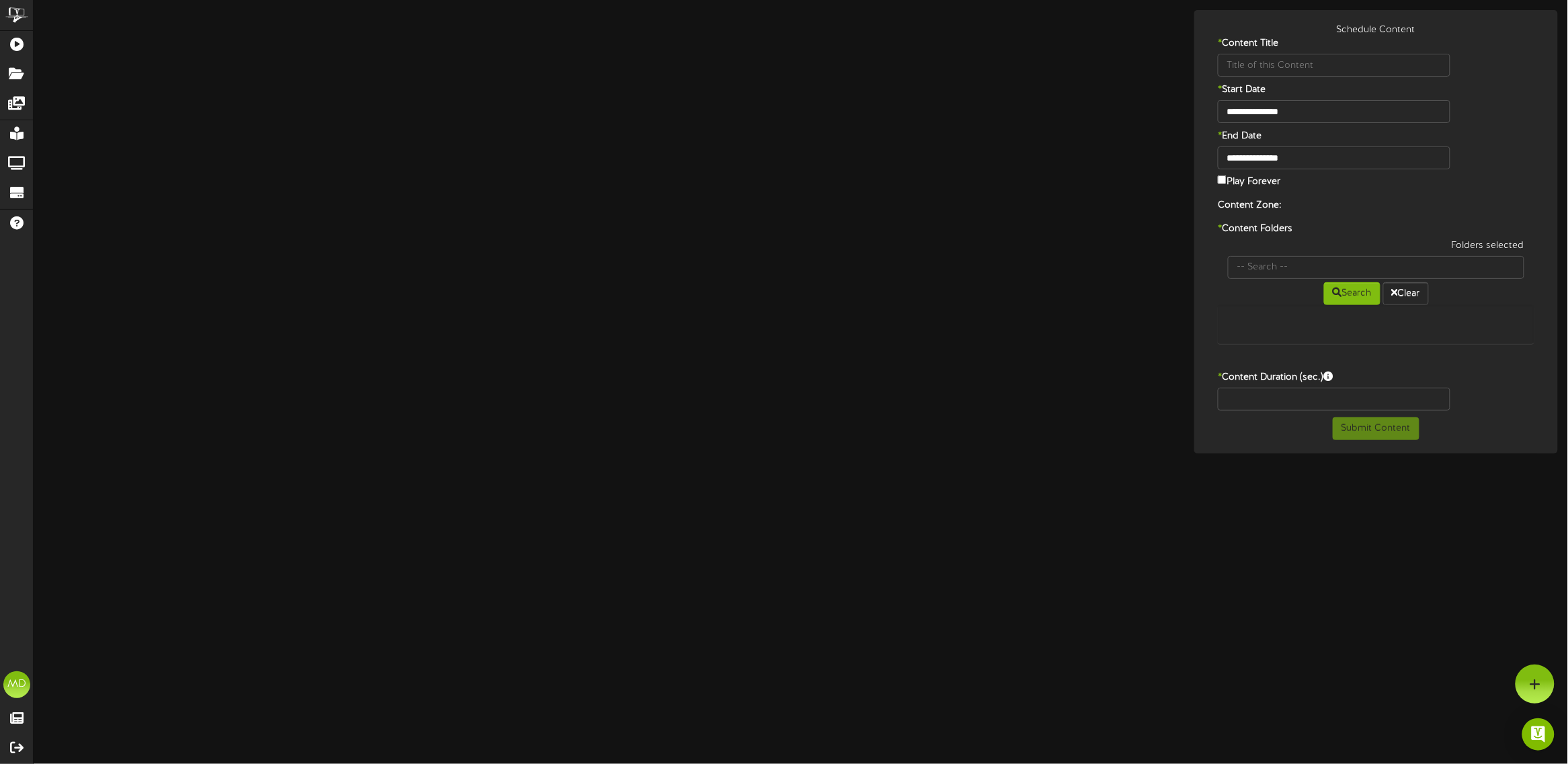
type input "D2-DigitalSignage-EarlyDirectDeposit-V3_H"
type input "8"
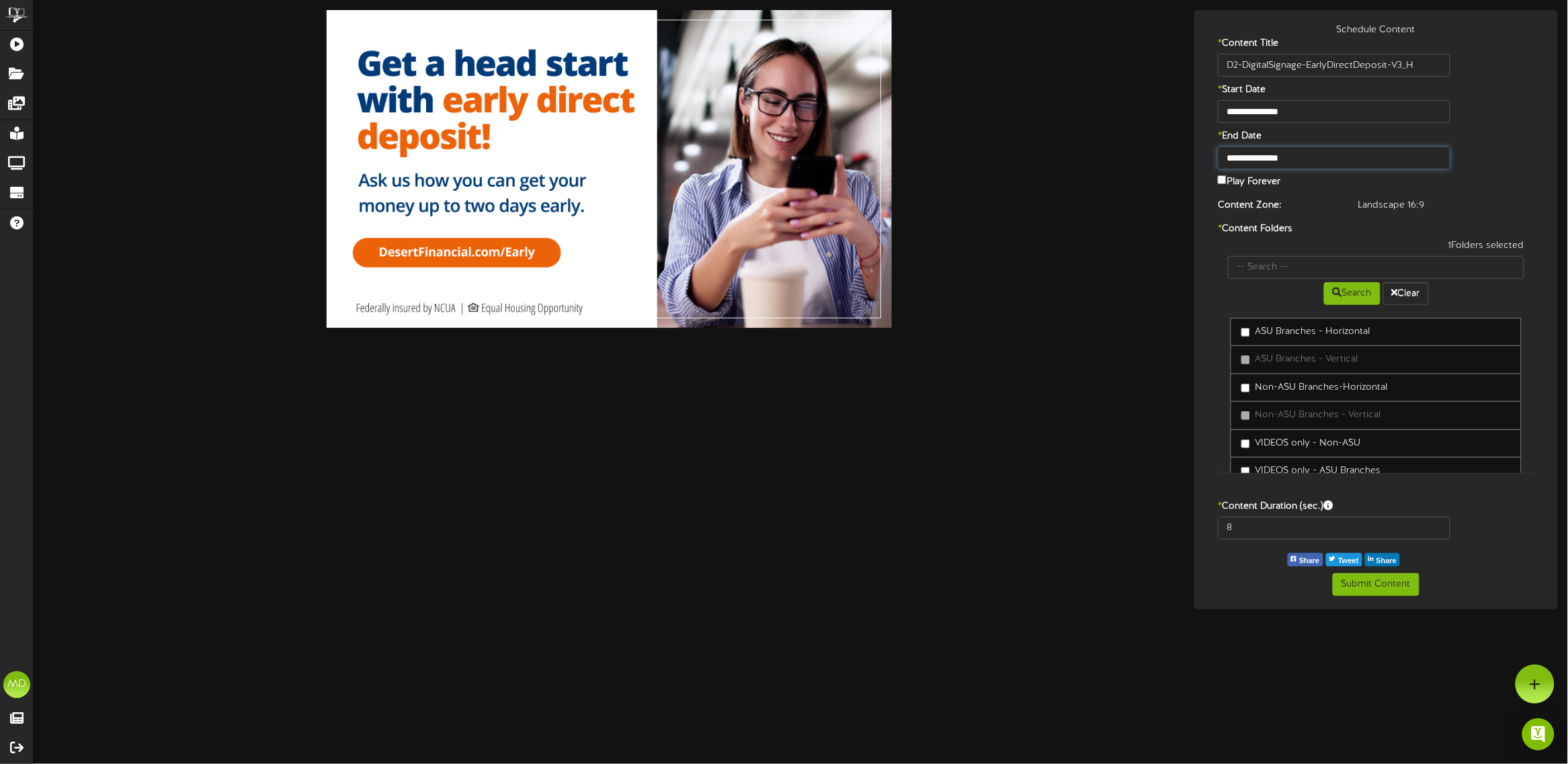
click at [1305, 155] on input "**********" at bounding box center [1334, 158] width 233 height 23
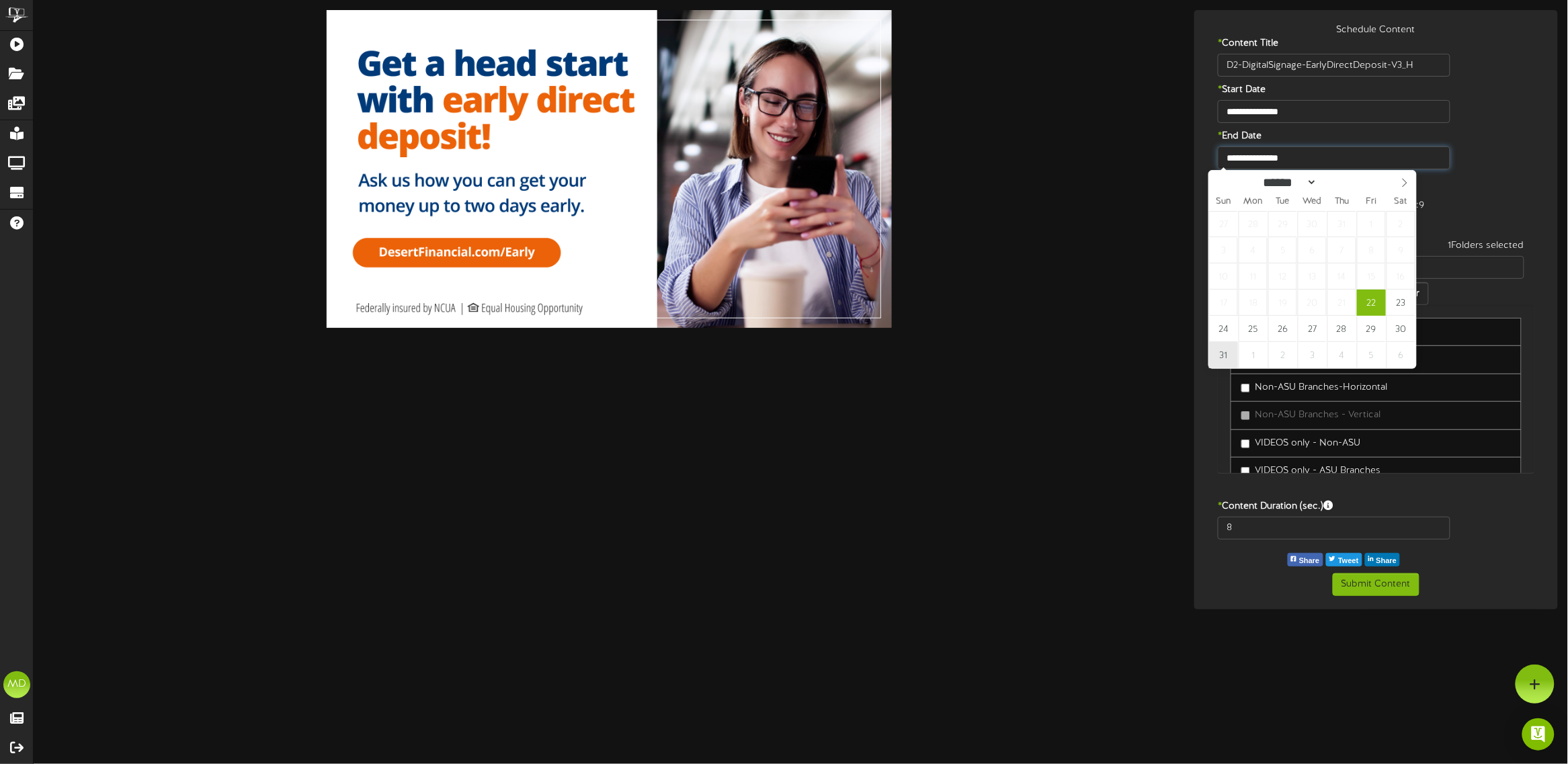
type input "**********"
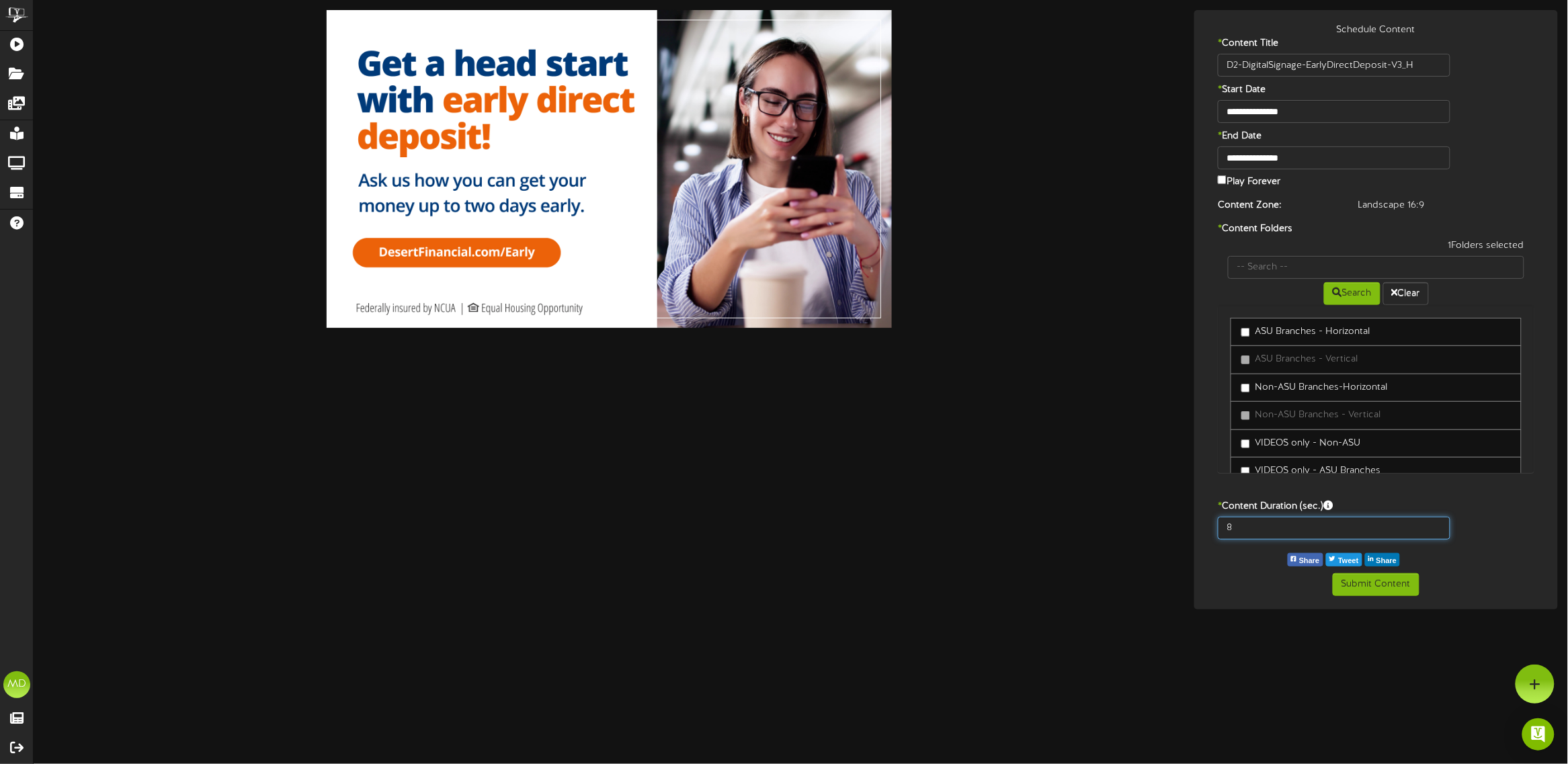
drag, startPoint x: 1242, startPoint y: 527, endPoint x: 1213, endPoint y: 521, distance: 29.6
click at [1213, 522] on div "8" at bounding box center [1333, 528] width 252 height 23
type input "15"
click at [1384, 579] on button "Submit Content" at bounding box center [1376, 584] width 87 height 23
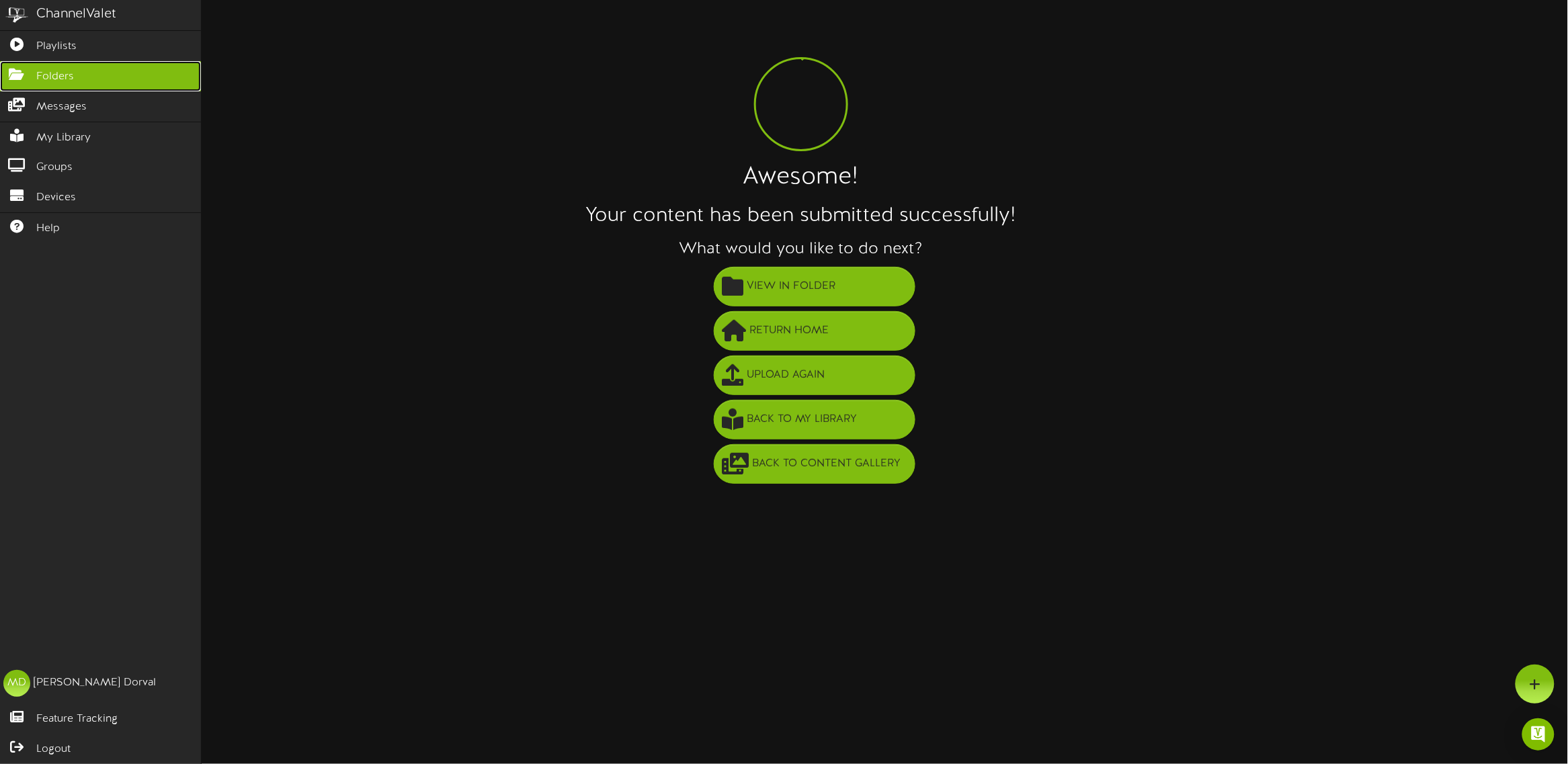
click at [17, 76] on icon at bounding box center [17, 72] width 33 height 10
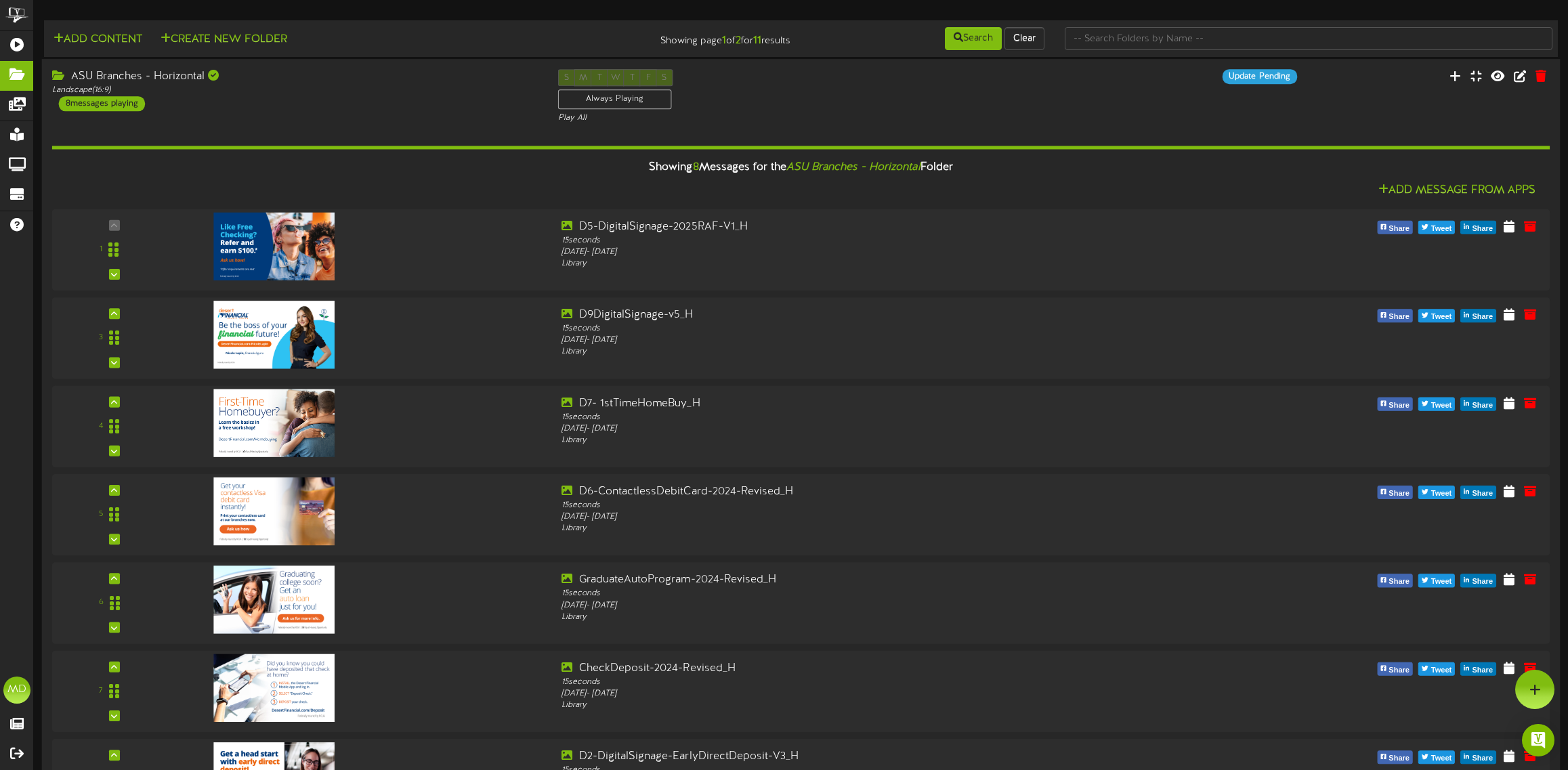
click at [426, 78] on div "ASU Branches - Horizontal" at bounding box center [295, 76] width 486 height 16
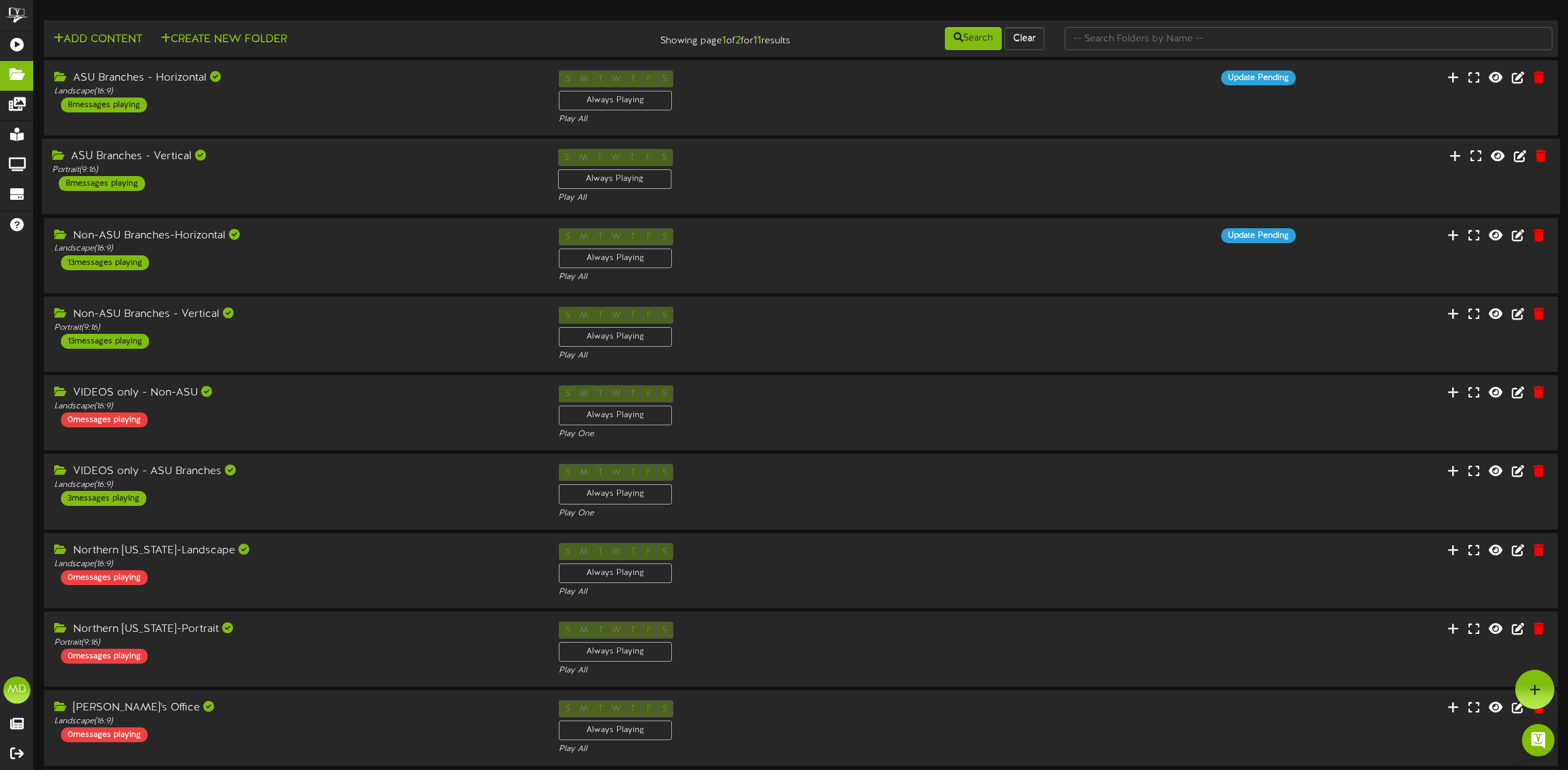
click at [333, 151] on div "ASU Branches - Vertical" at bounding box center [295, 156] width 486 height 16
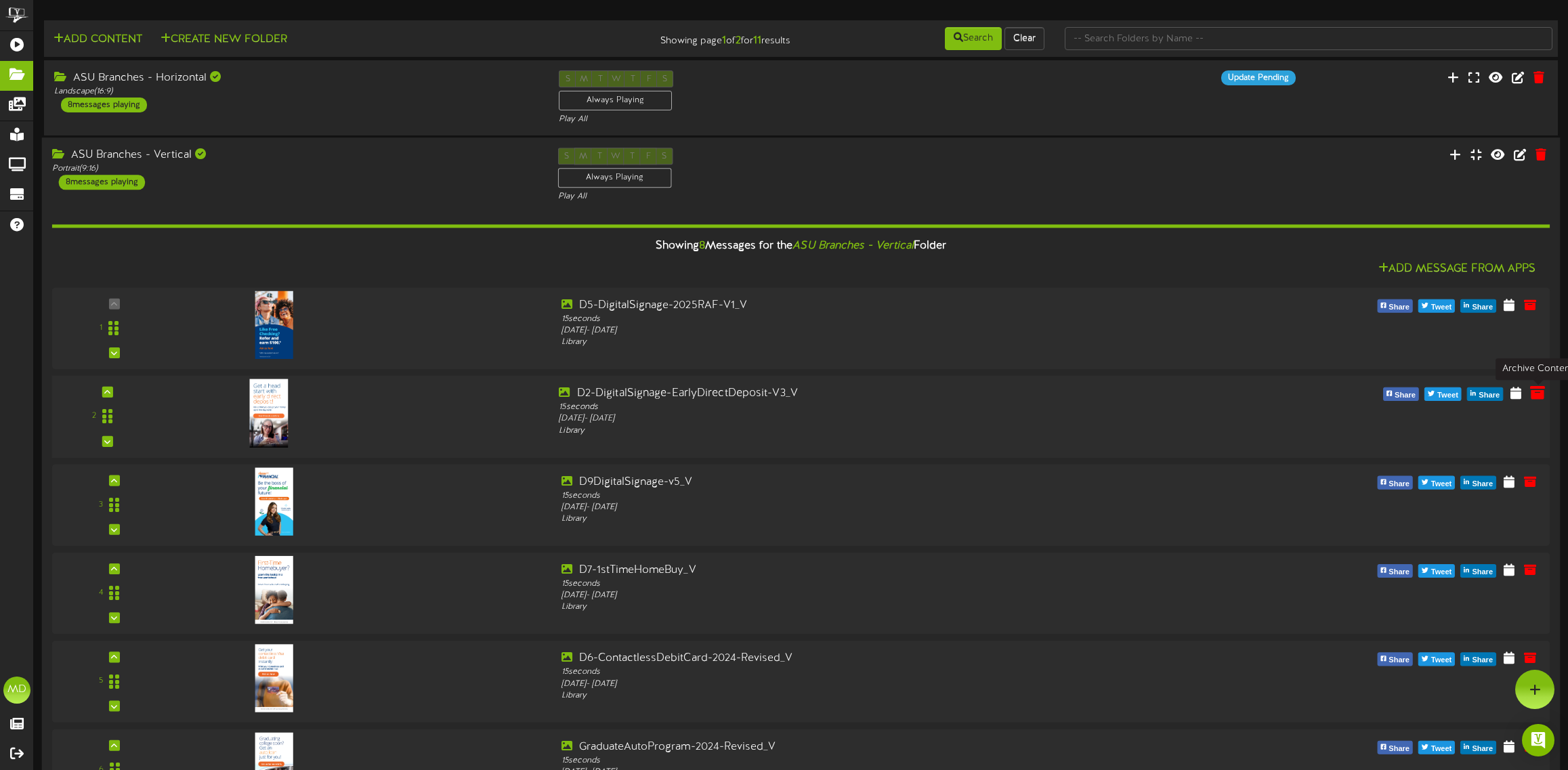
click at [1542, 394] on icon at bounding box center [1537, 393] width 15 height 15
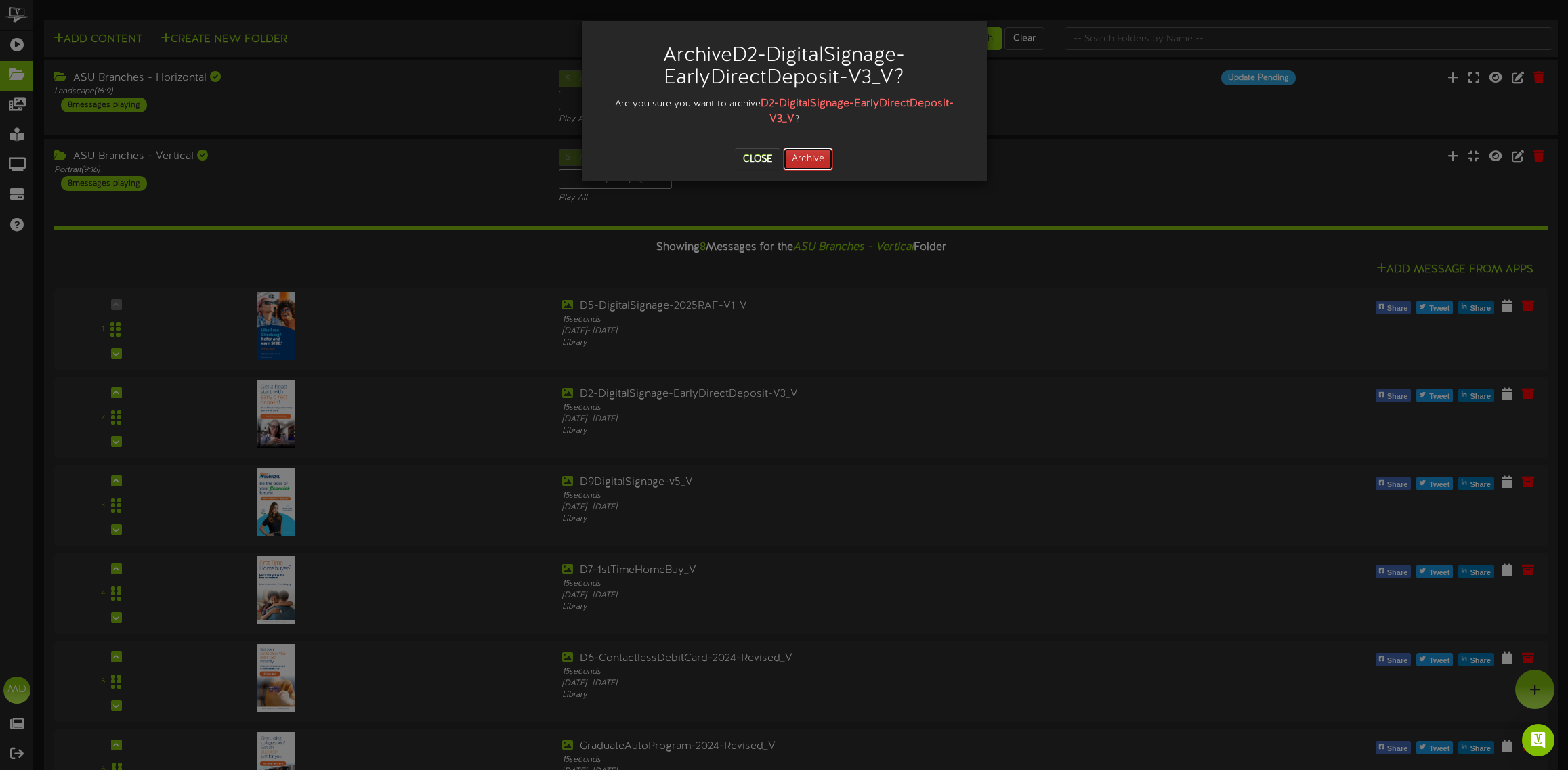
click at [810, 160] on button "Archive" at bounding box center [808, 159] width 50 height 23
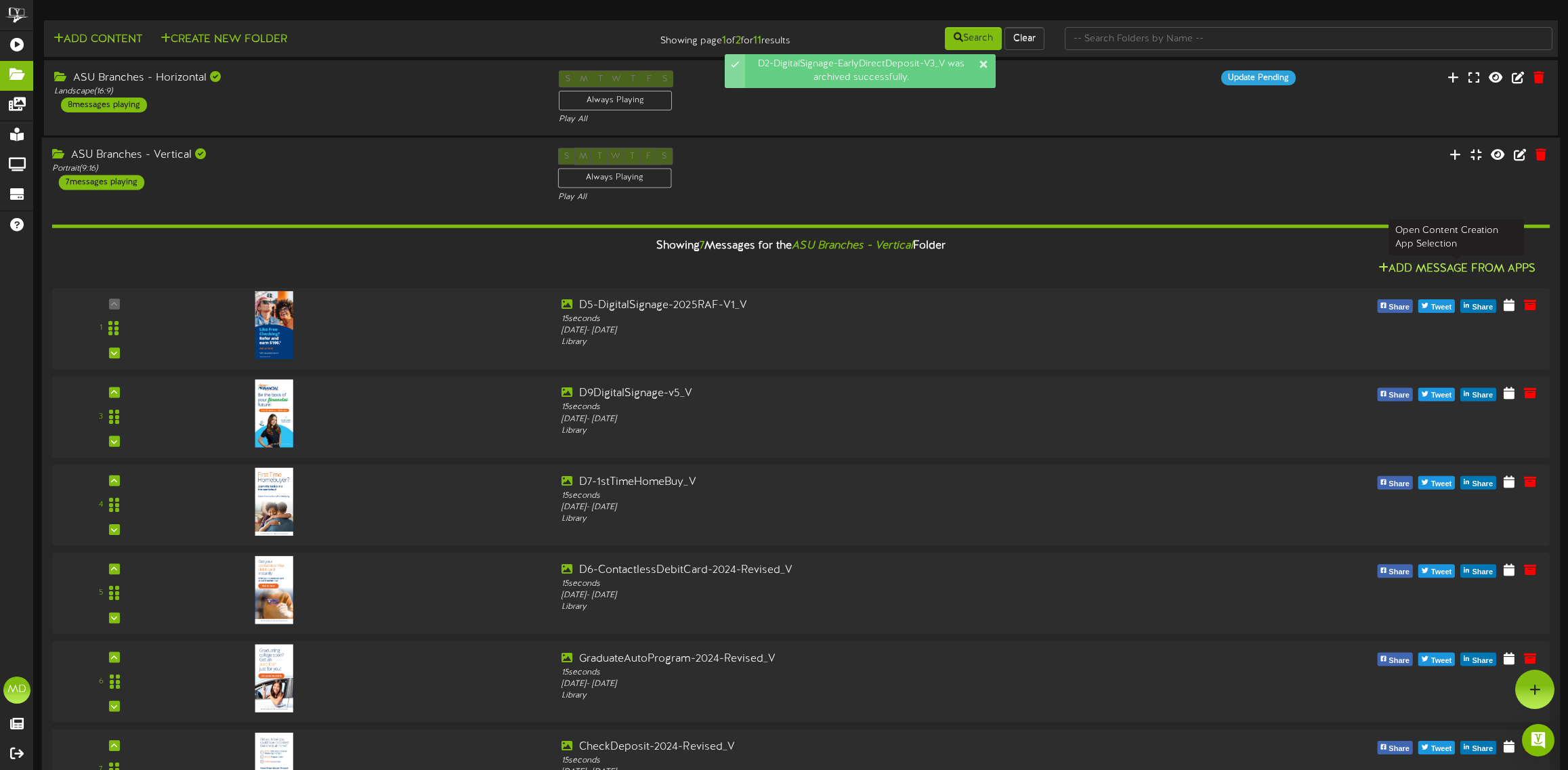
click at [1417, 264] on button "Add Message From Apps" at bounding box center [1457, 269] width 166 height 17
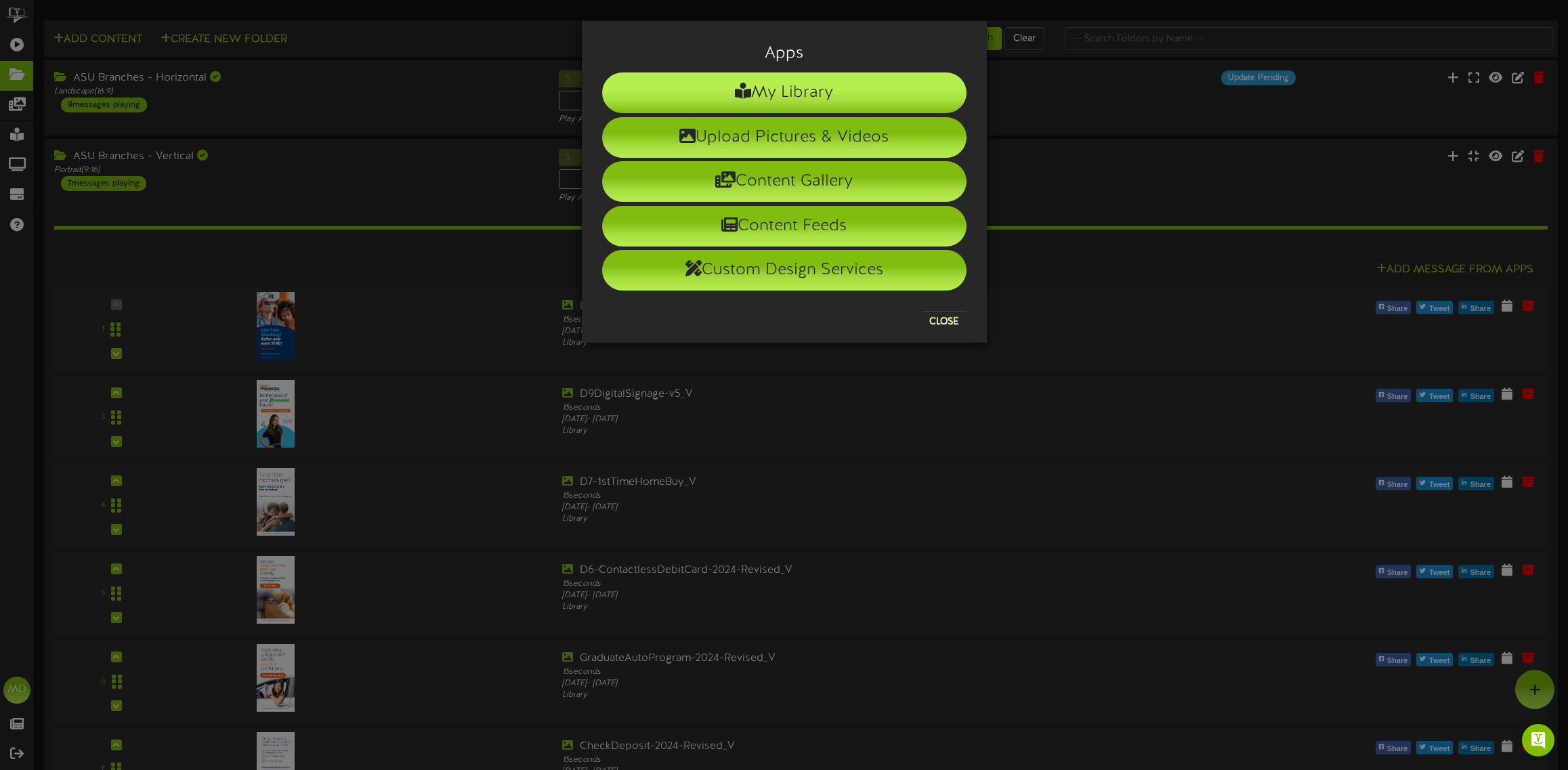
click at [760, 86] on li "My Library" at bounding box center [784, 93] width 364 height 41
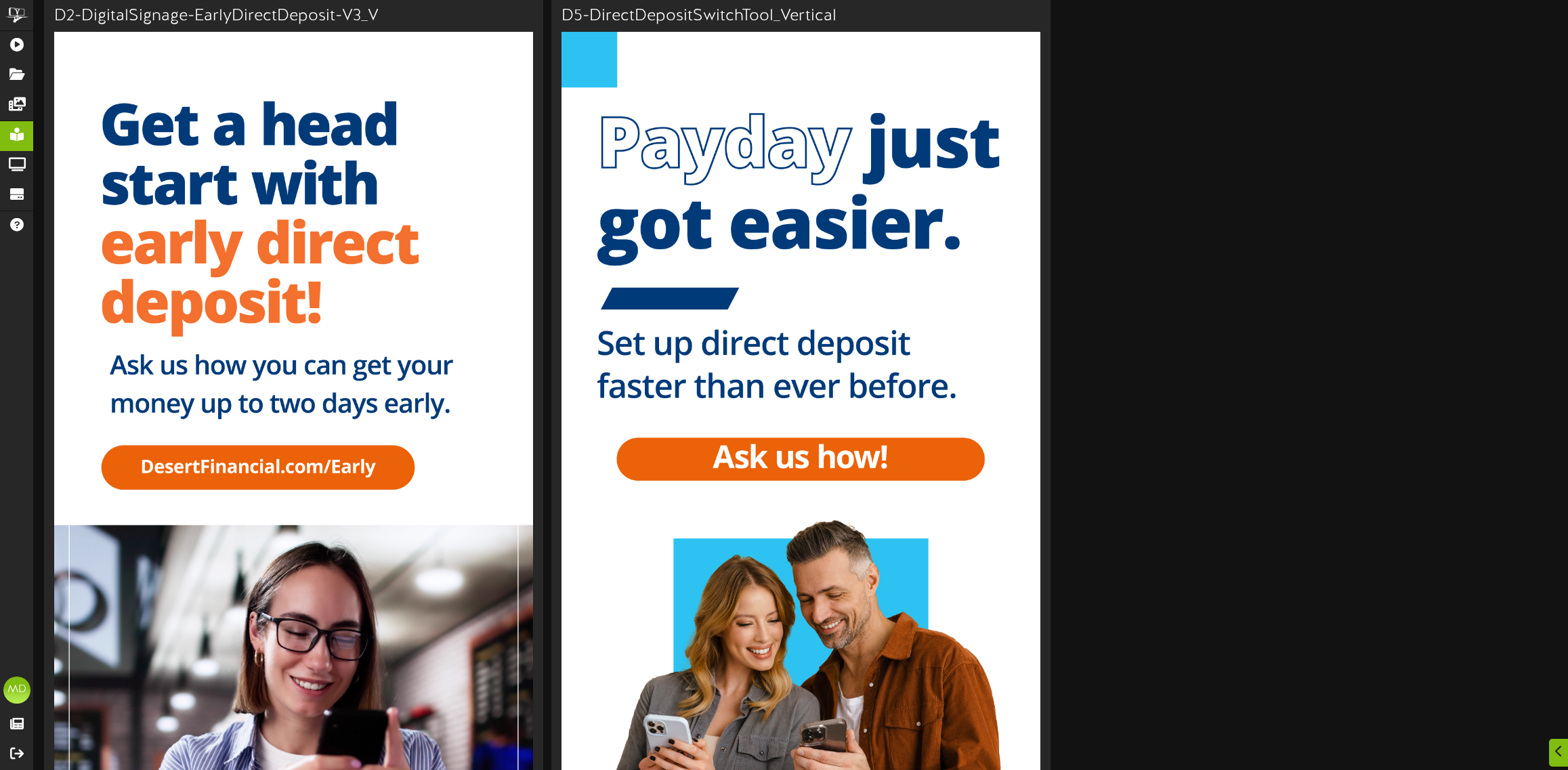
scroll to position [574, 0]
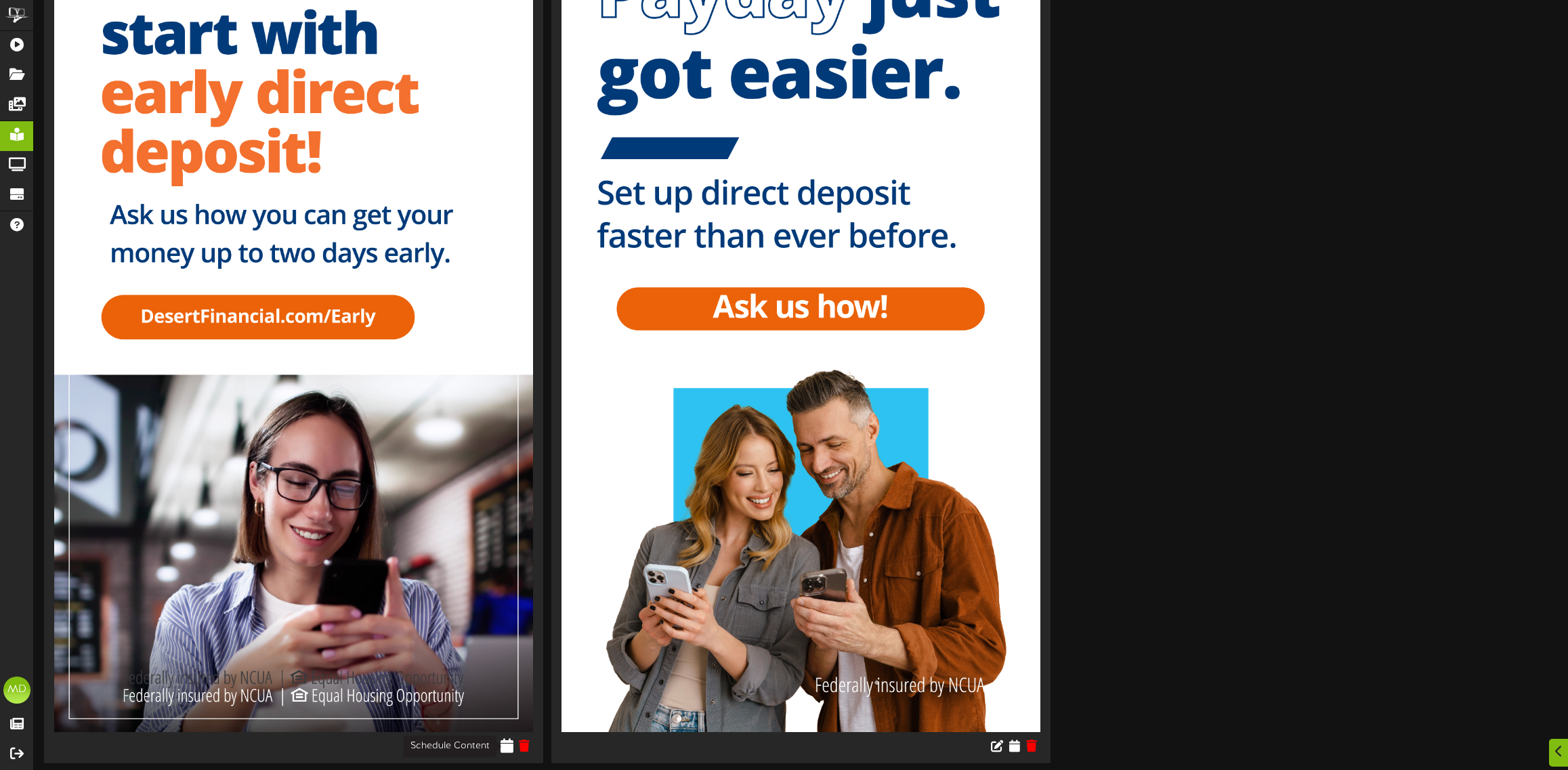
click at [508, 747] on icon at bounding box center [507, 746] width 13 height 15
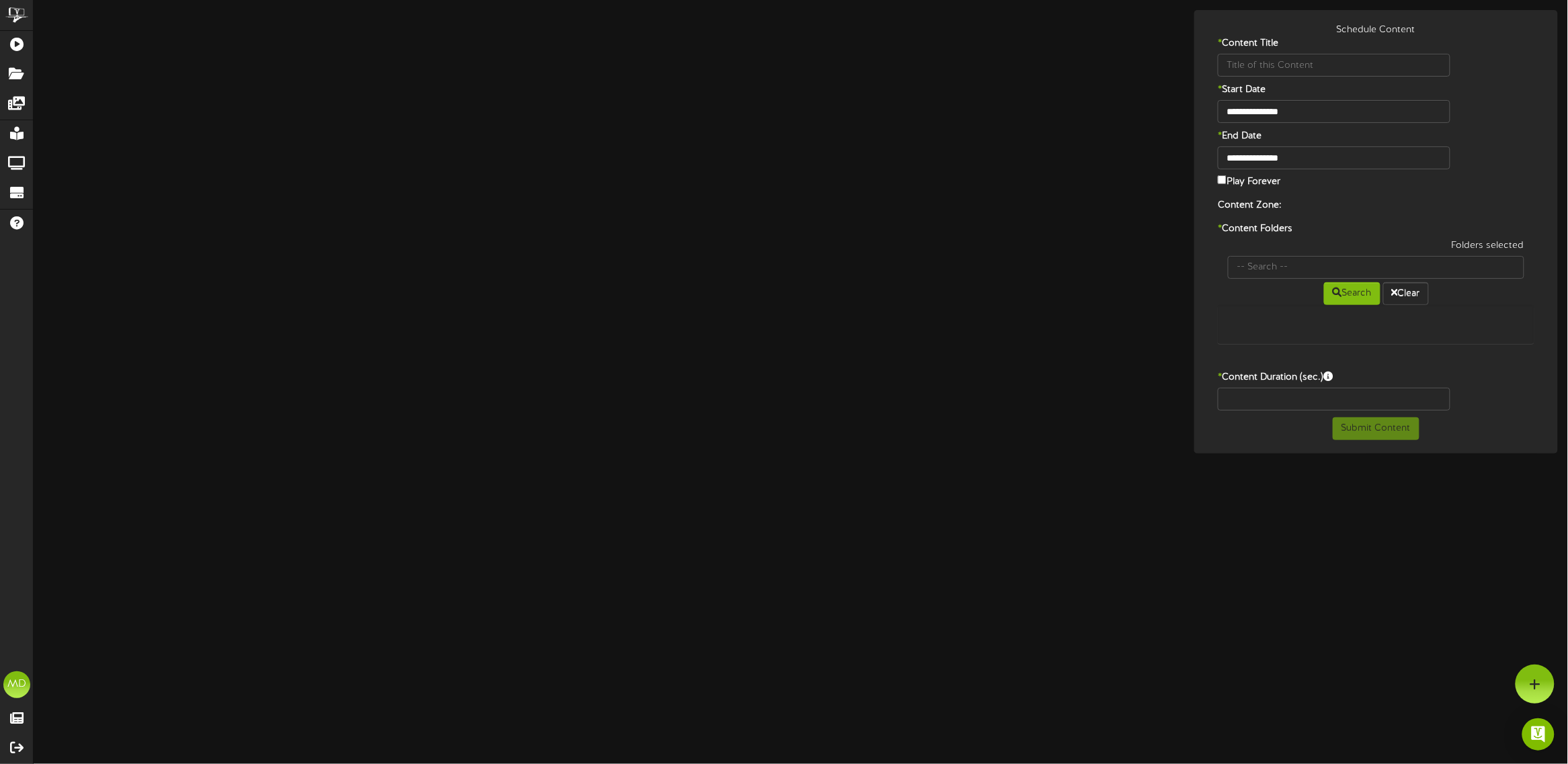
type input "D2-DigitalSignage-EarlyDirectDeposit-V3_V"
type input "8"
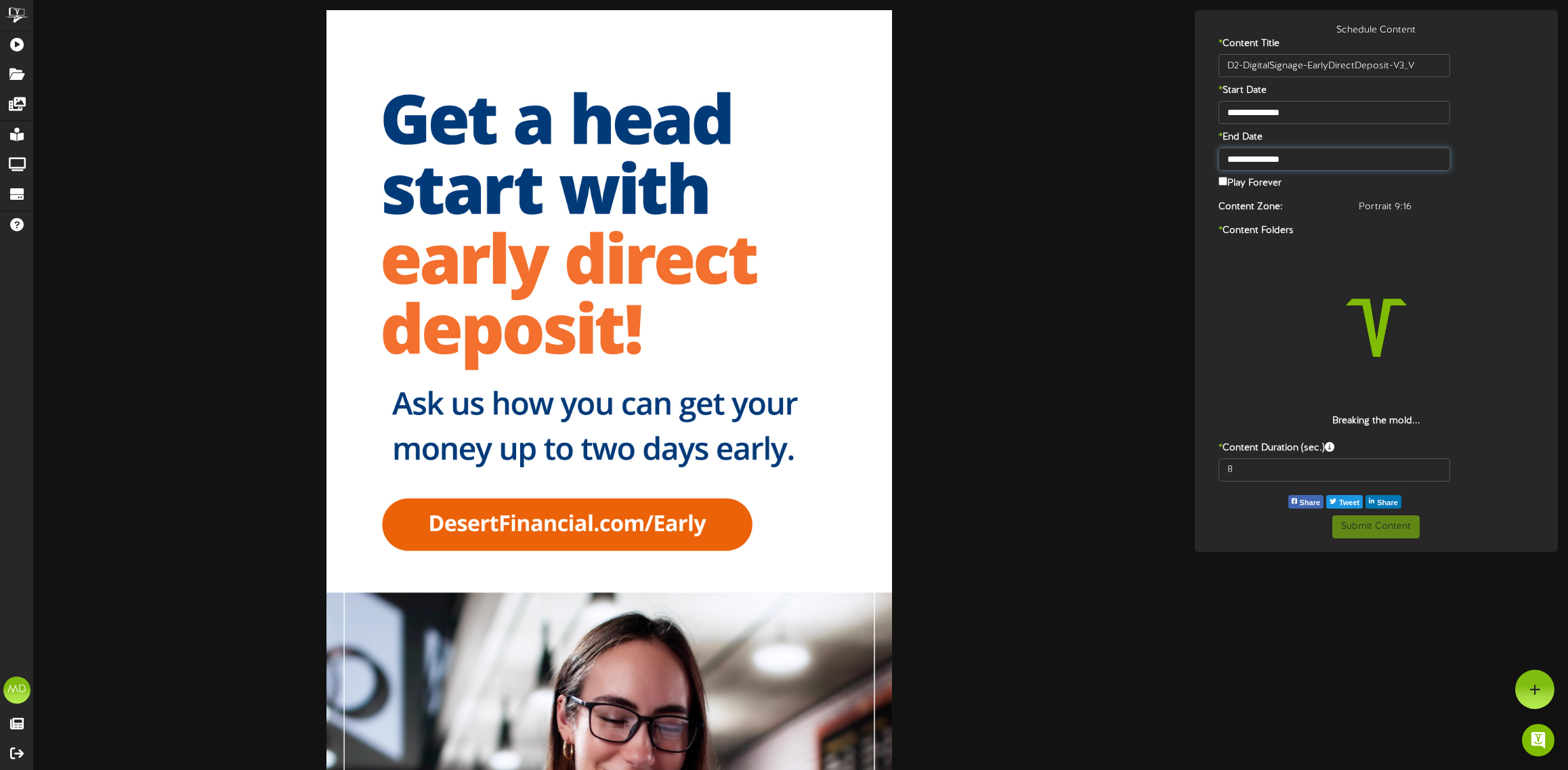
click at [1277, 160] on input "**********" at bounding box center [1334, 159] width 232 height 23
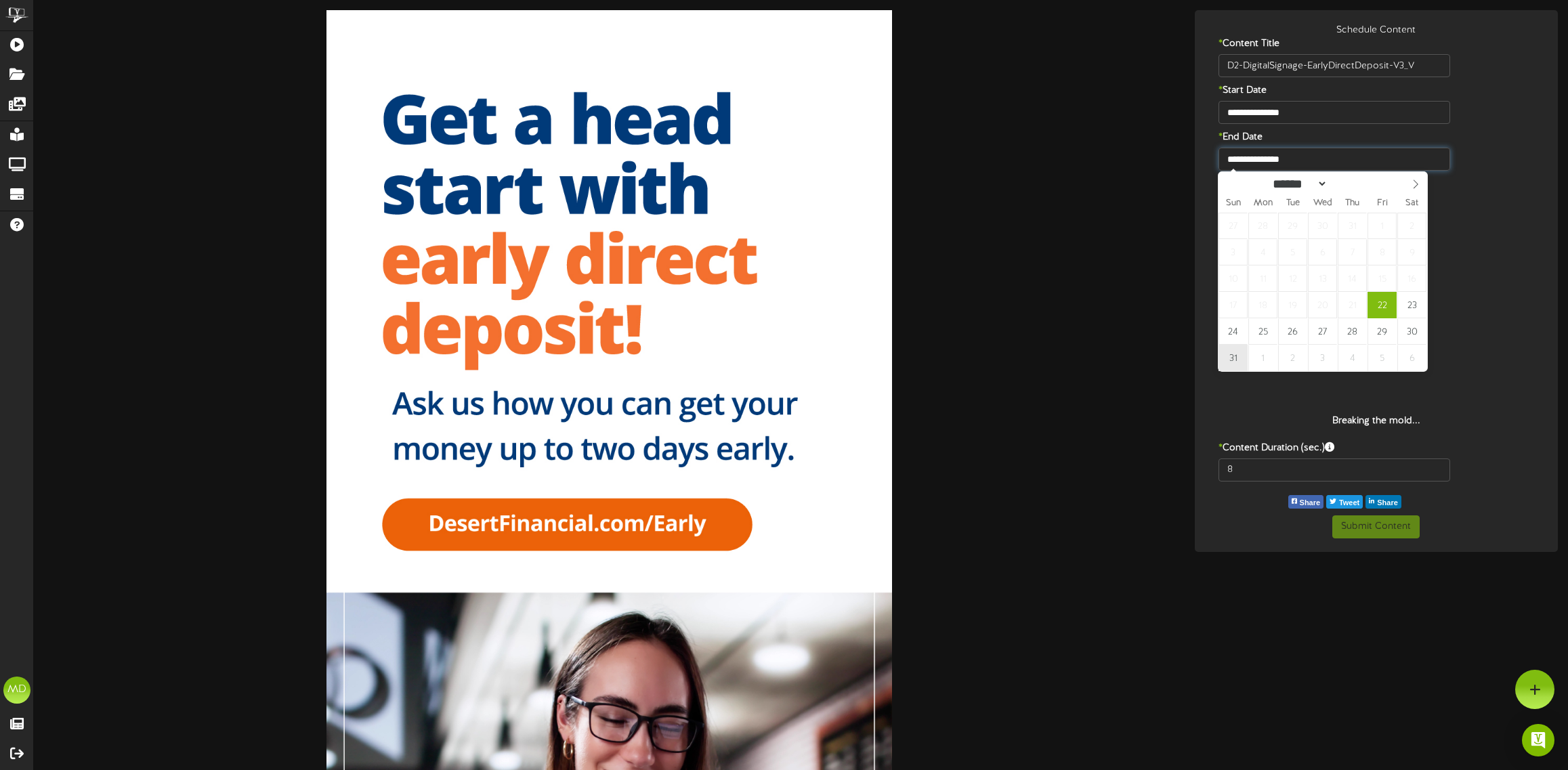
type input "**********"
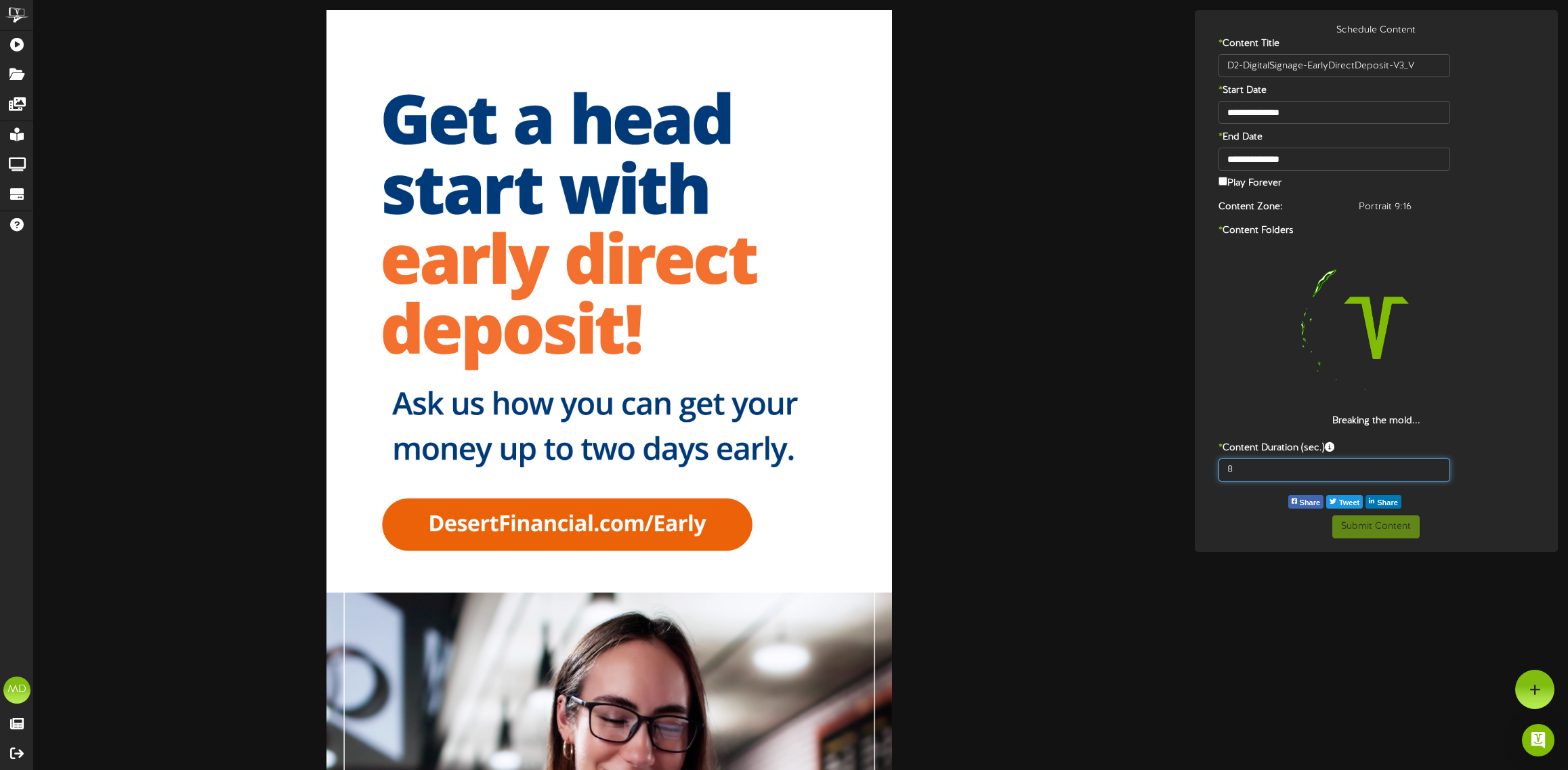
drag, startPoint x: 1237, startPoint y: 461, endPoint x: 1206, endPoint y: 468, distance: 31.8
click at [1206, 468] on div "8" at bounding box center [1376, 473] width 357 height 30
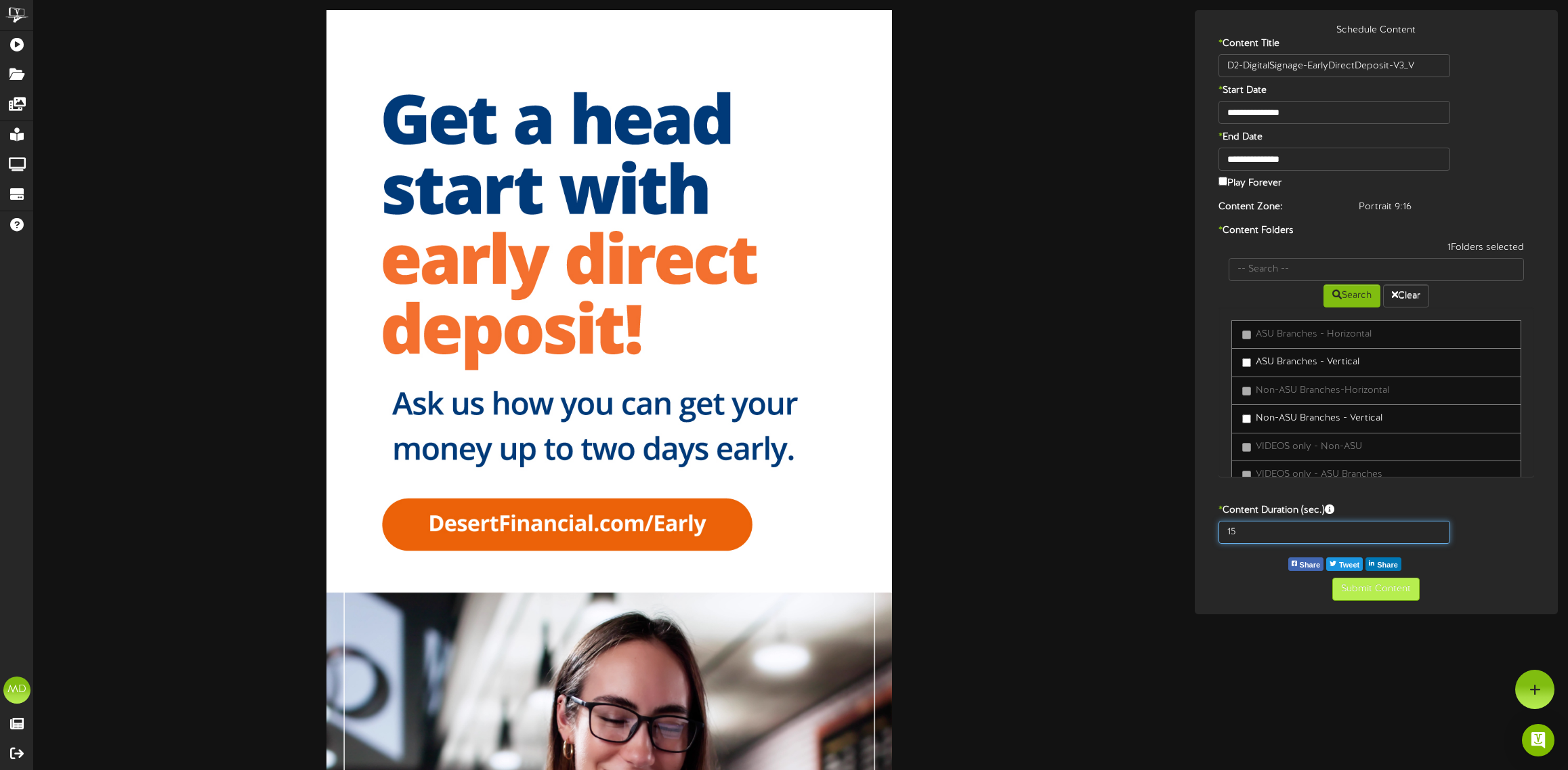
type input "15"
click at [1385, 589] on button "Submit Content" at bounding box center [1376, 588] width 88 height 23
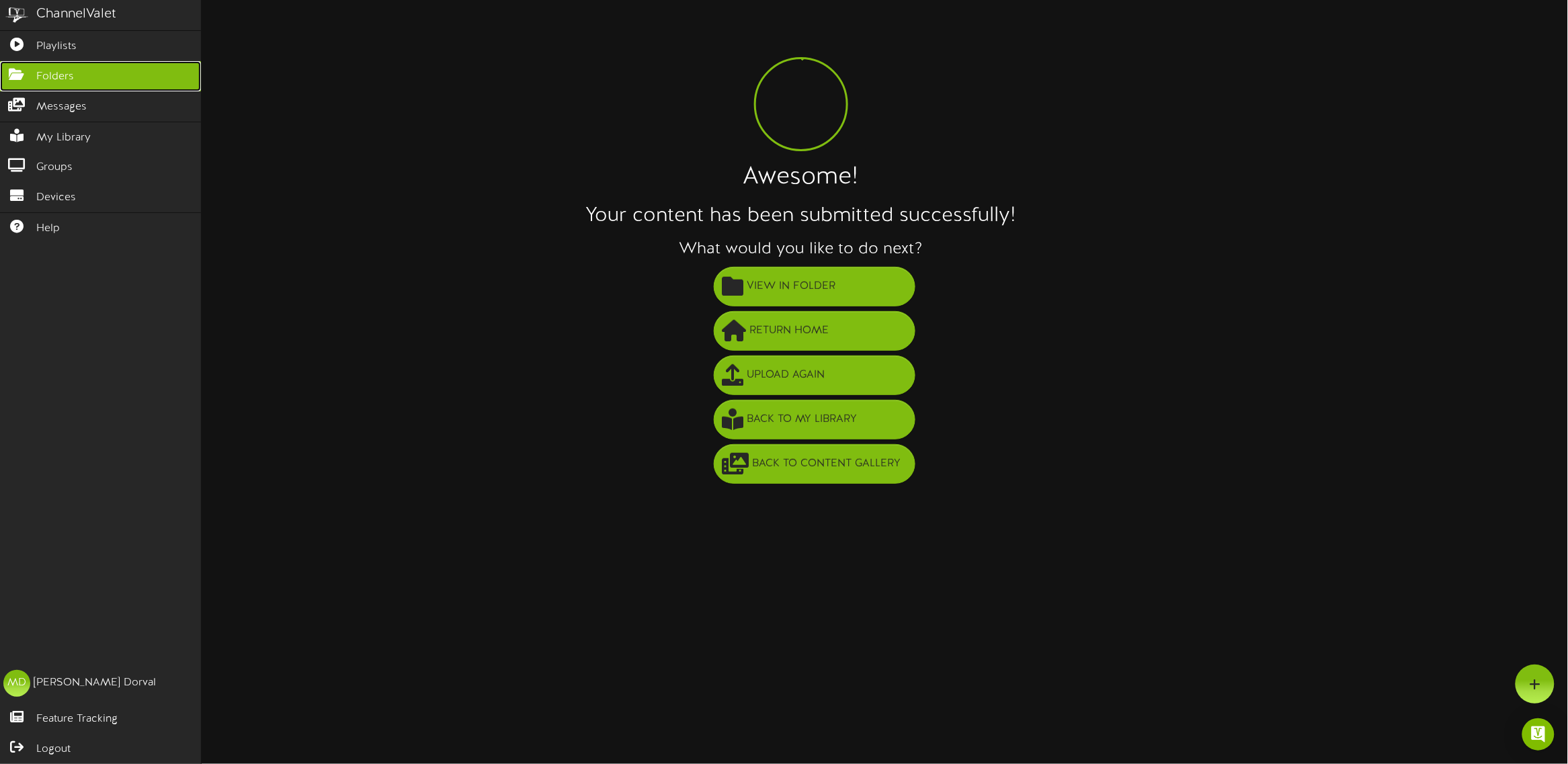
click at [27, 74] on icon at bounding box center [17, 72] width 33 height 10
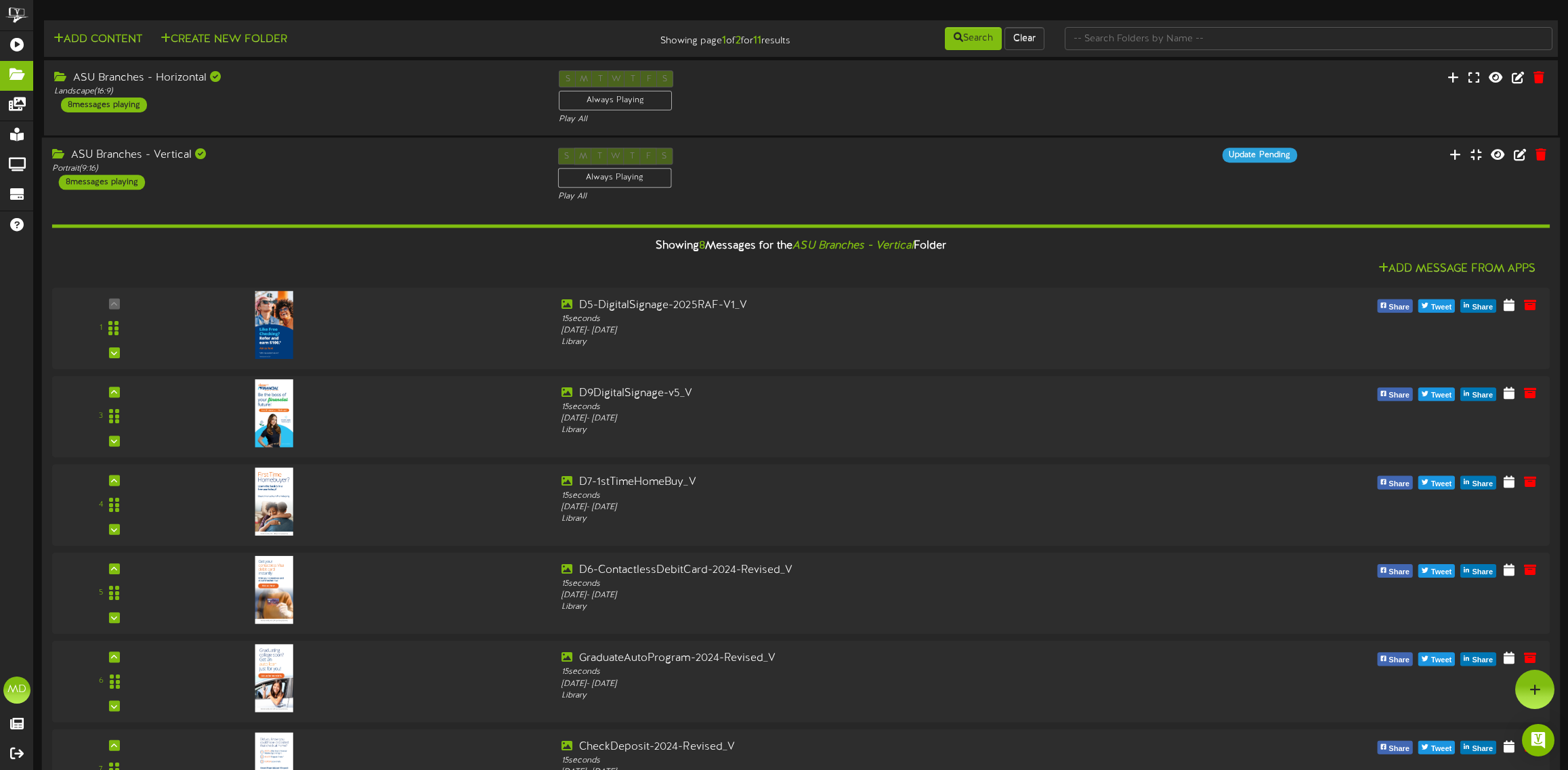
click at [314, 153] on div "ASU Branches - Vertical" at bounding box center [295, 155] width 486 height 16
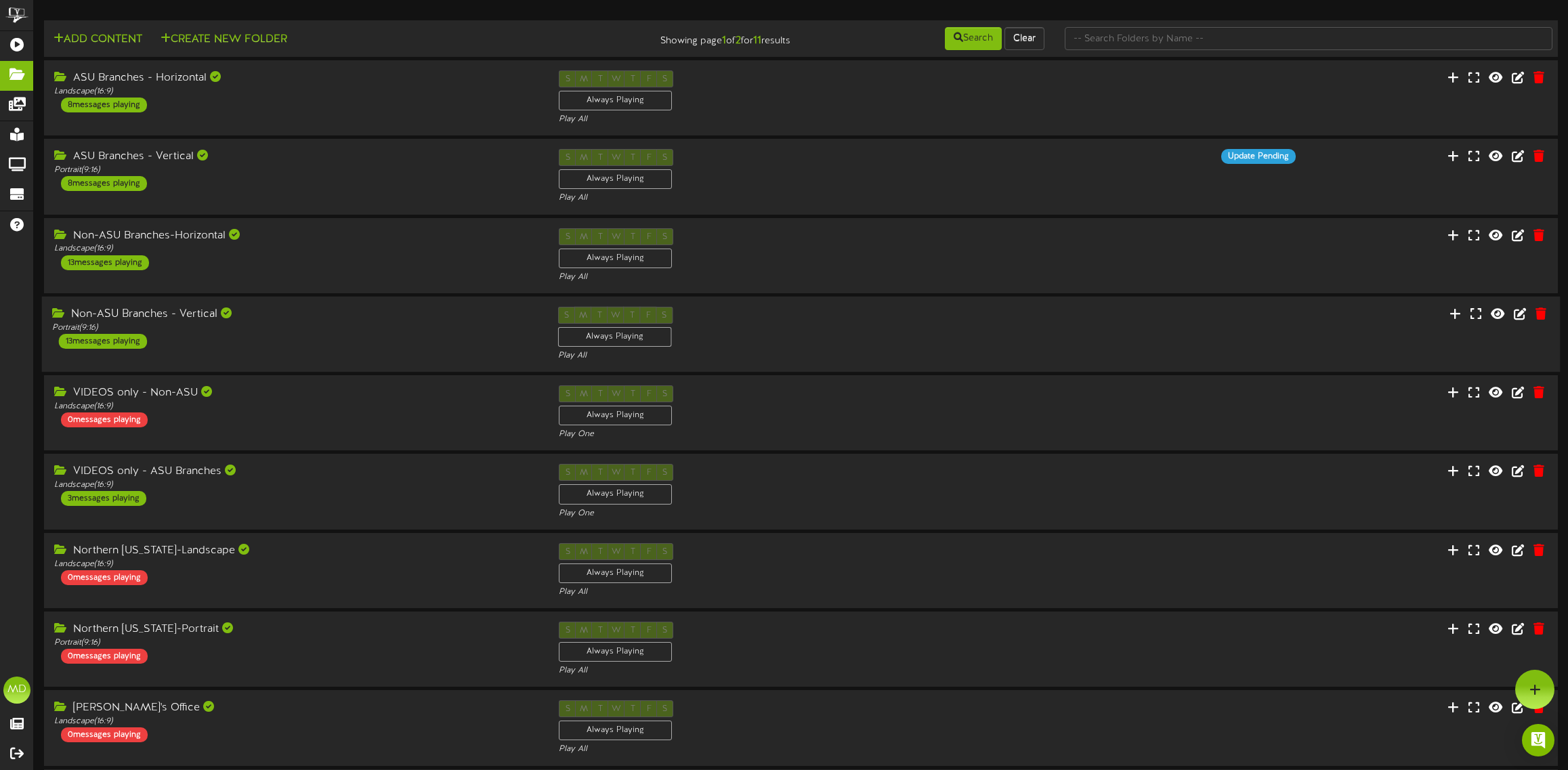
click at [329, 312] on div "Non-ASU Branches - Vertical" at bounding box center [295, 314] width 486 height 16
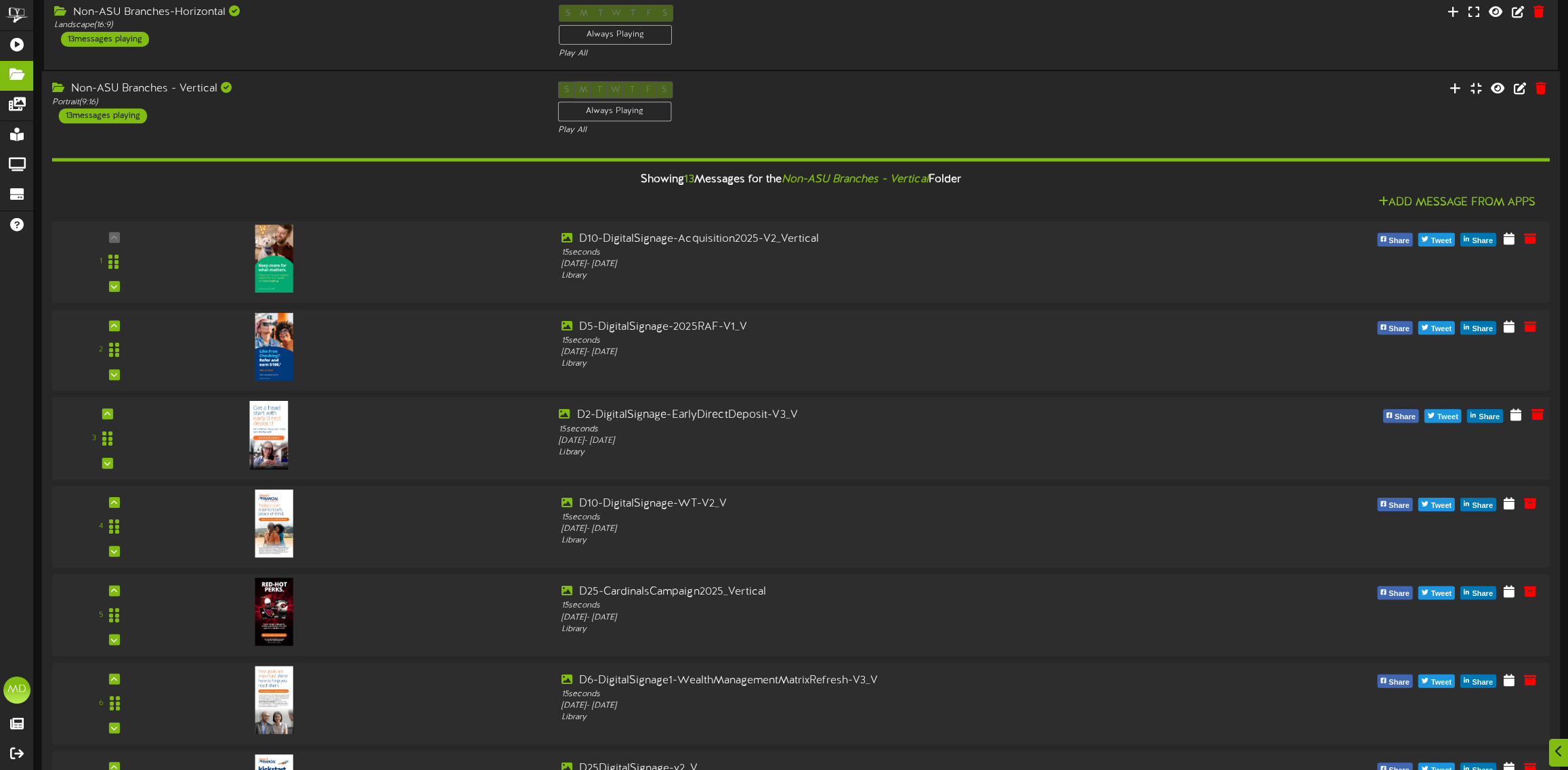
scroll to position [254, 0]
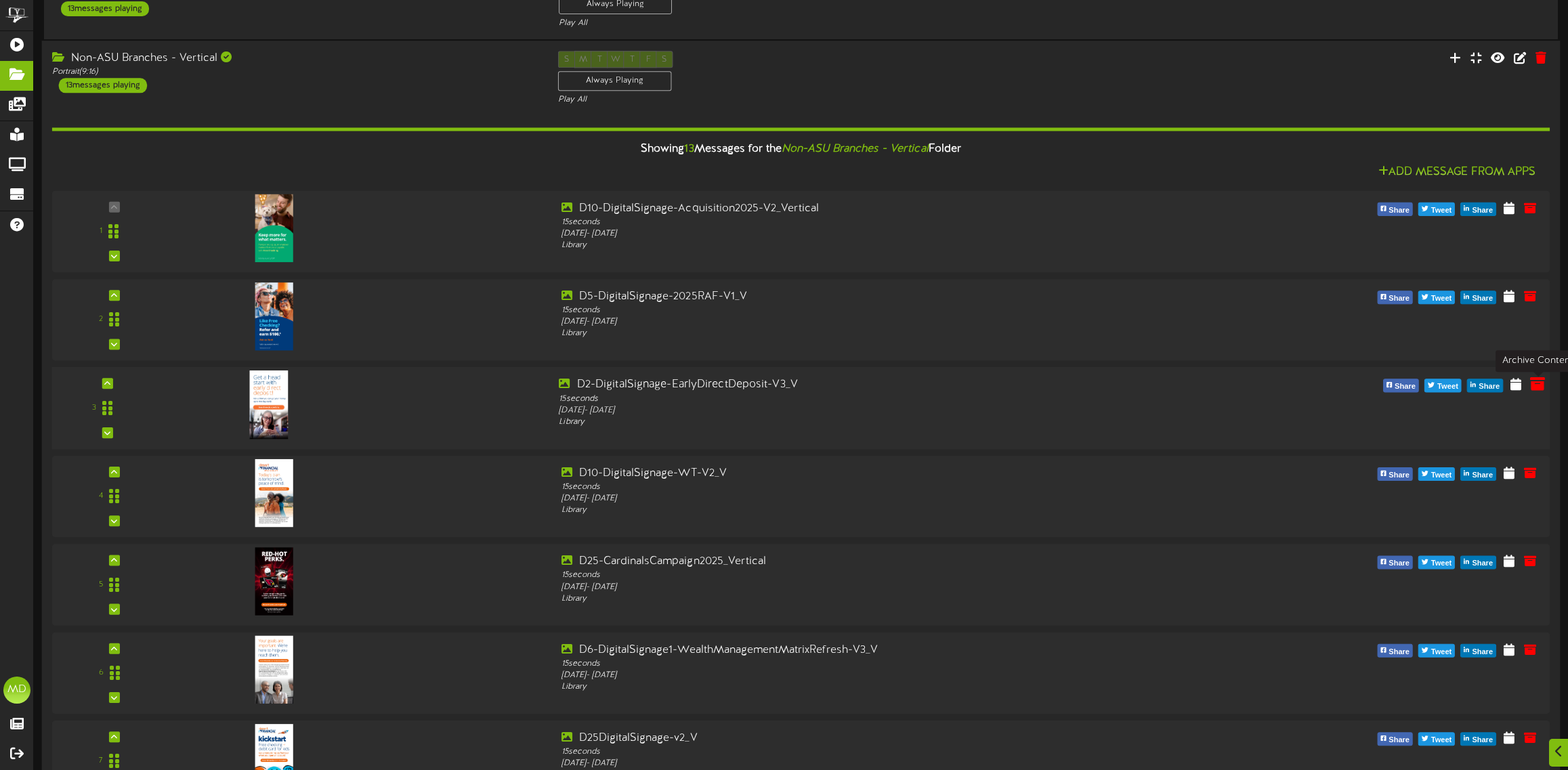
click at [1541, 384] on icon at bounding box center [1537, 384] width 15 height 15
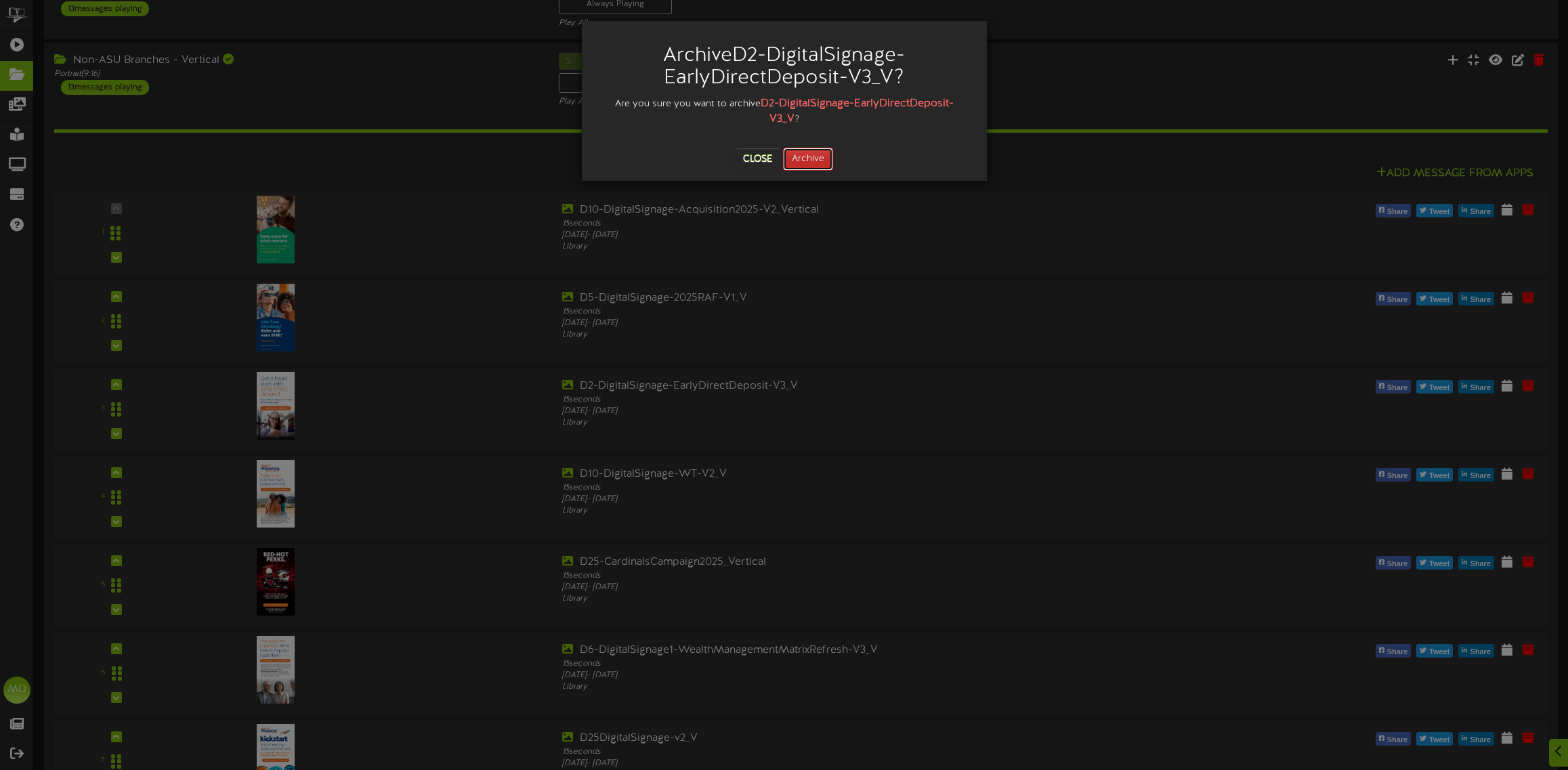
click at [810, 155] on button "Archive" at bounding box center [808, 159] width 50 height 23
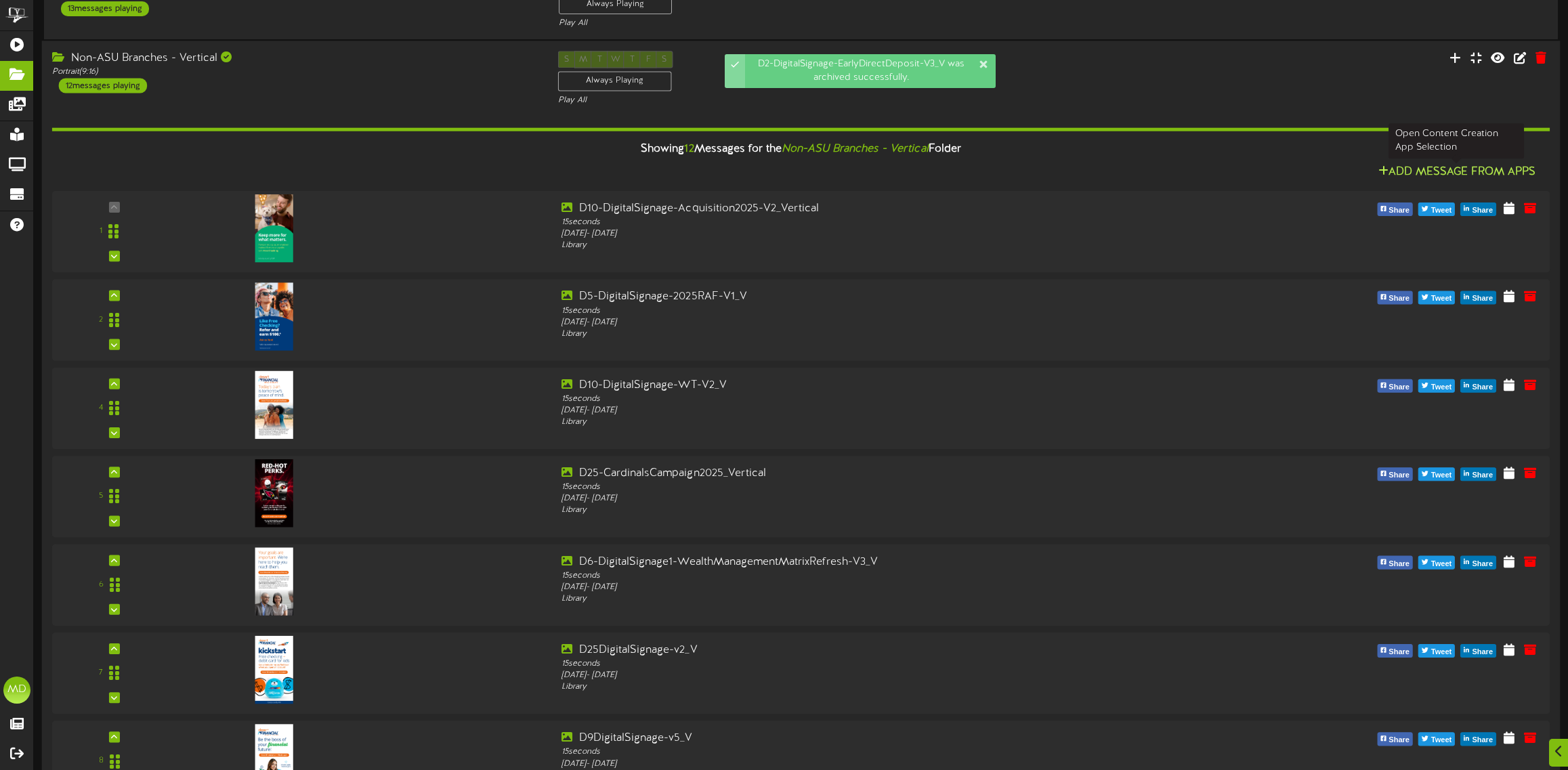
click at [1488, 169] on button "Add Message From Apps" at bounding box center [1457, 172] width 166 height 17
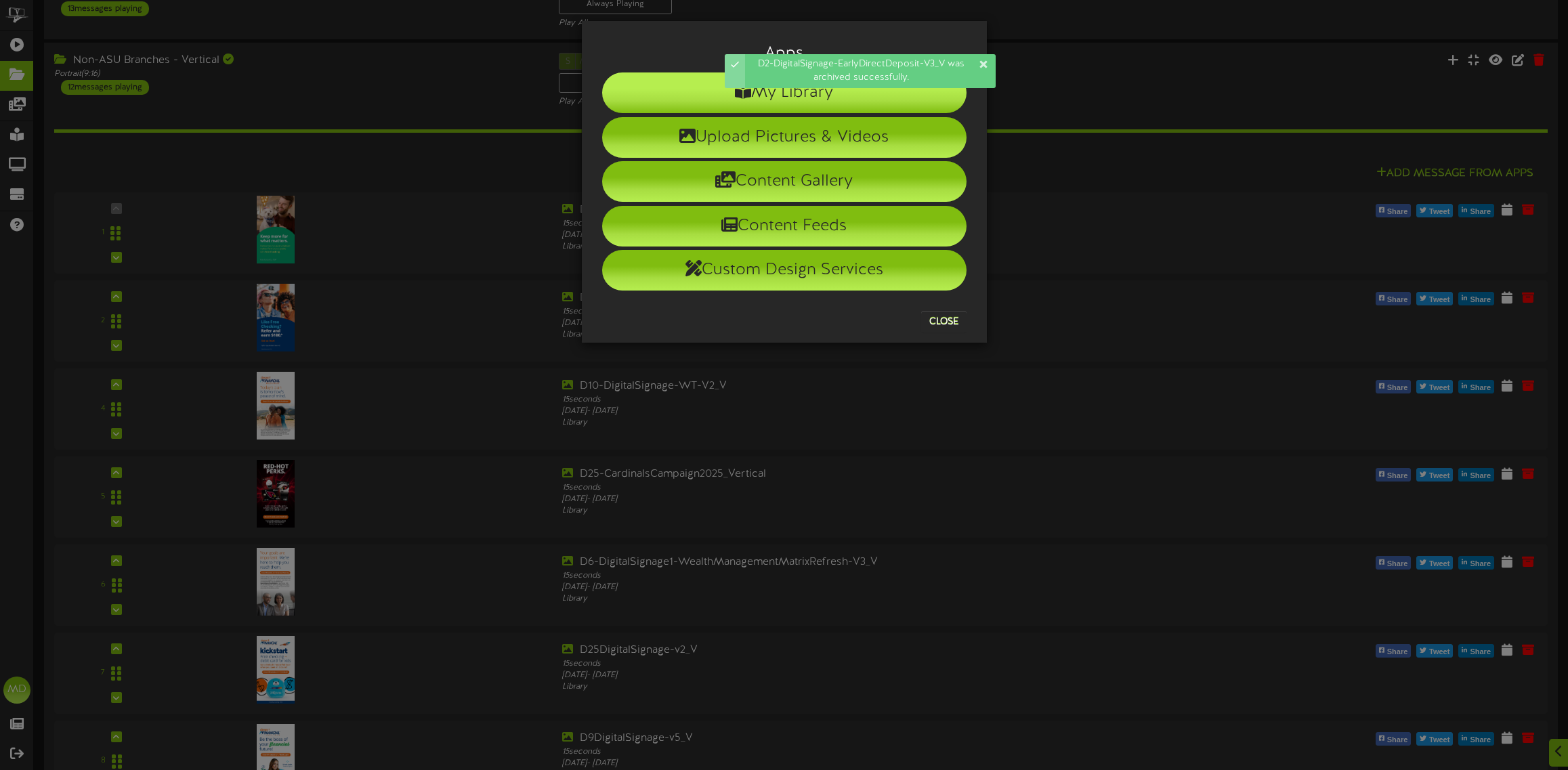
click at [776, 91] on li "My Library" at bounding box center [784, 93] width 364 height 41
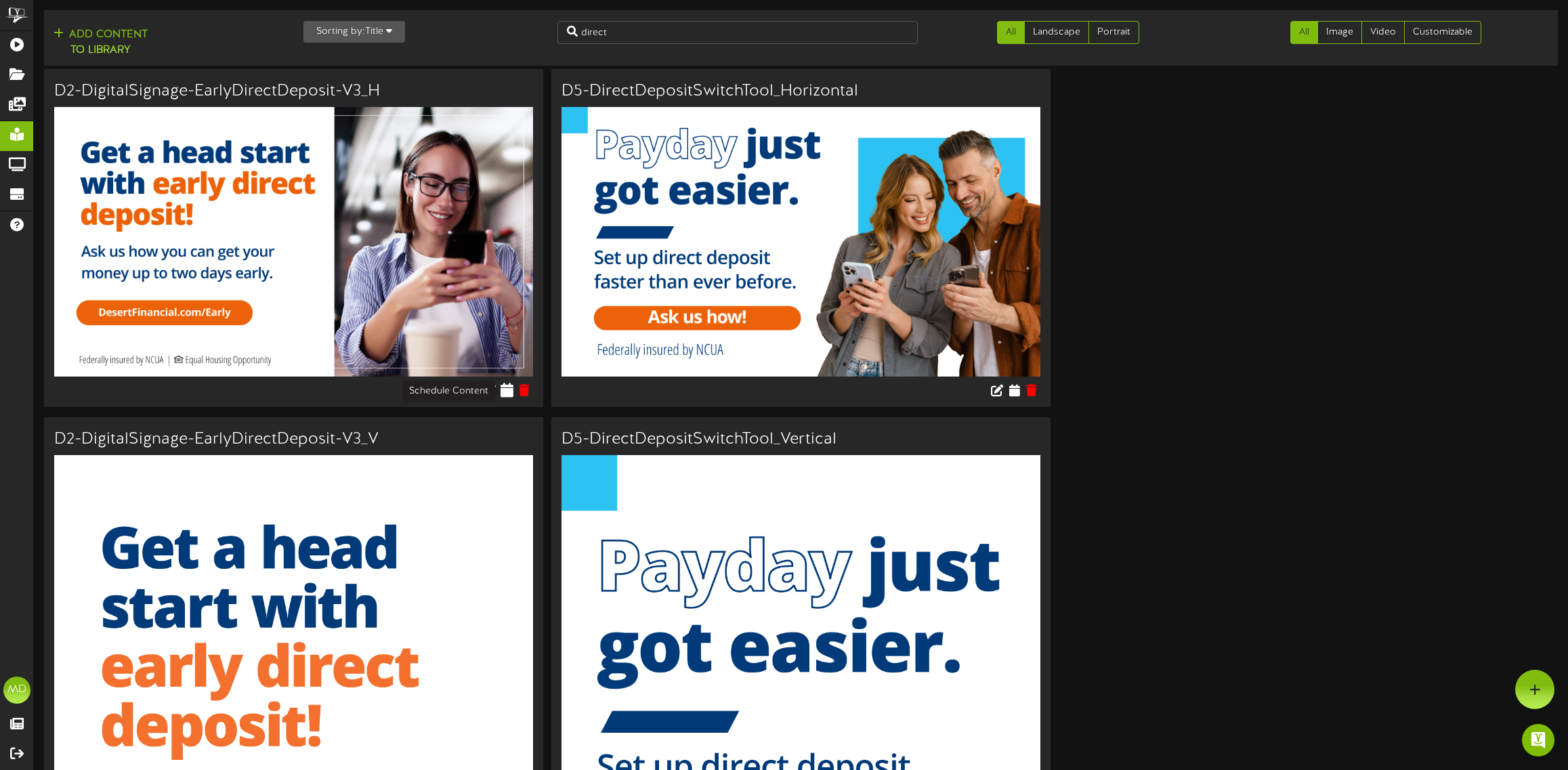
click at [506, 391] on icon at bounding box center [507, 389] width 13 height 15
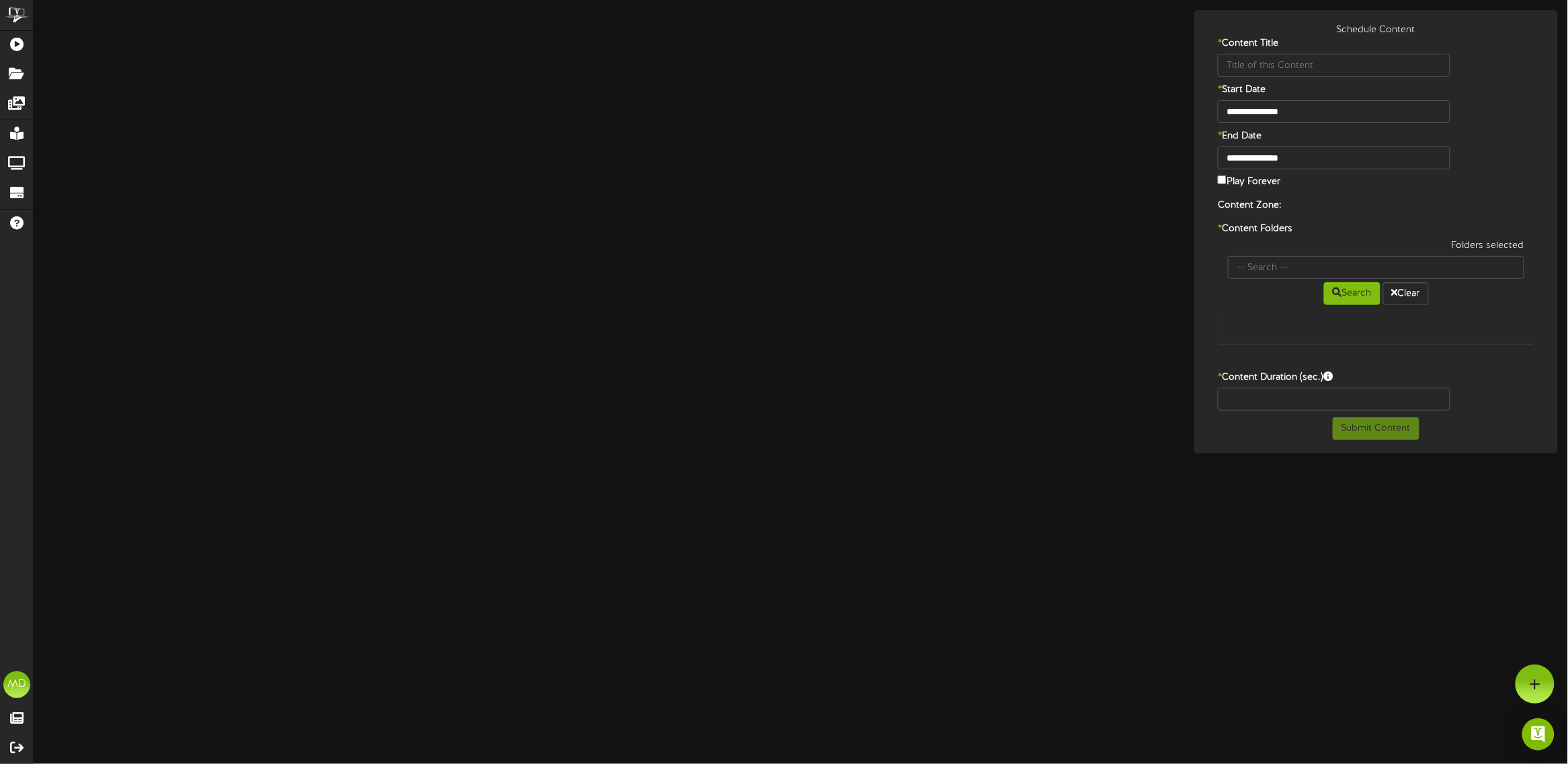
click at [502, 388] on div "**********" at bounding box center [800, 232] width 1535 height 443
type input "D2-DigitalSignage-EarlyDirectDeposit-V3_H"
type input "8"
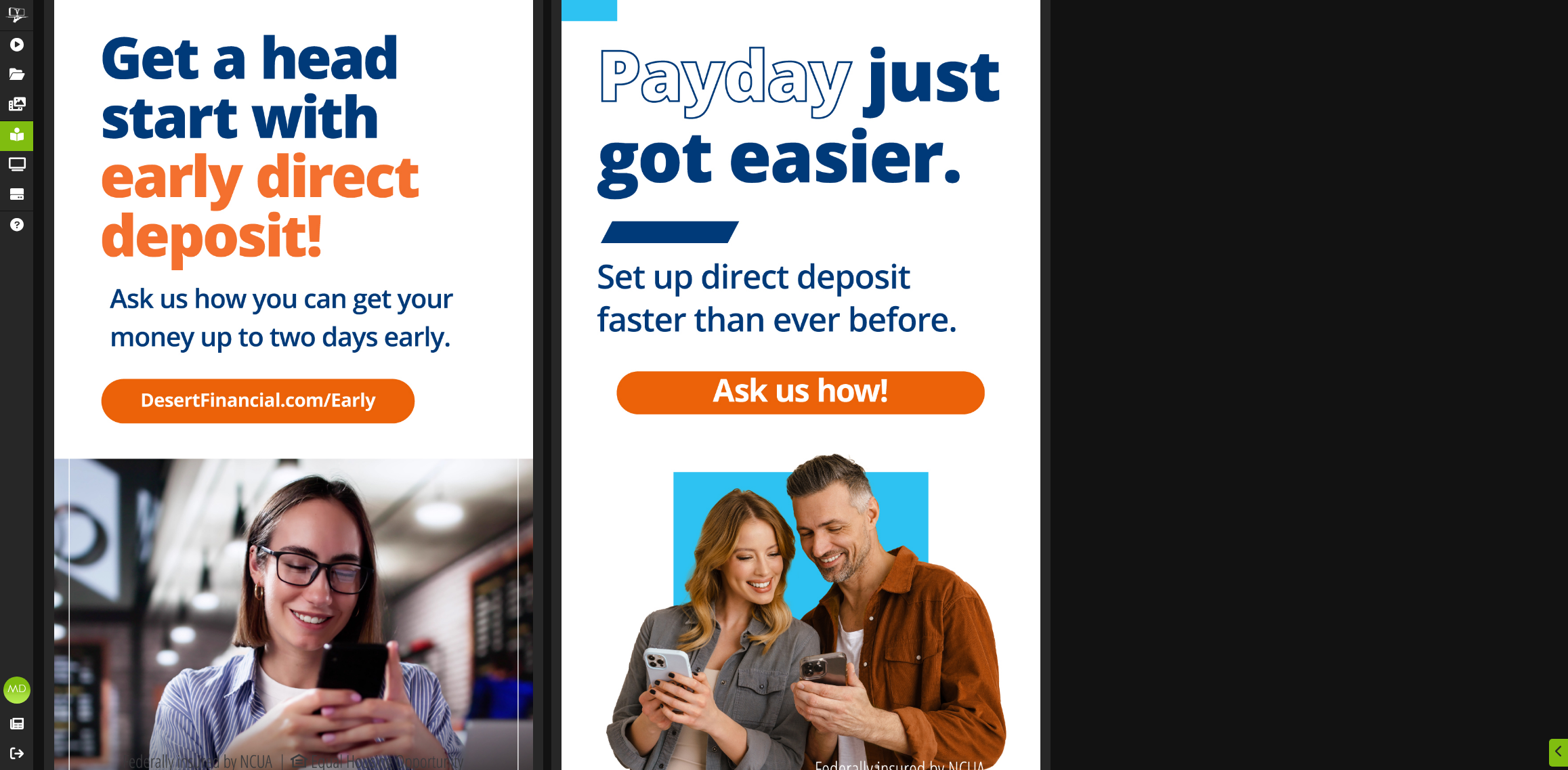
scroll to position [574, 0]
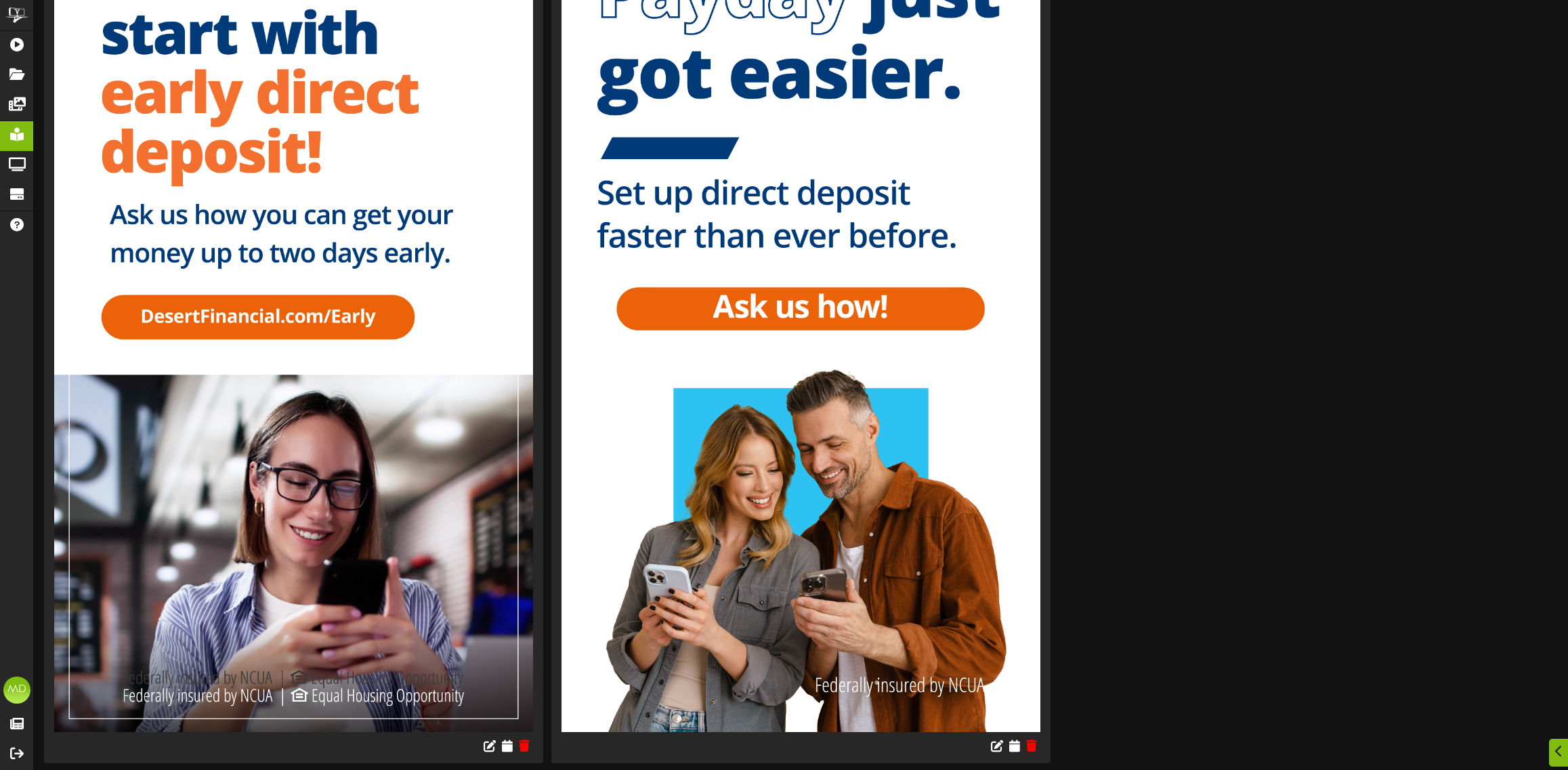
drag, startPoint x: 503, startPoint y: 742, endPoint x: 606, endPoint y: 141, distance: 609.8
click at [1241, 388] on div "D2-DigitalSignage-EarlyDirectDeposit-V3_H" at bounding box center [801, 134] width 1514 height 1278
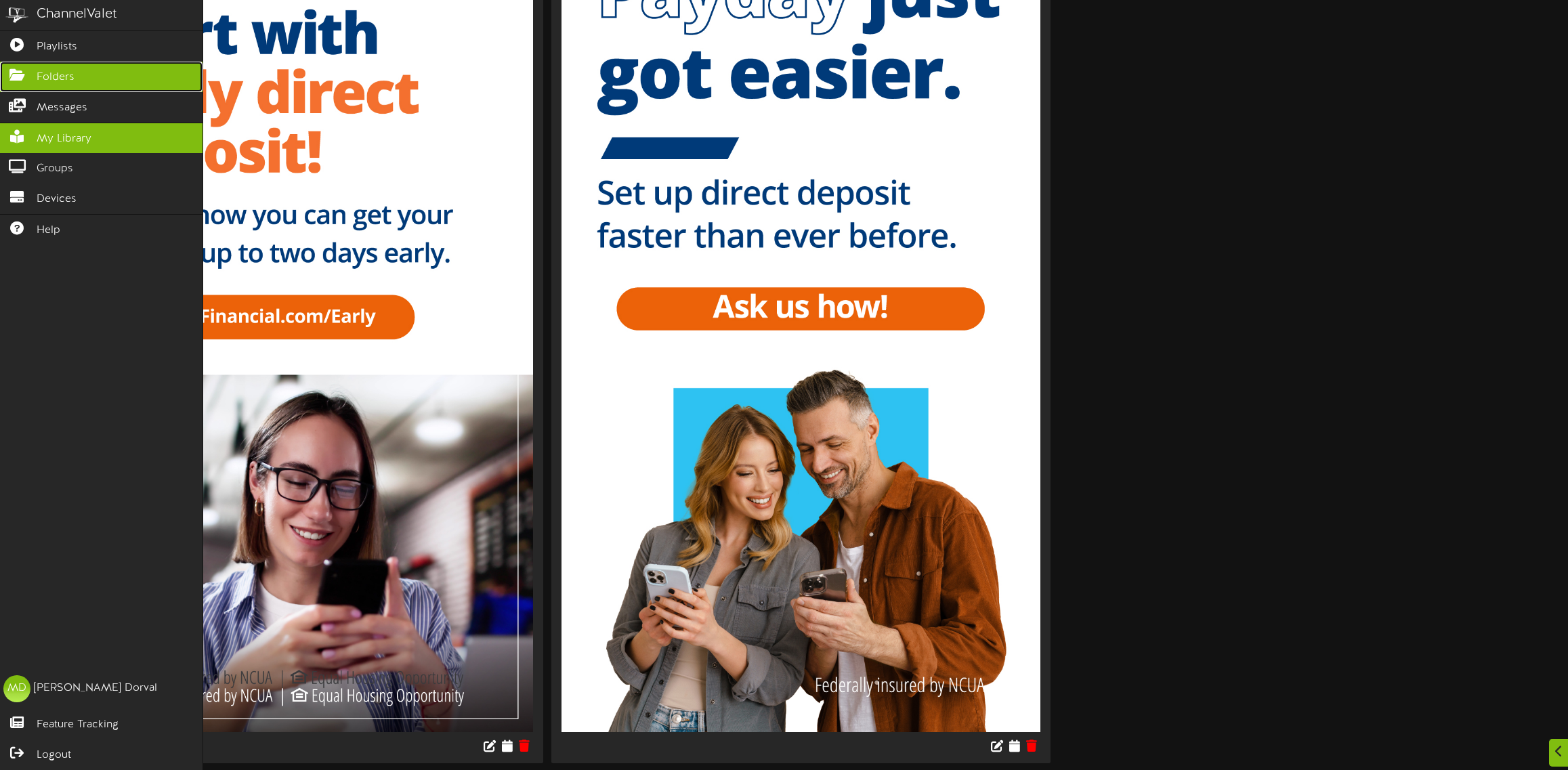
click at [24, 69] on icon at bounding box center [17, 73] width 34 height 10
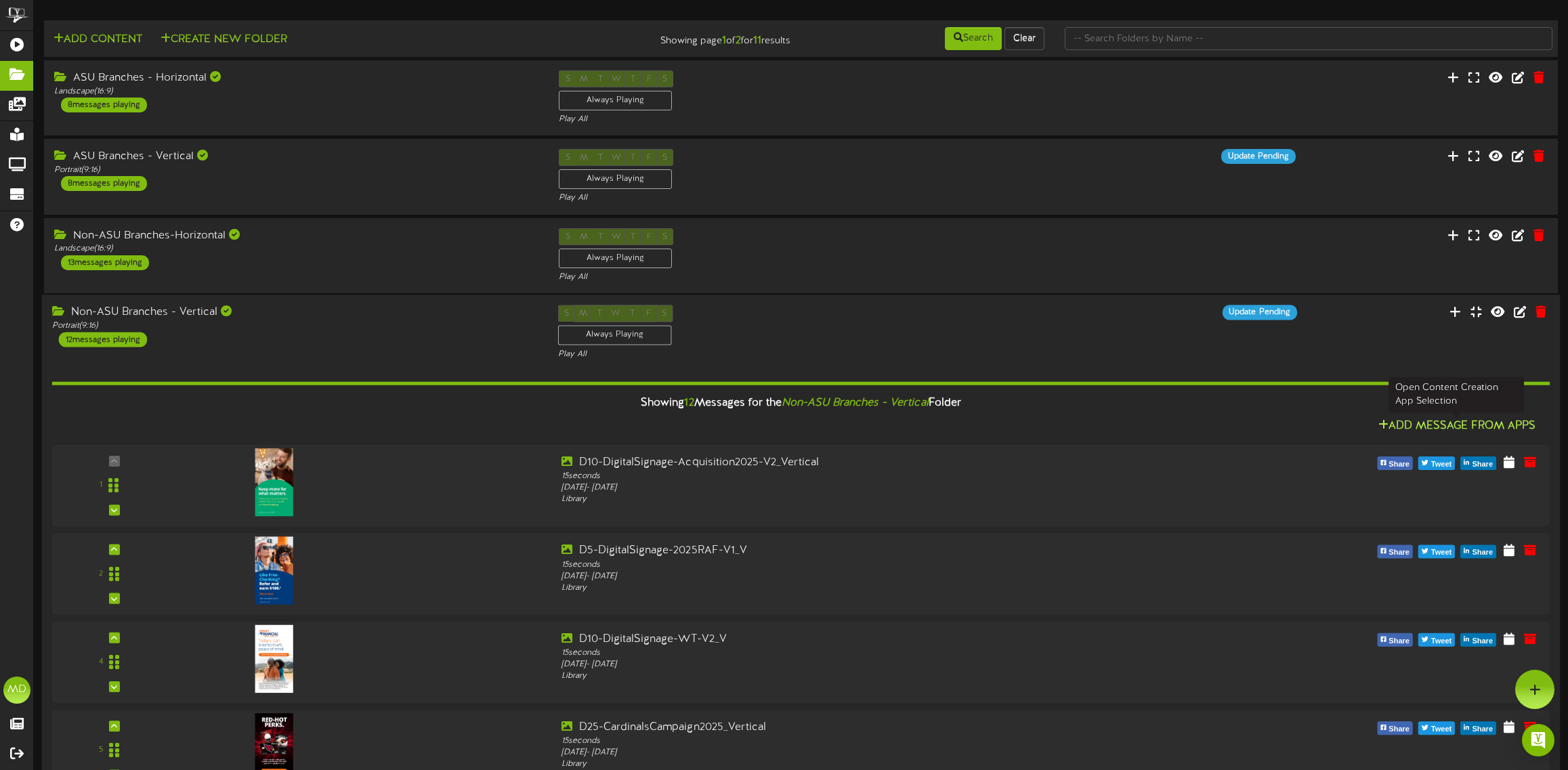
click at [1458, 427] on button "Add Message From Apps" at bounding box center [1457, 426] width 166 height 17
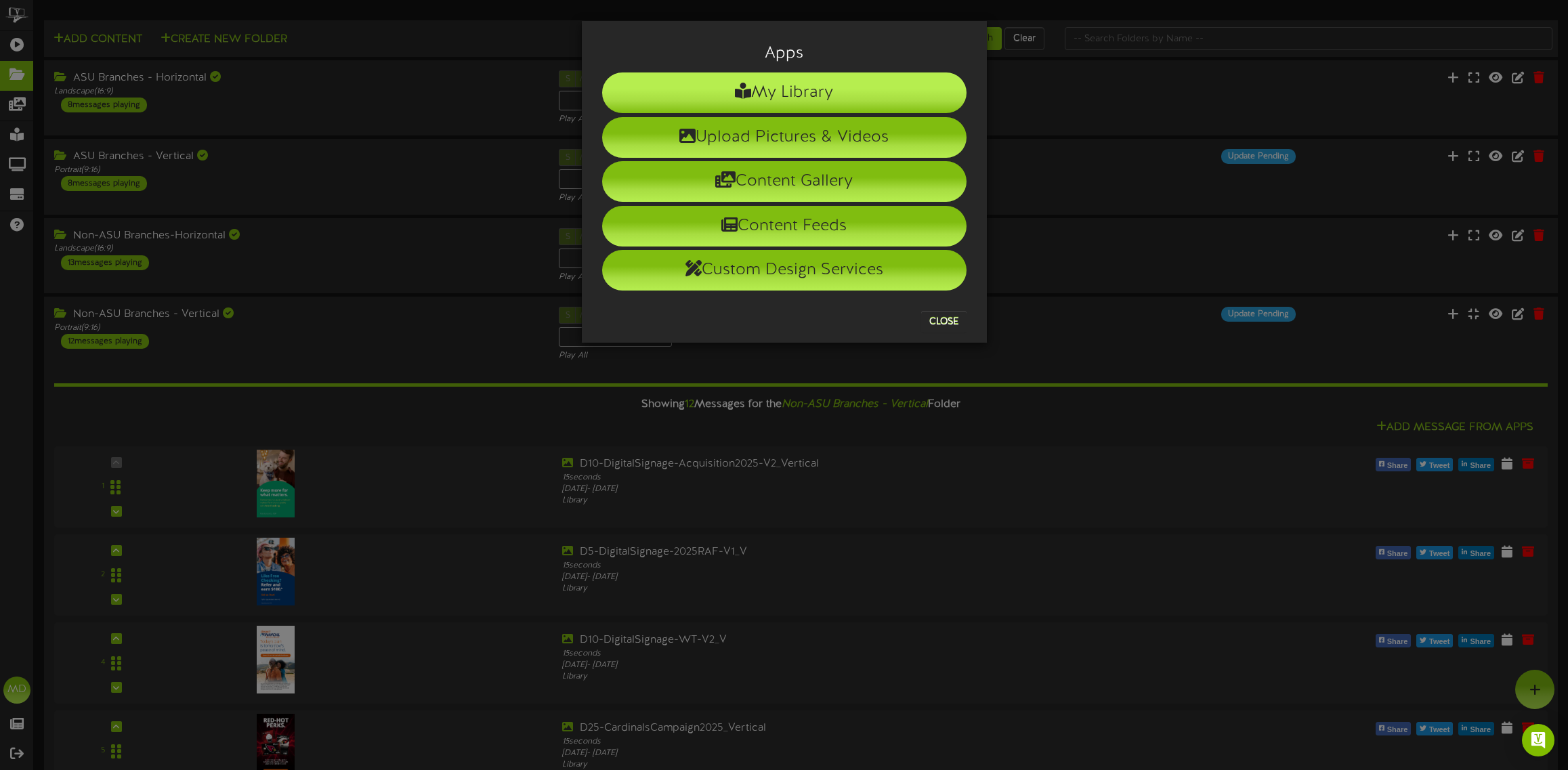
click at [757, 92] on li "My Library" at bounding box center [784, 93] width 364 height 41
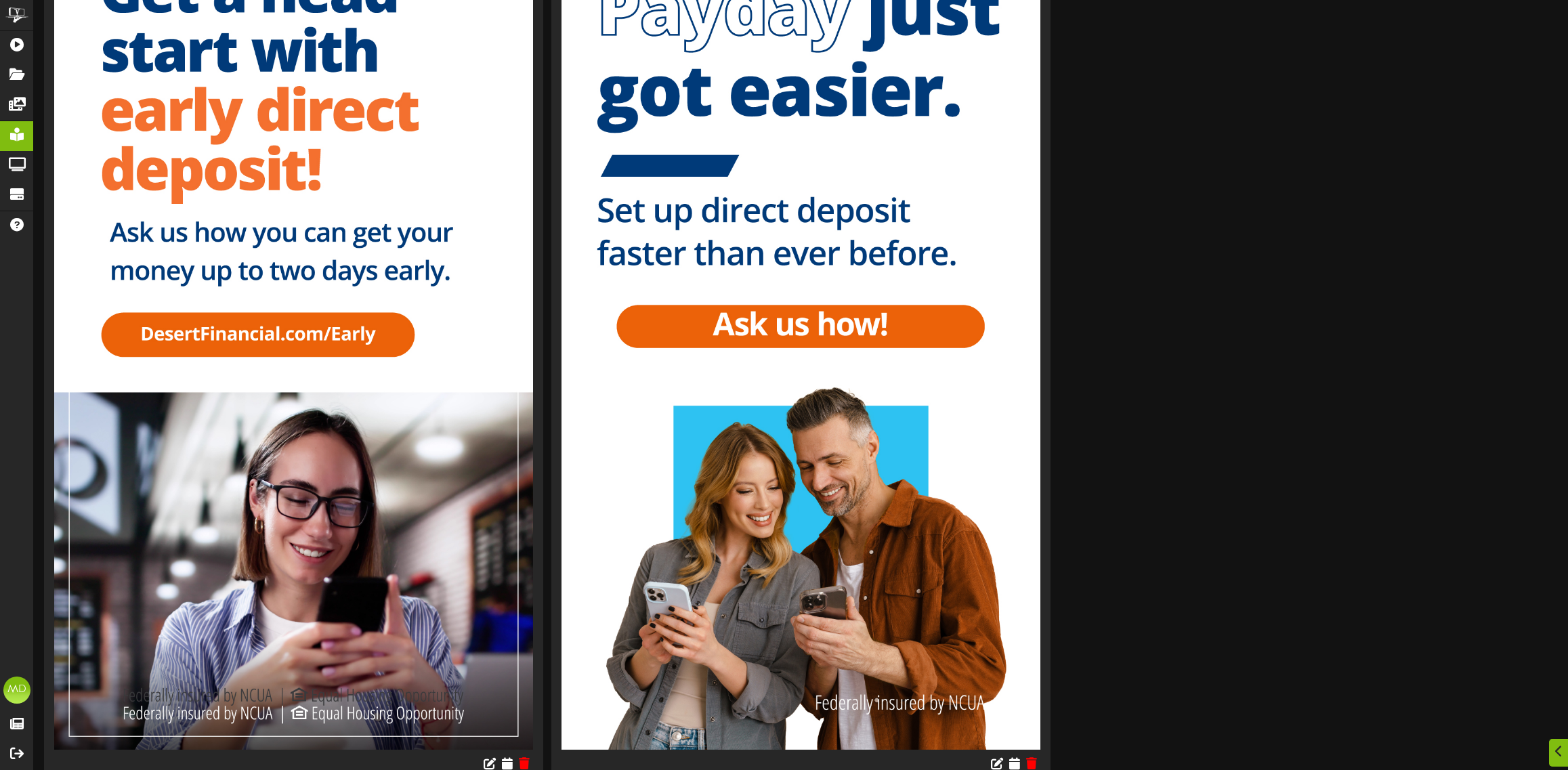
scroll to position [574, 0]
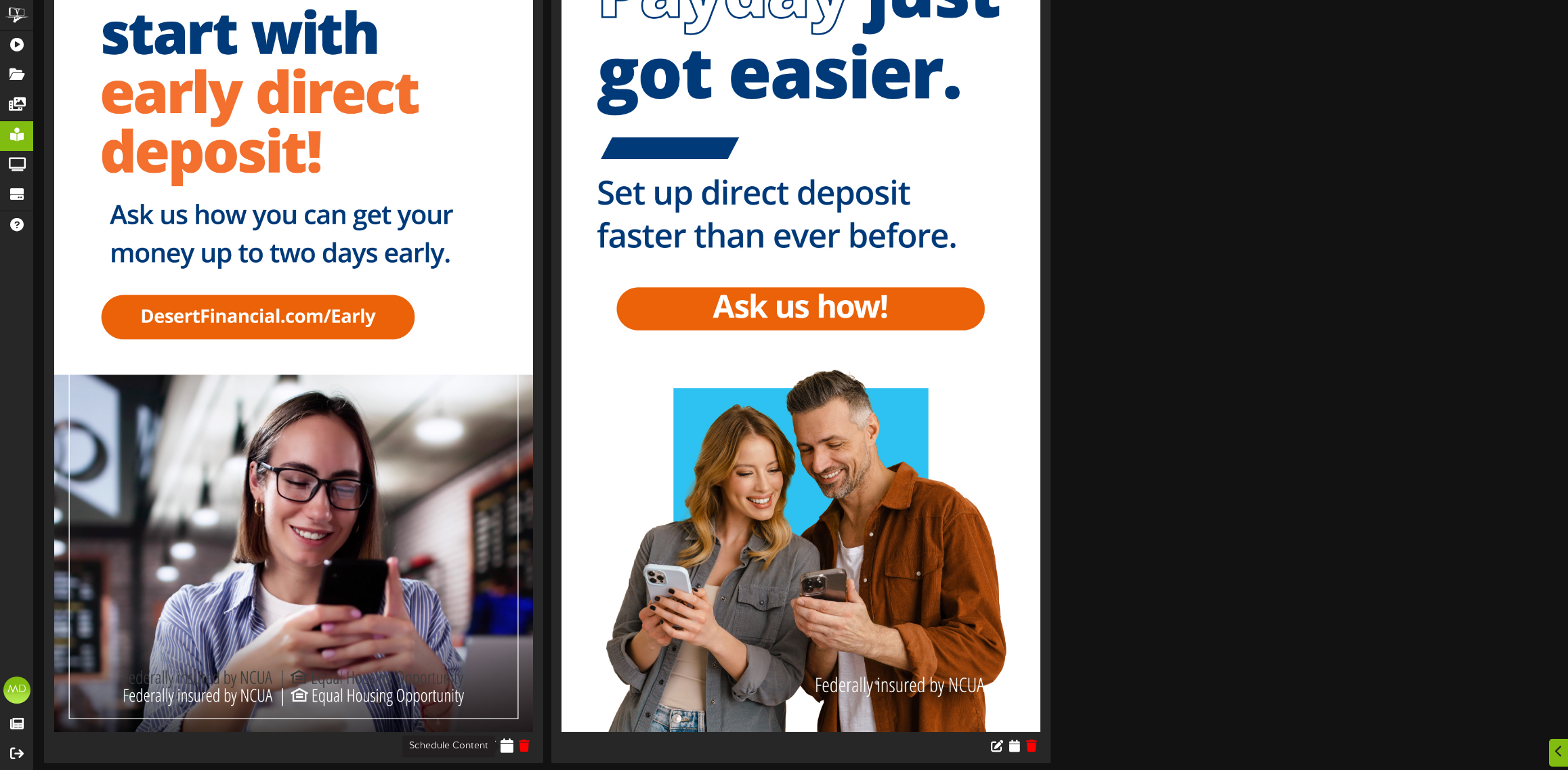
click at [506, 743] on icon at bounding box center [507, 746] width 13 height 15
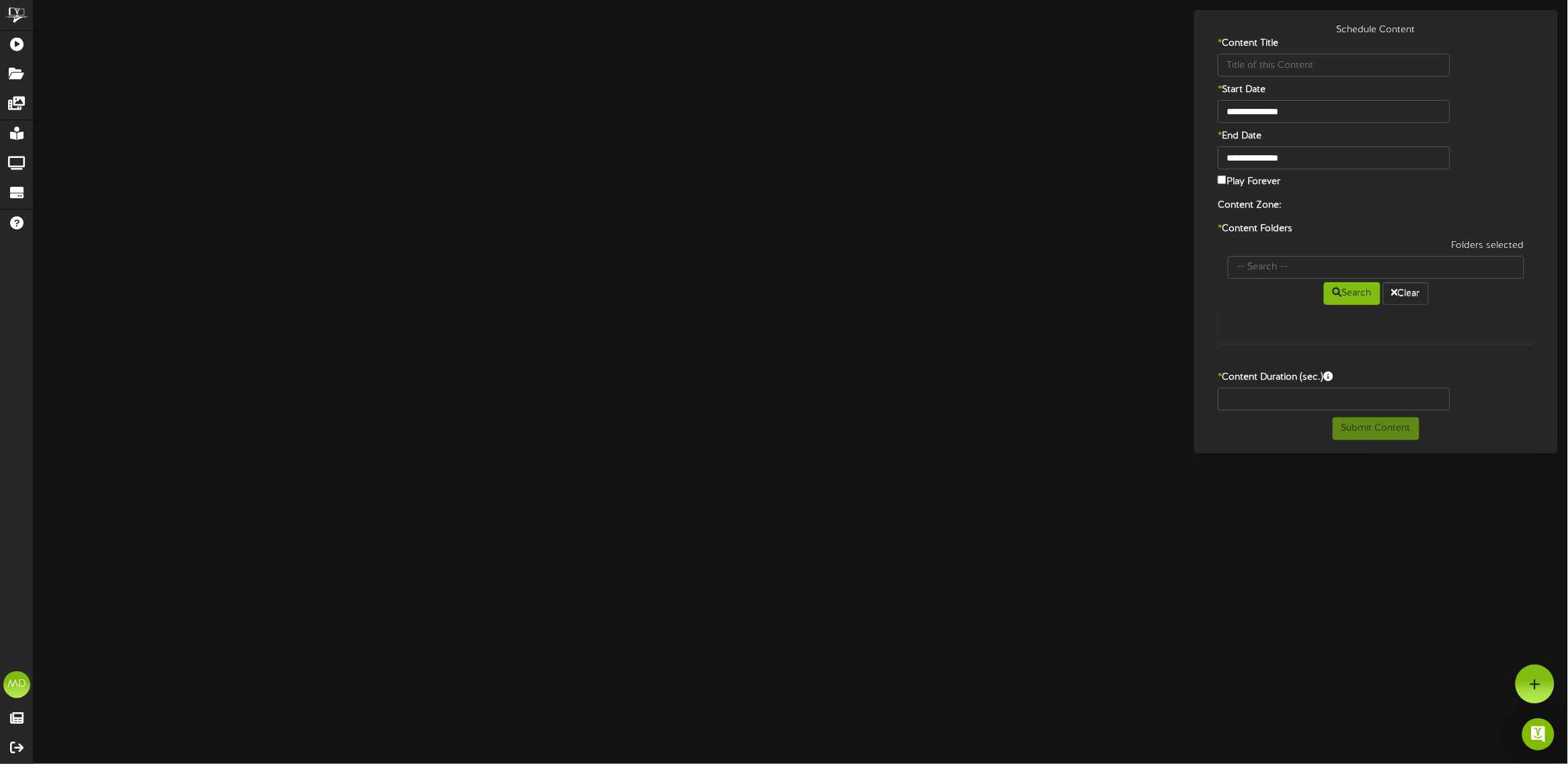
type input "D2-DigitalSignage-EarlyDirectDeposit-V3_V"
type input "8"
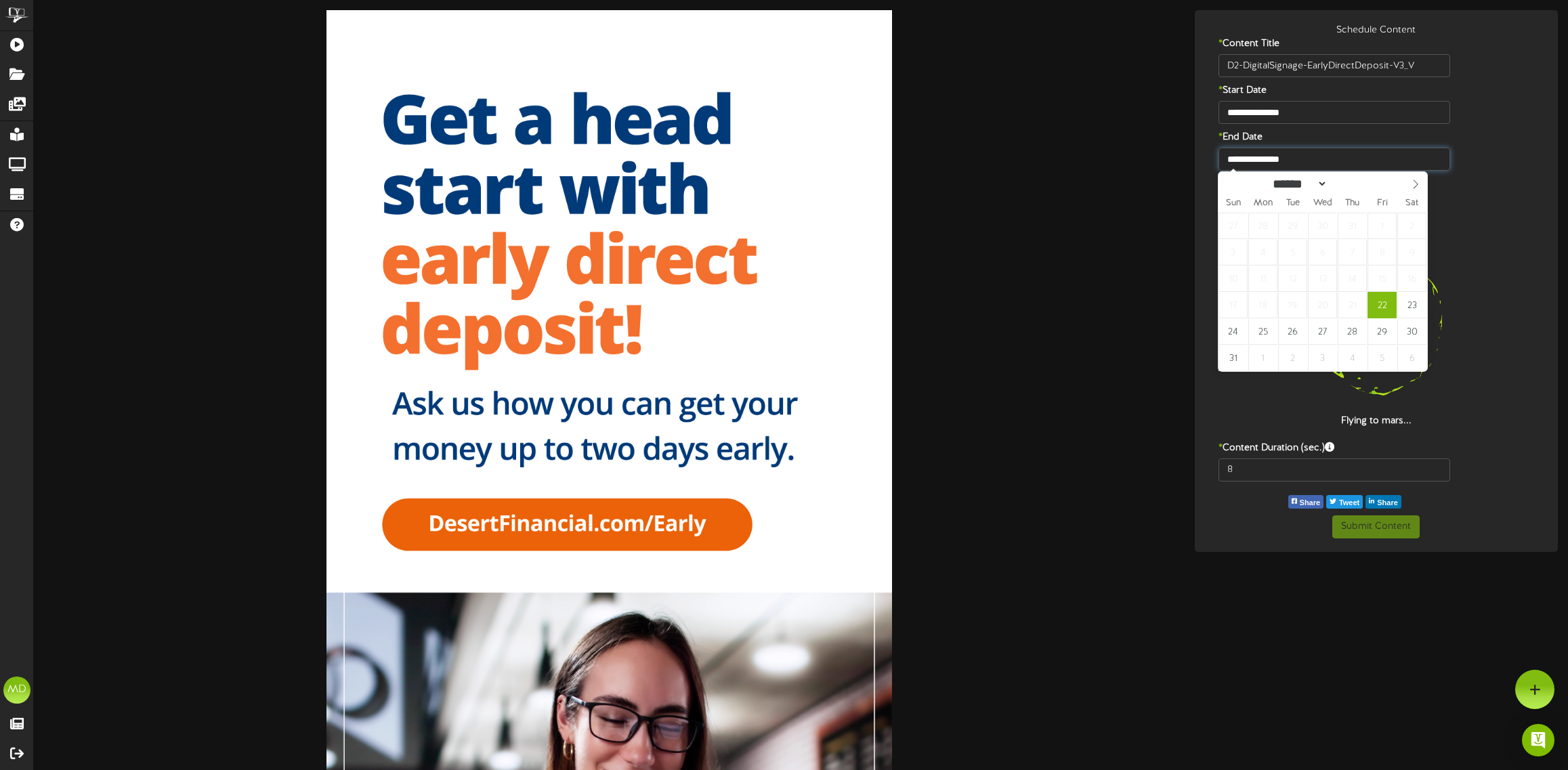
click at [1258, 159] on input "**********" at bounding box center [1334, 159] width 232 height 23
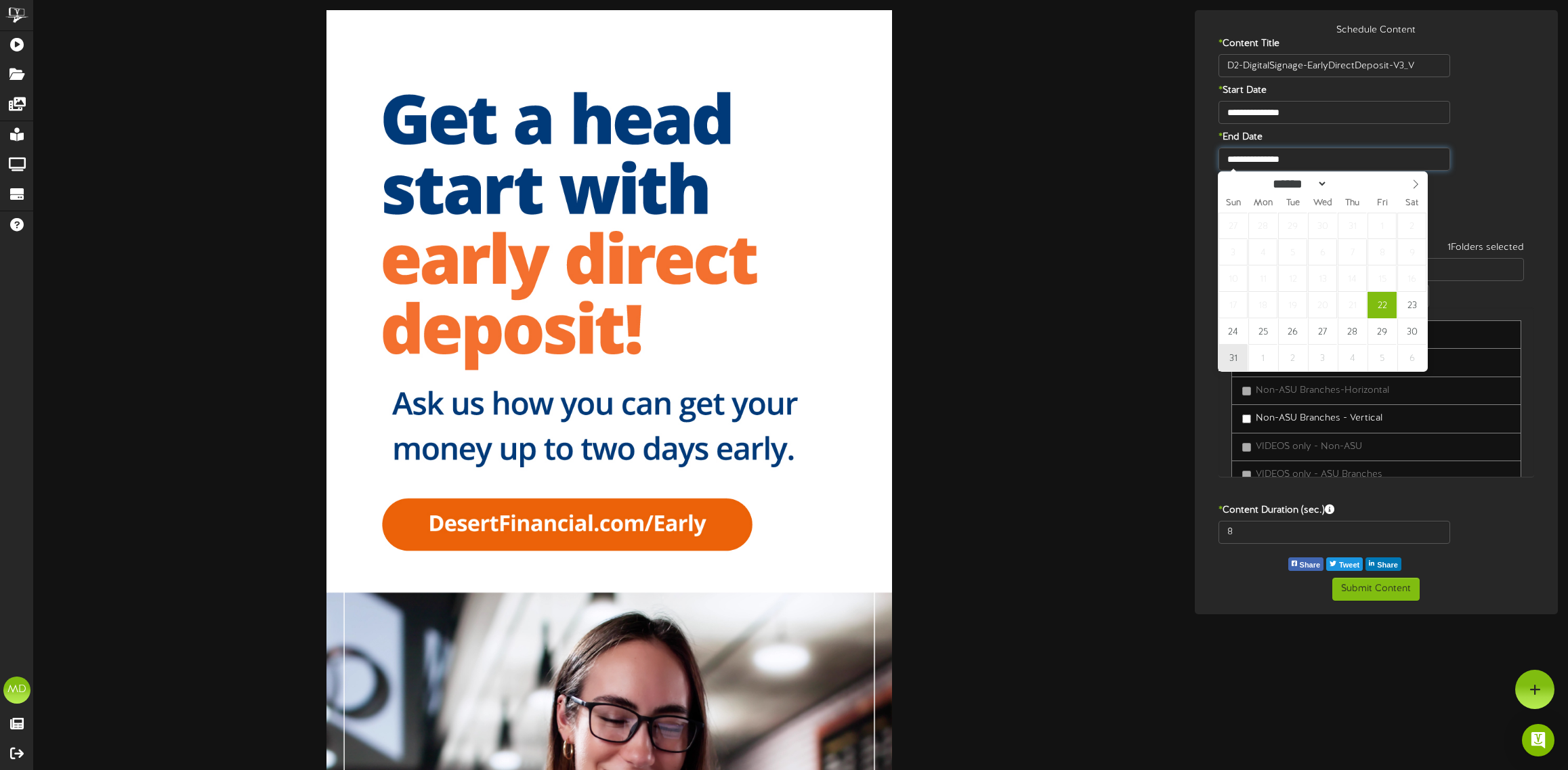
type input "**********"
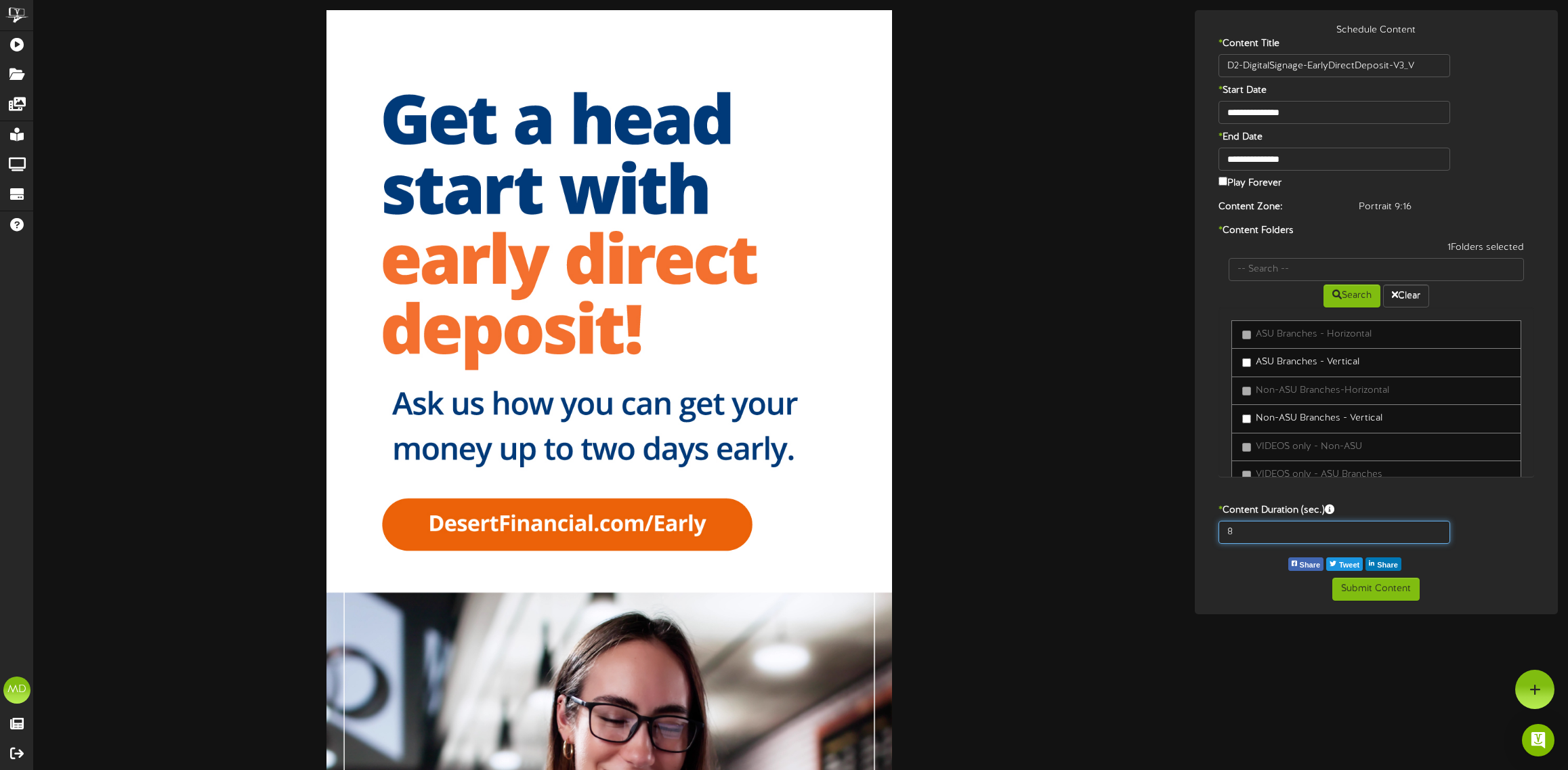
drag, startPoint x: 1234, startPoint y: 533, endPoint x: 1209, endPoint y: 533, distance: 25.0
click at [1209, 533] on div "8" at bounding box center [1334, 532] width 252 height 23
type input "15"
click at [1370, 586] on button "Submit Content" at bounding box center [1376, 588] width 88 height 23
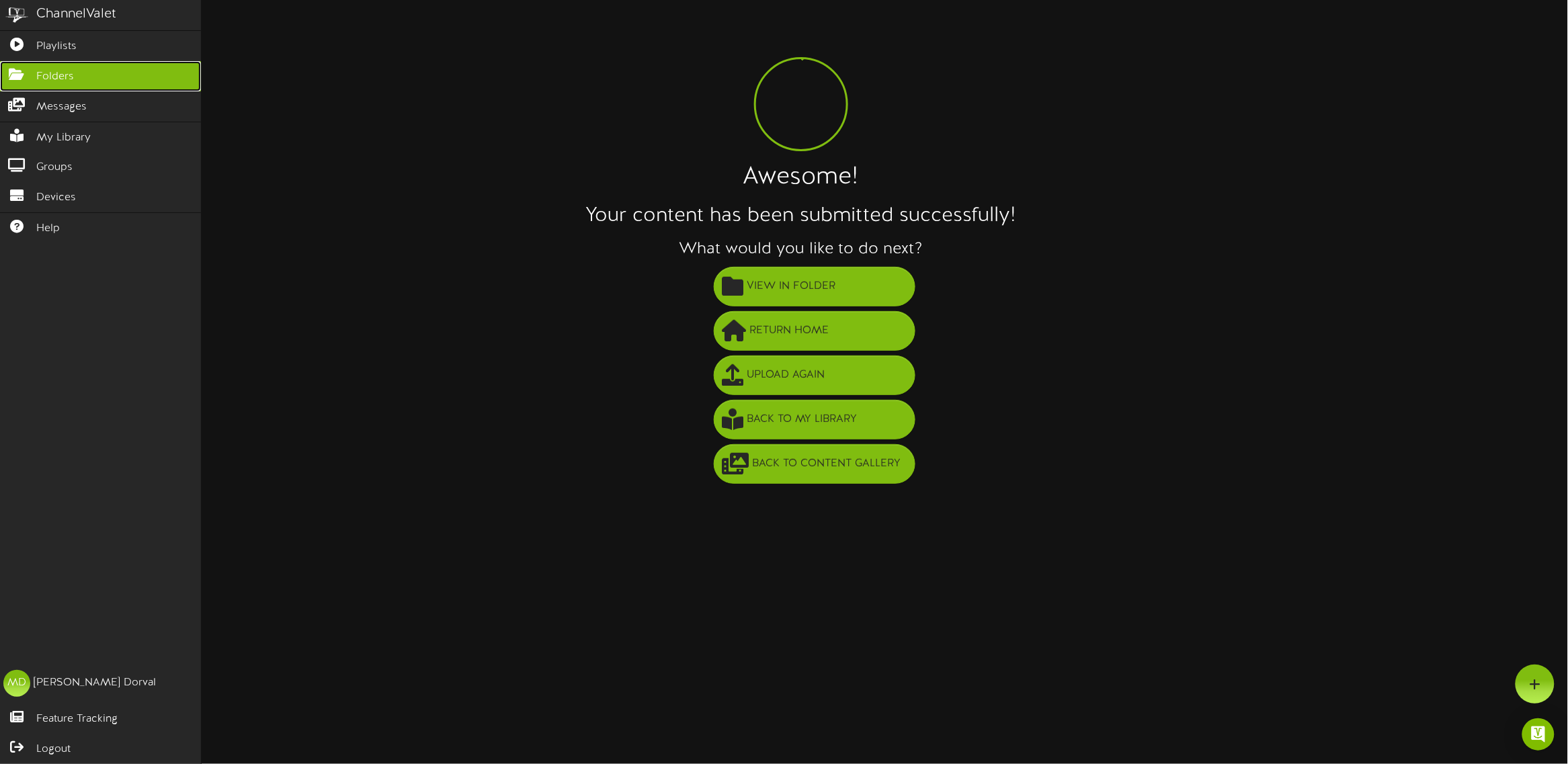
click at [11, 63] on link "Folders" at bounding box center [100, 76] width 201 height 30
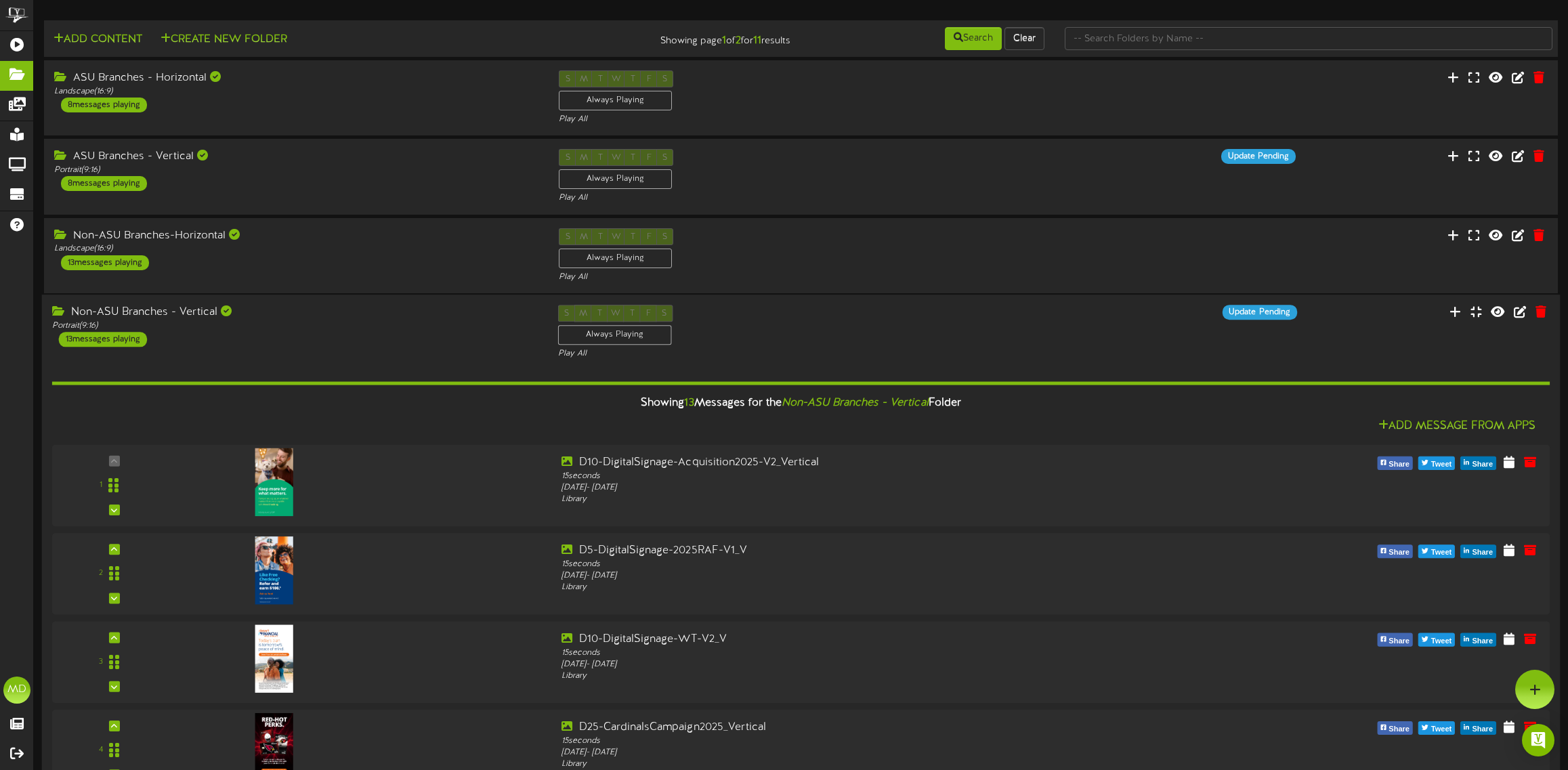
click at [356, 340] on div "Non-ASU Branches - Vertical Portrait ( 9:16 ) 13 messages playing" at bounding box center [294, 325] width 506 height 42
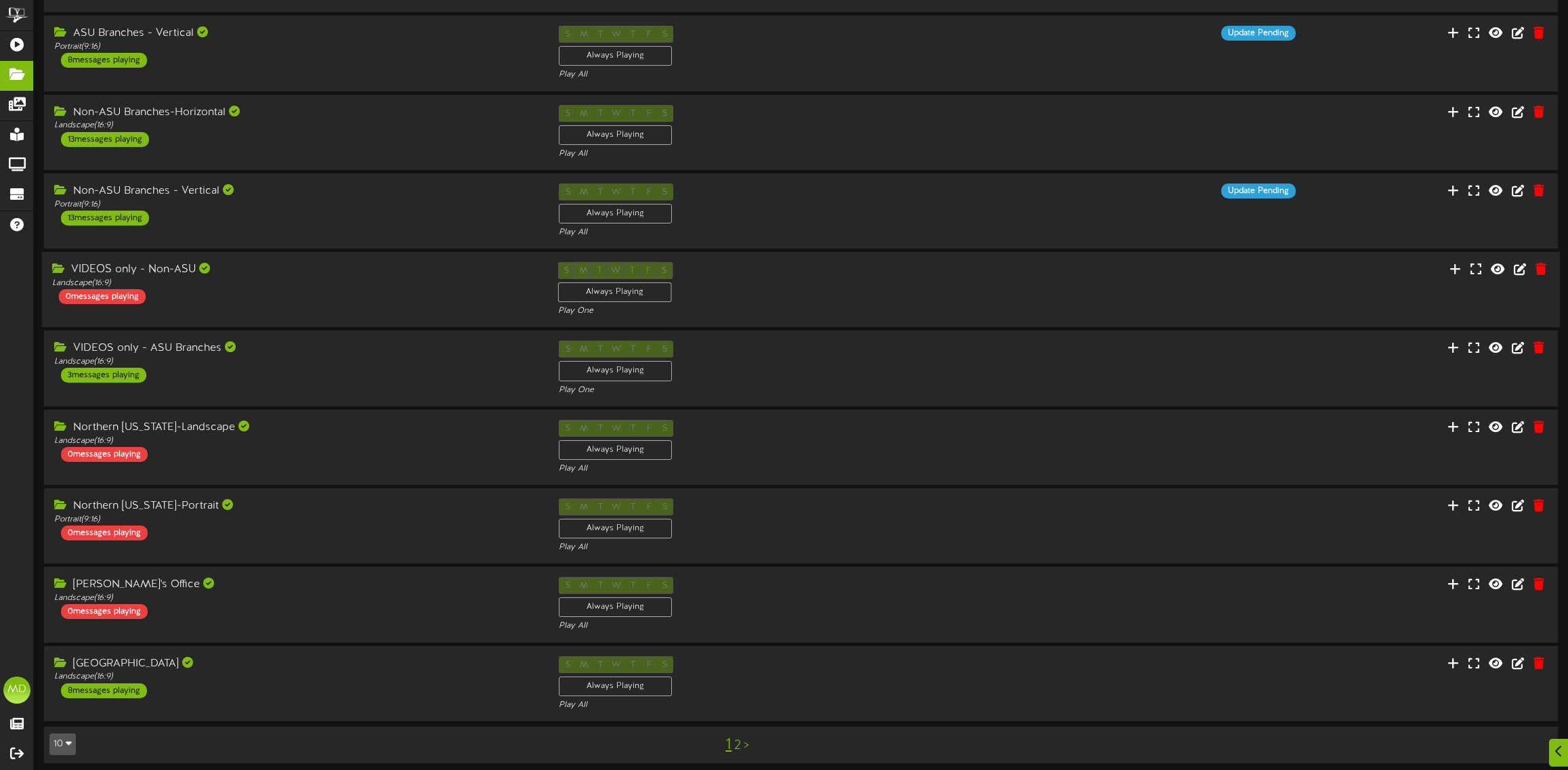
scroll to position [133, 0]
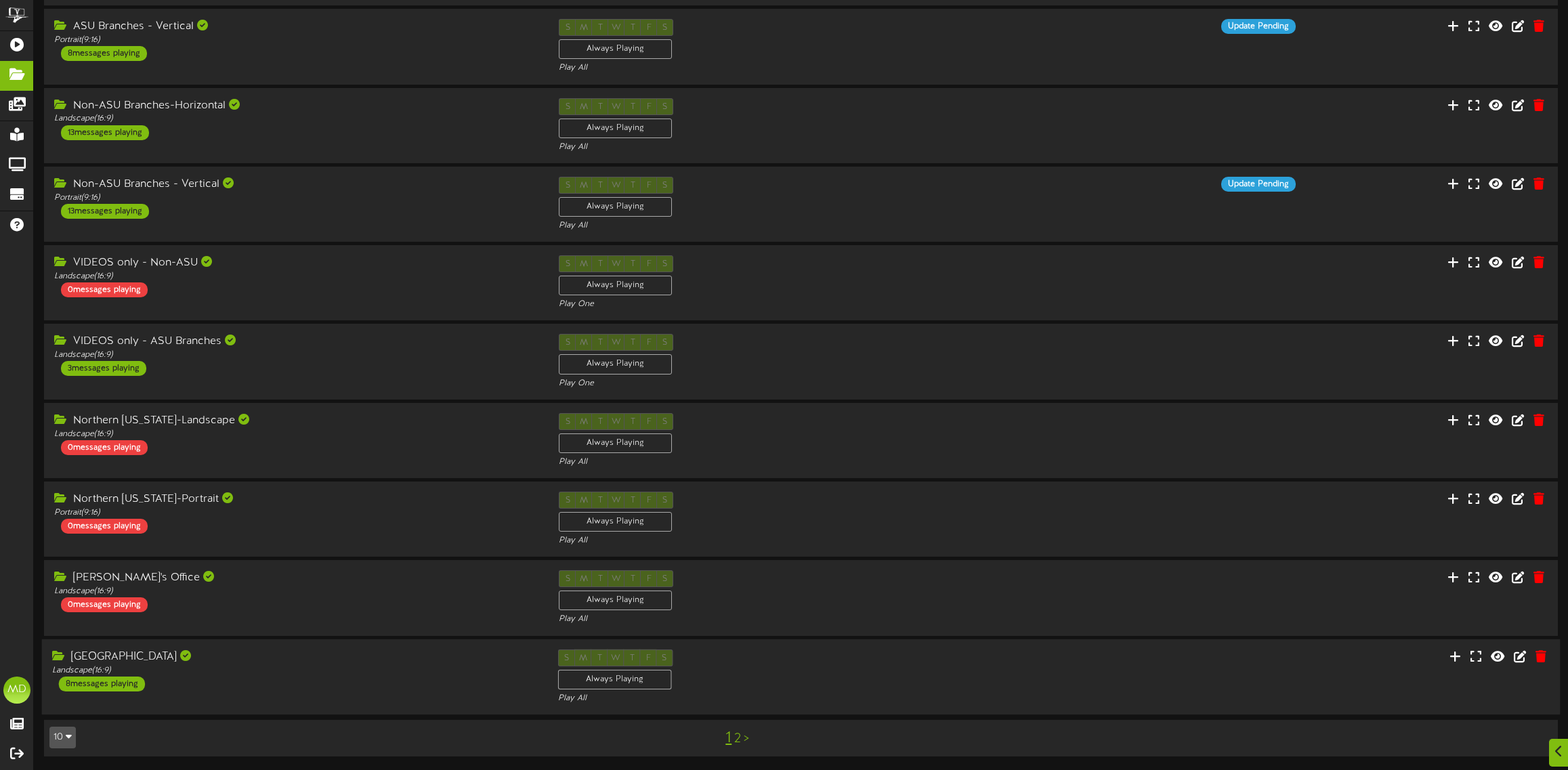
click at [299, 657] on div "[GEOGRAPHIC_DATA]" at bounding box center [295, 656] width 486 height 16
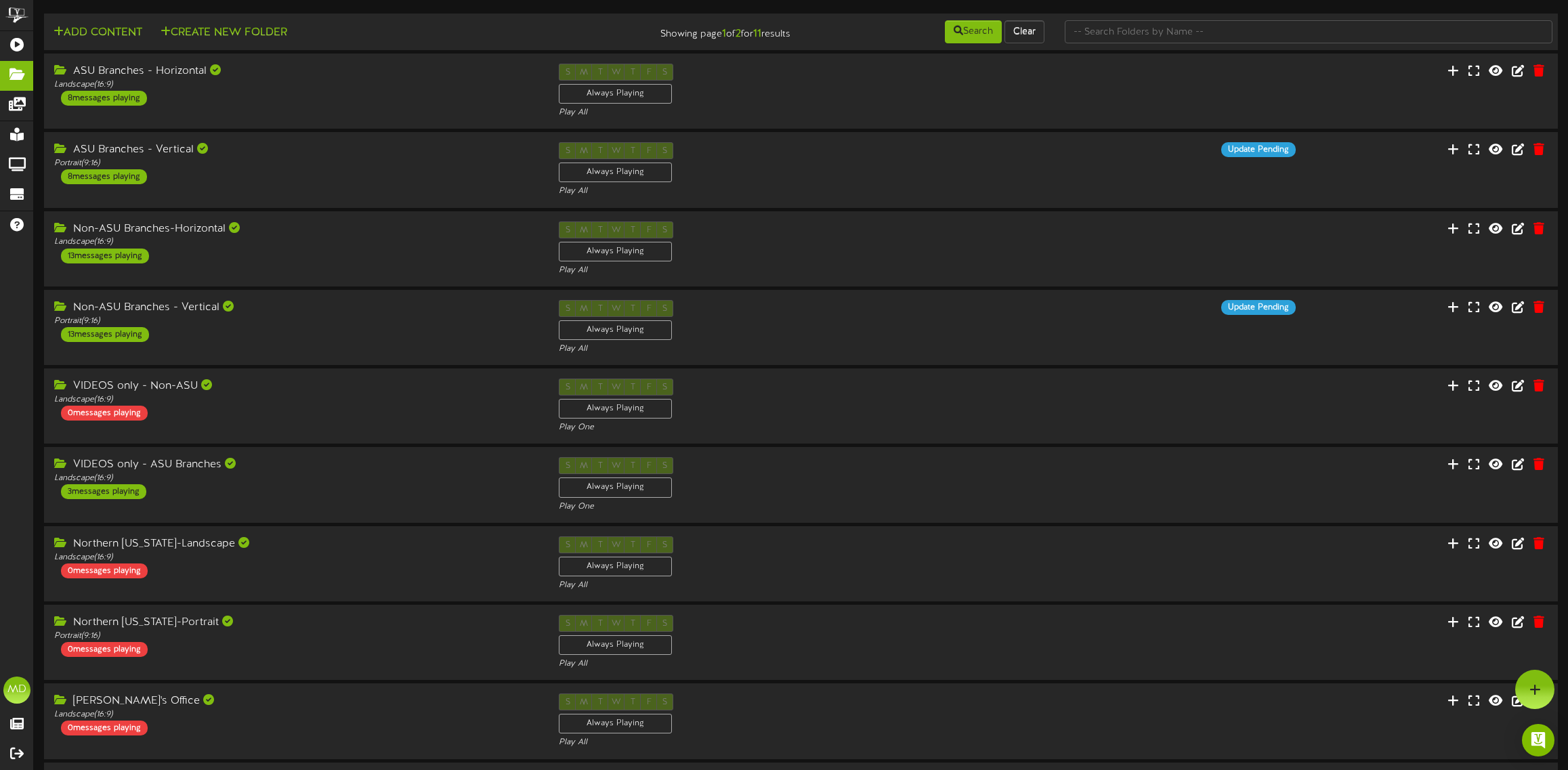
scroll to position [0, 0]
